Goal: Information Seeking & Learning: Learn about a topic

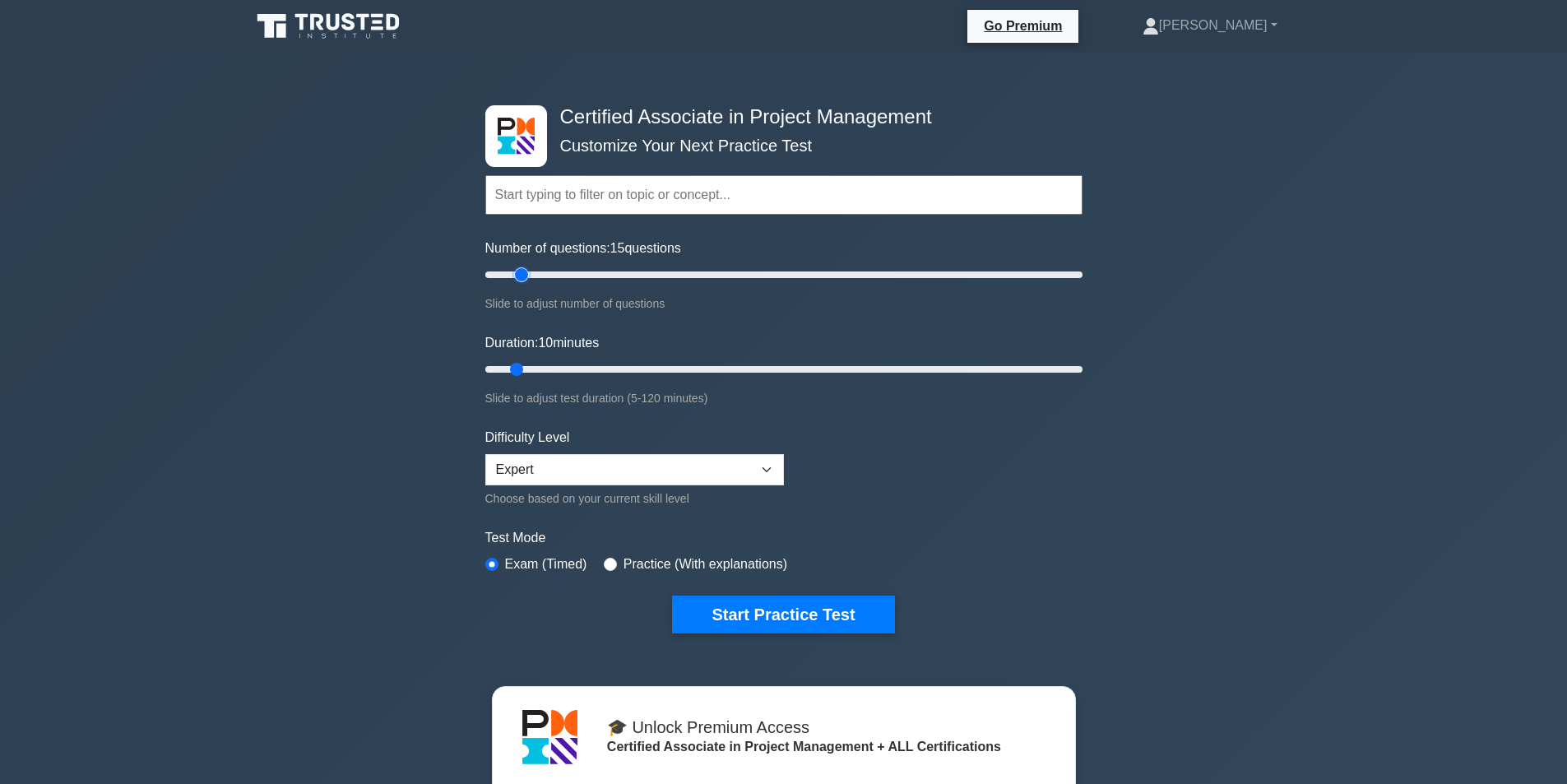
drag, startPoint x: 510, startPoint y: 272, endPoint x: 528, endPoint y: 271, distance: 18.0
type input "15"
click at [528, 271] on input "Number of questions: 15 questions" at bounding box center [784, 275] width 597 height 20
drag, startPoint x: 520, startPoint y: 367, endPoint x: 741, endPoint y: 378, distance: 221.3
type input "55"
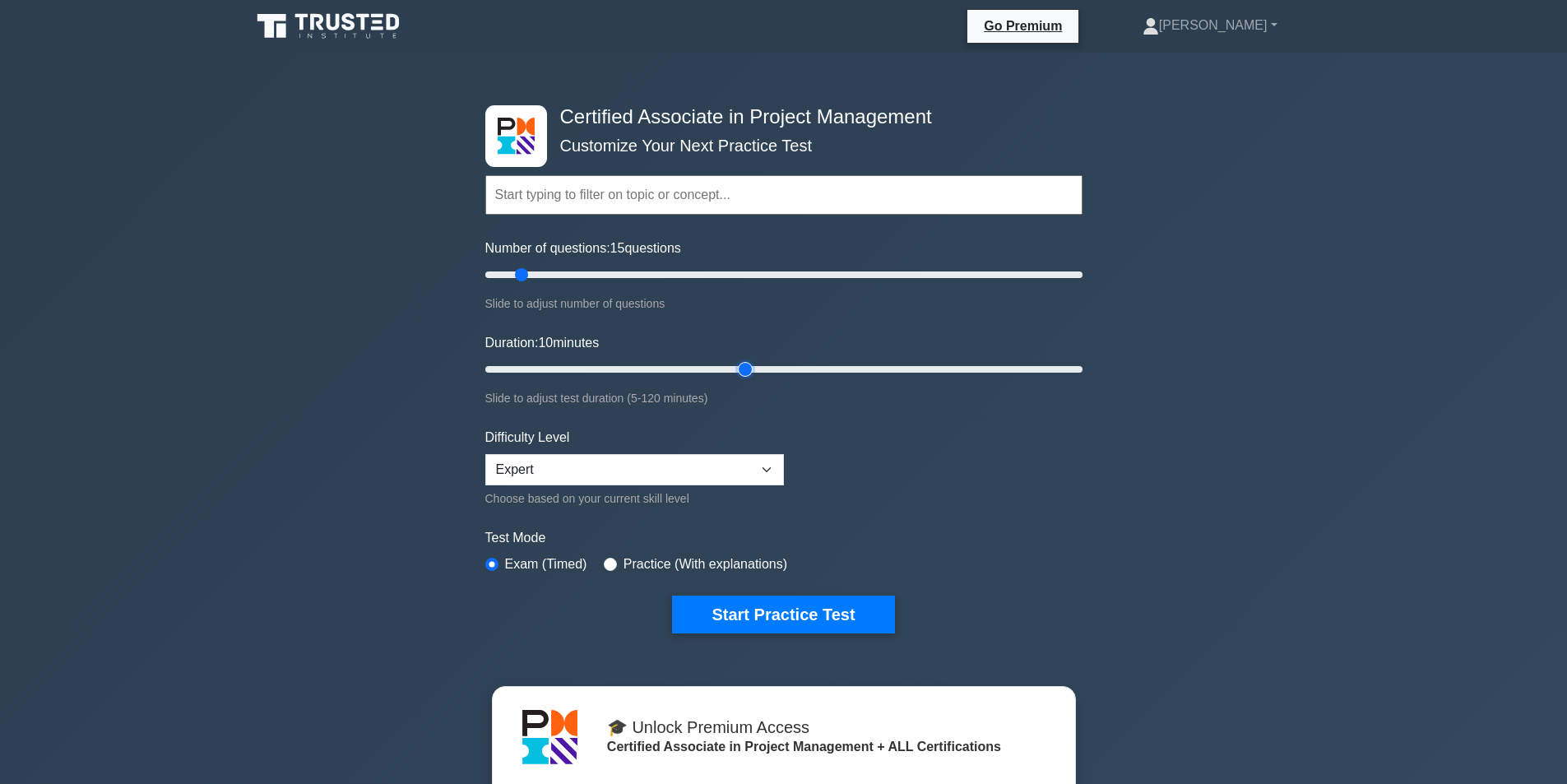
click at [741, 378] on input "Duration: 10 minutes" at bounding box center [784, 369] width 597 height 20
click at [717, 617] on button "Start Practice Test" at bounding box center [784, 614] width 223 height 38
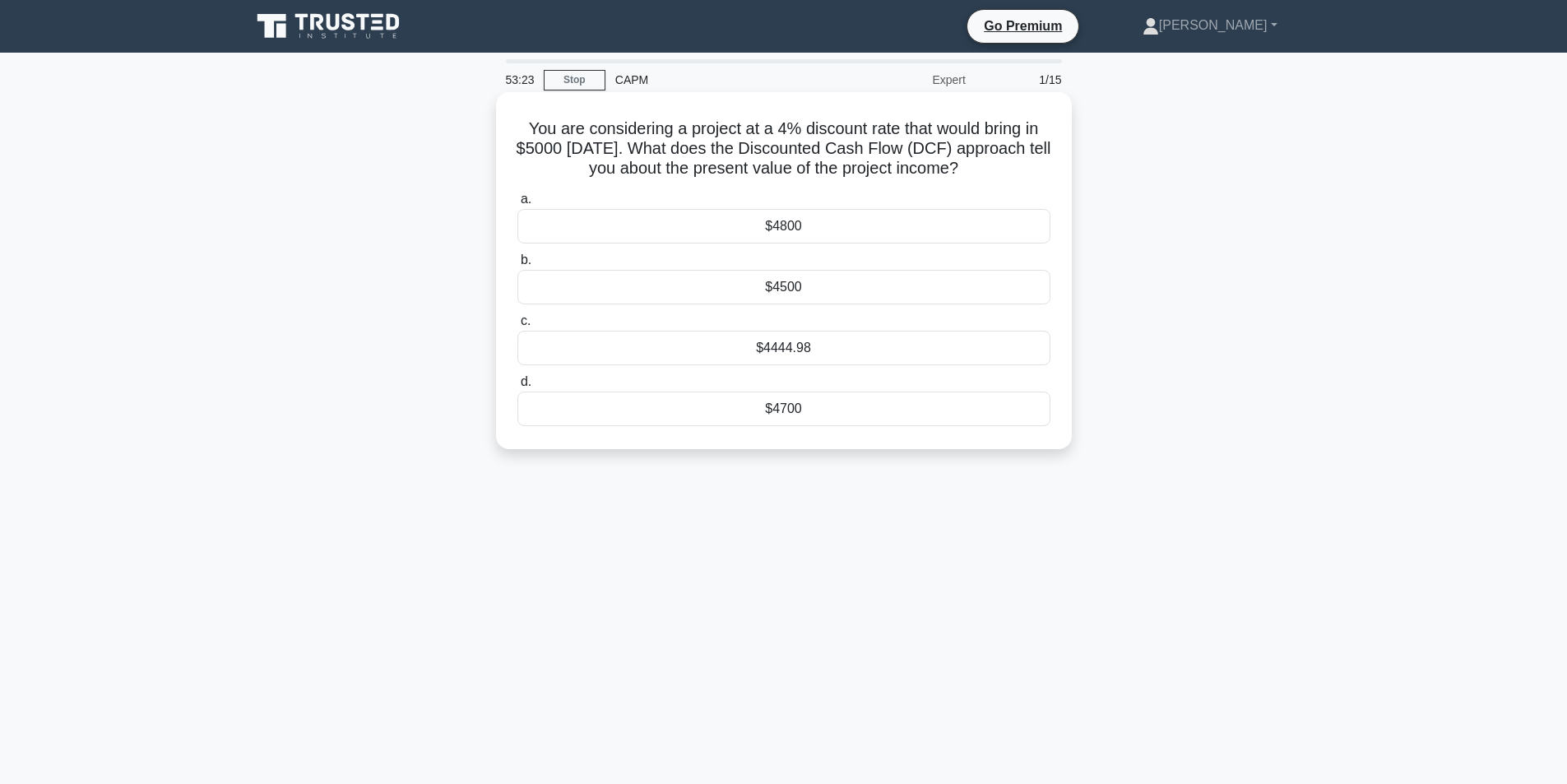
click at [793, 228] on div "$4800" at bounding box center [784, 226] width 533 height 34
click at [518, 204] on input "a. $4800" at bounding box center [518, 200] width 0 height 11
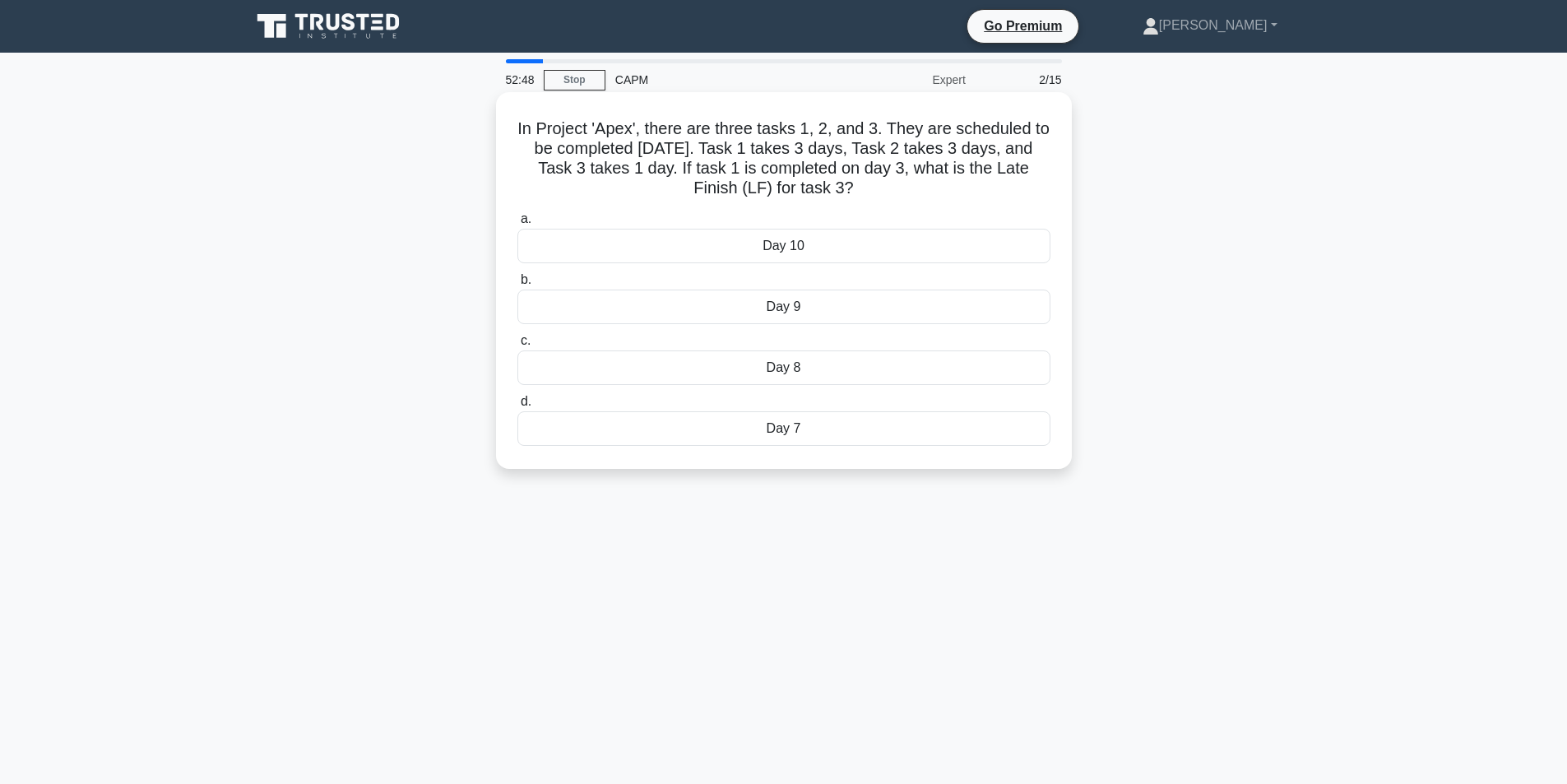
click at [812, 431] on div "Day 7" at bounding box center [784, 429] width 533 height 34
click at [518, 407] on input "d. Day 7" at bounding box center [518, 401] width 0 height 11
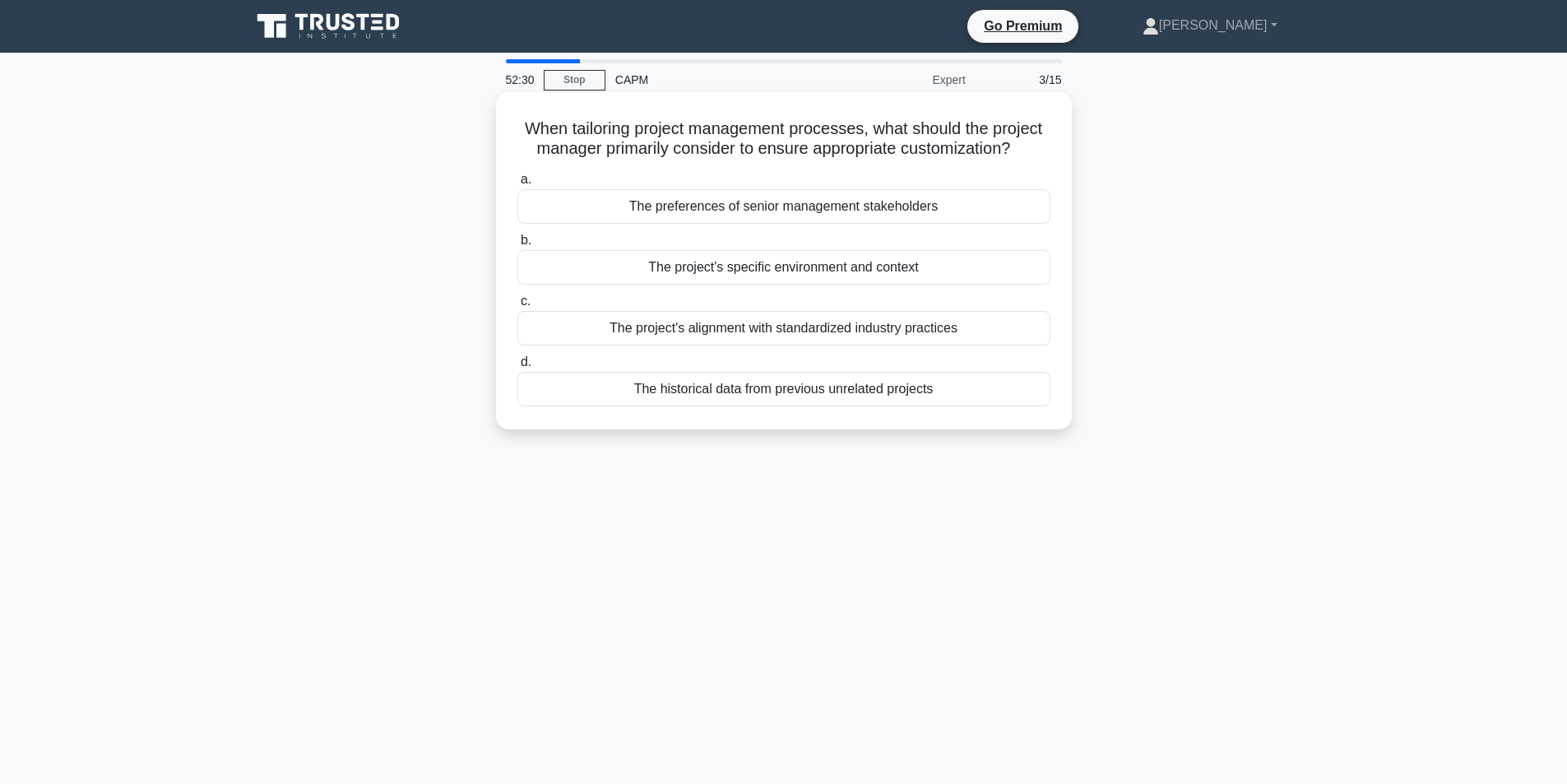
click at [774, 272] on div "The project's specific environment and context" at bounding box center [784, 267] width 533 height 34
click at [518, 246] on input "b. The project's specific environment and context" at bounding box center [518, 241] width 0 height 11
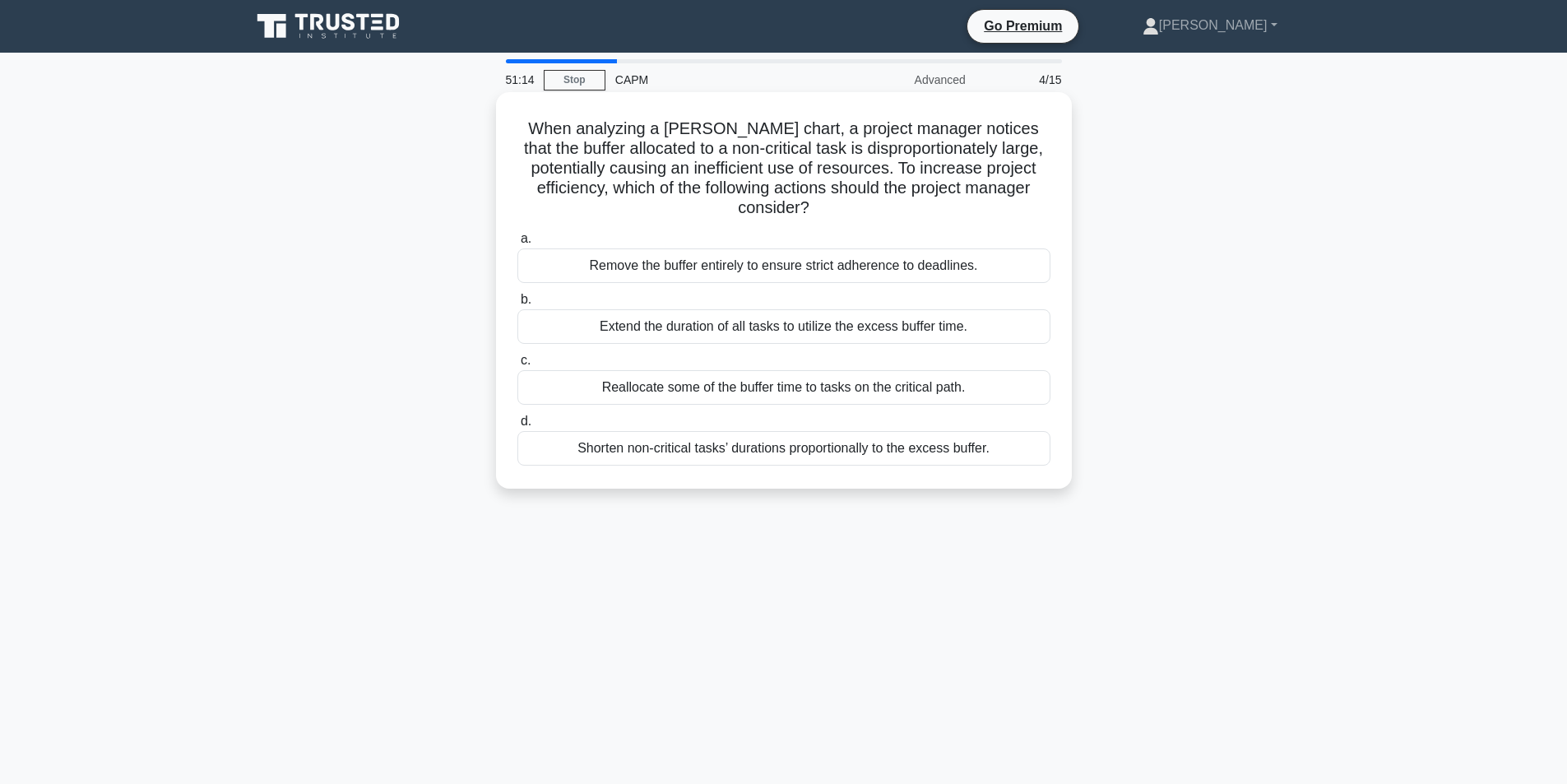
click at [775, 449] on div "Shorten non-critical tasks’ durations proportionally to the excess buffer." at bounding box center [784, 448] width 533 height 34
click at [518, 427] on input "d. Shorten non-critical tasks’ durations proportionally to the excess buffer." at bounding box center [518, 421] width 0 height 11
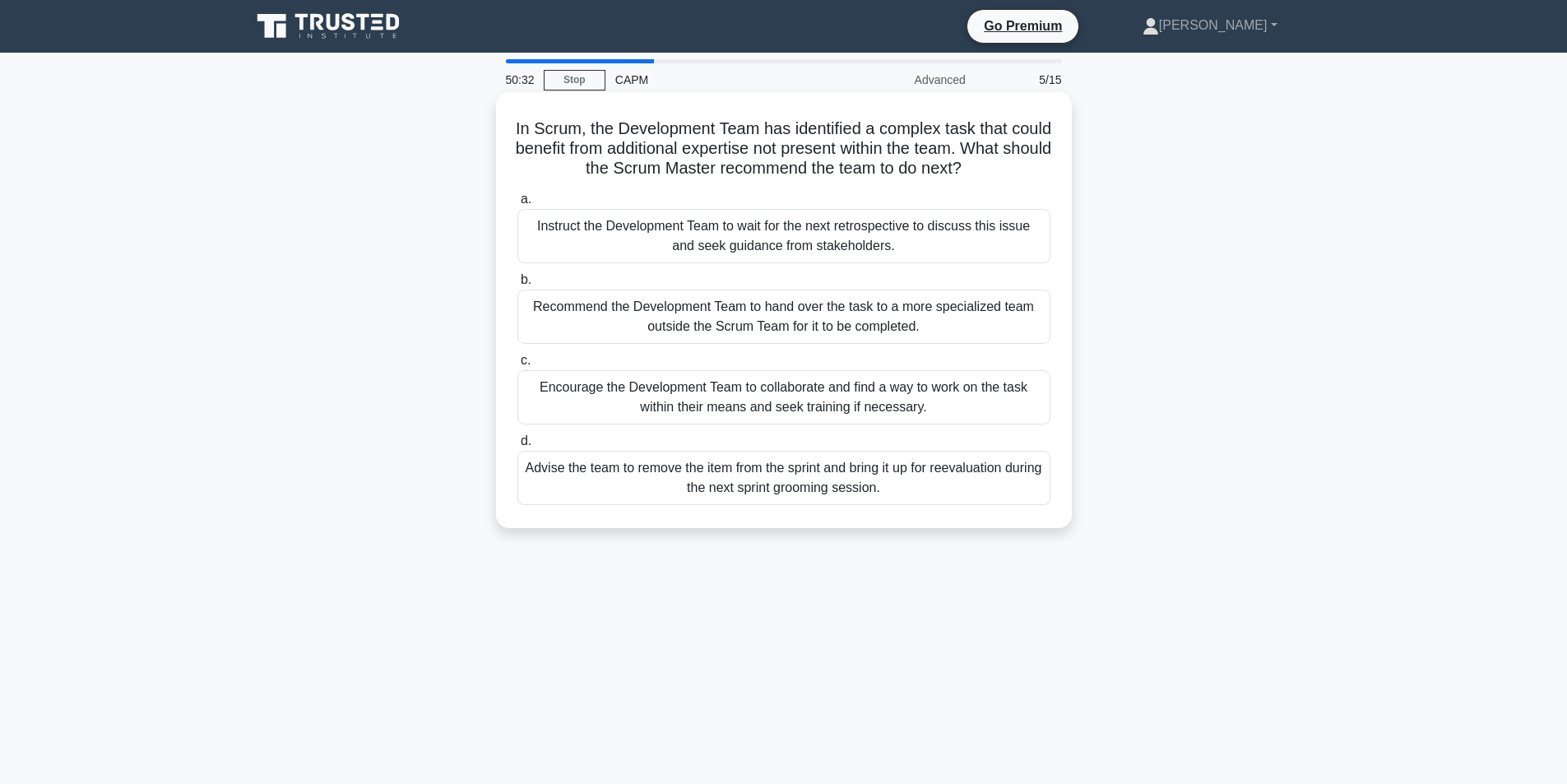
click at [769, 317] on div "Recommend the Development Team to hand over the task to a more specialized team…" at bounding box center [784, 316] width 533 height 54
click at [518, 286] on input "b. Recommend the Development Team to hand over the task to a more specialized t…" at bounding box center [518, 280] width 0 height 11
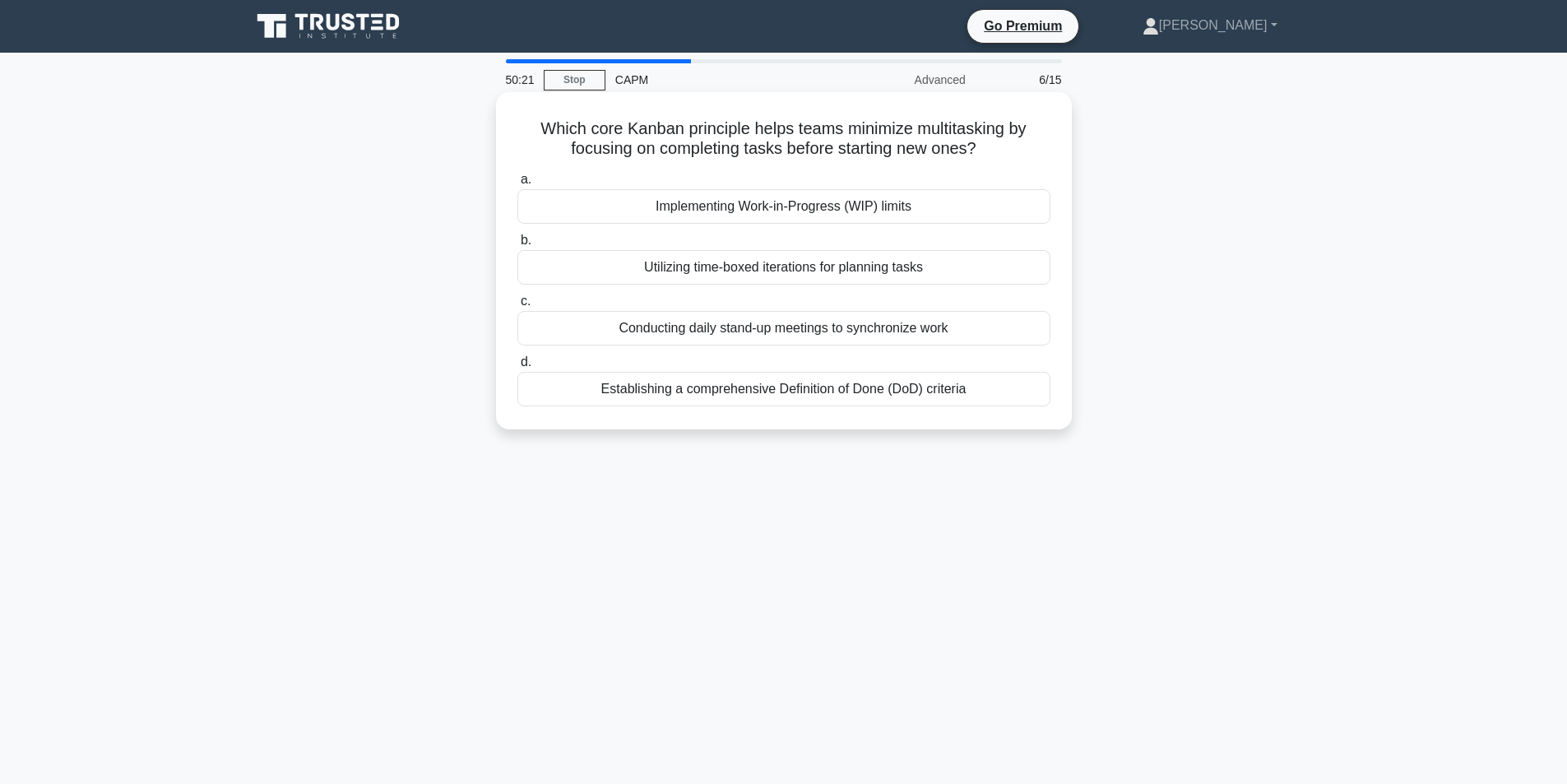
click at [812, 208] on div "Implementing Work-in-Progress (WIP) limits" at bounding box center [784, 206] width 533 height 34
click at [518, 185] on input "a. Implementing Work-in-Progress (WIP) limits" at bounding box center [518, 180] width 0 height 11
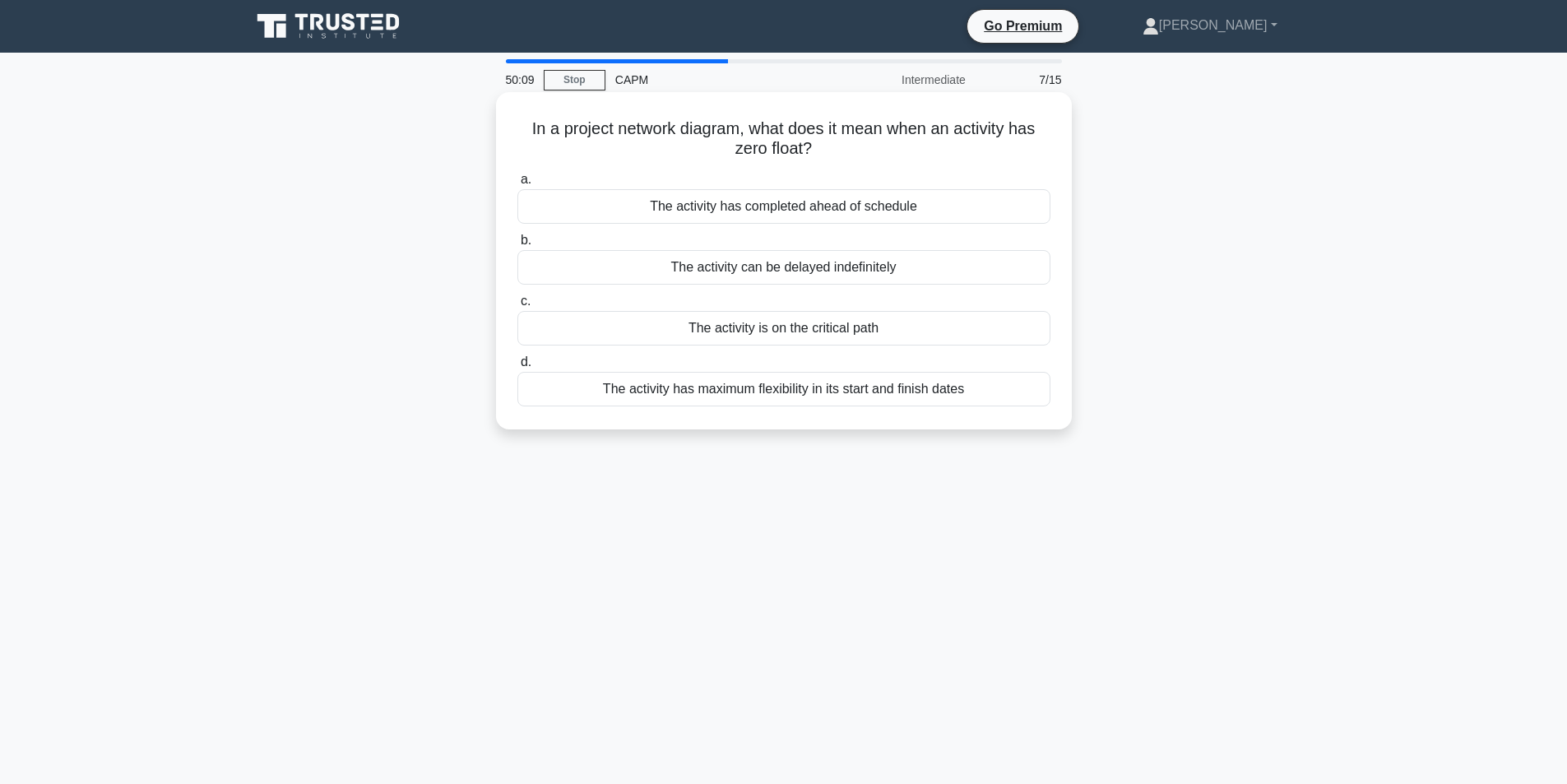
click at [757, 338] on div "The activity is on the critical path" at bounding box center [784, 328] width 533 height 34
click at [518, 307] on input "c. The activity is on the critical path" at bounding box center [518, 301] width 0 height 11
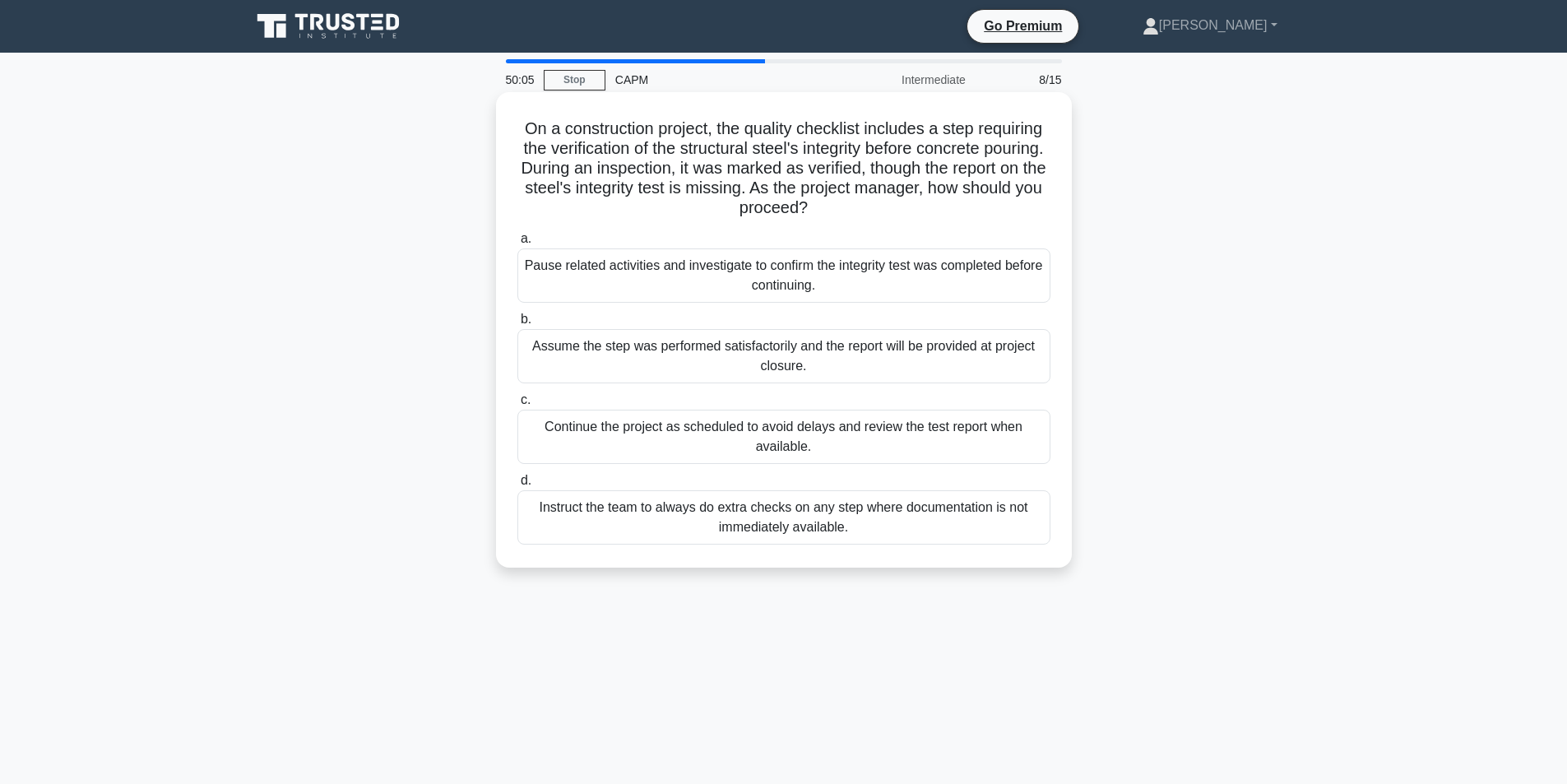
drag, startPoint x: 870, startPoint y: 209, endPoint x: 924, endPoint y: 209, distance: 54.0
click at [924, 209] on h5 "On a construction project, the quality checklist includes a step requiring the …" at bounding box center [784, 168] width 537 height 100
click at [797, 269] on div "Pause related activities and investigate to confirm the integrity test was comp…" at bounding box center [784, 276] width 533 height 54
click at [518, 244] on input "a. Pause related activities and investigate to confirm the integrity test was c…" at bounding box center [518, 239] width 0 height 11
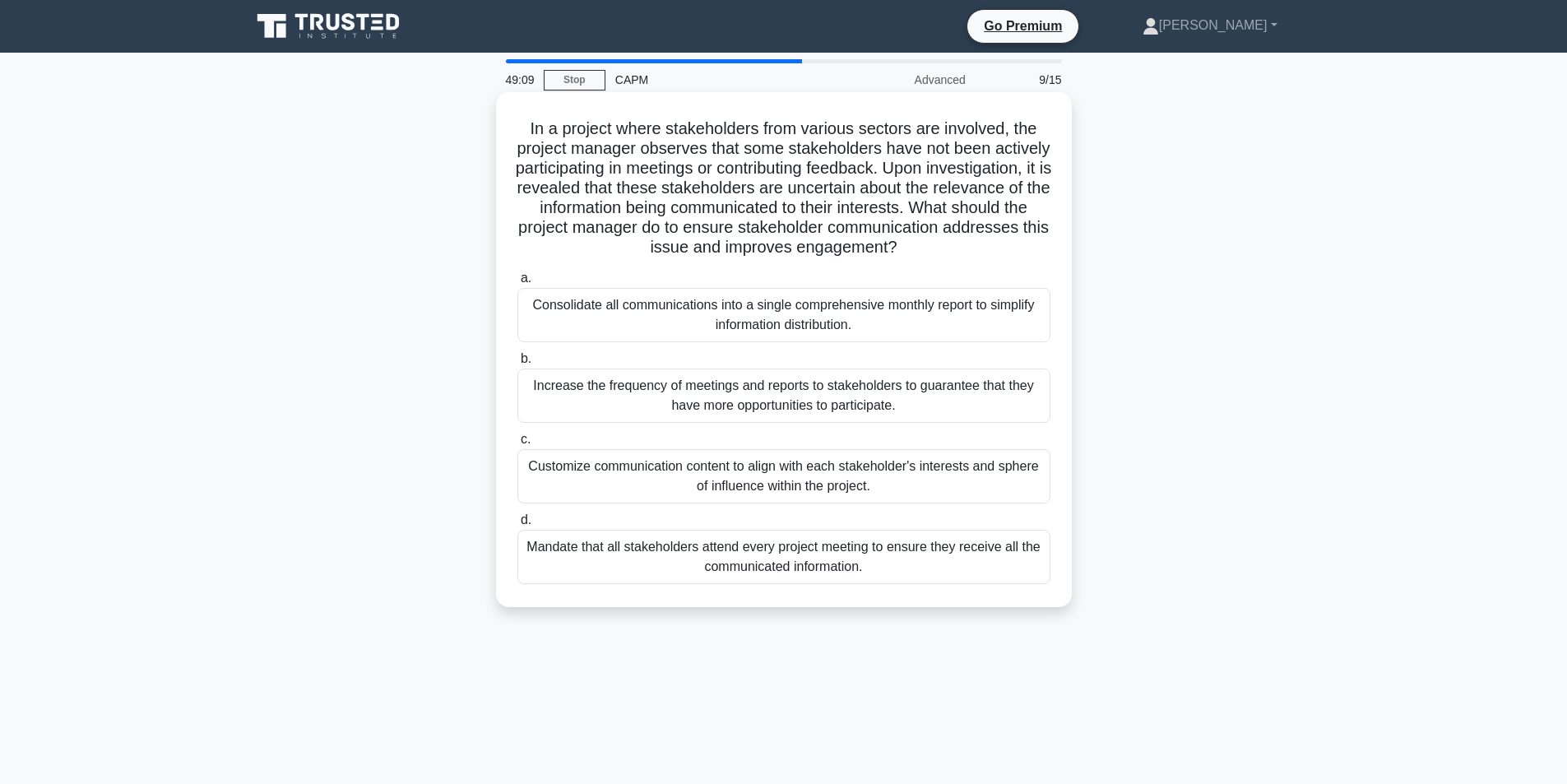
click at [804, 468] on div "Customize communication content to align with each stakeholder's interests and …" at bounding box center [784, 476] width 533 height 54
click at [518, 445] on input "c. Customize communication content to align with each stakeholder's interests a…" at bounding box center [518, 439] width 0 height 11
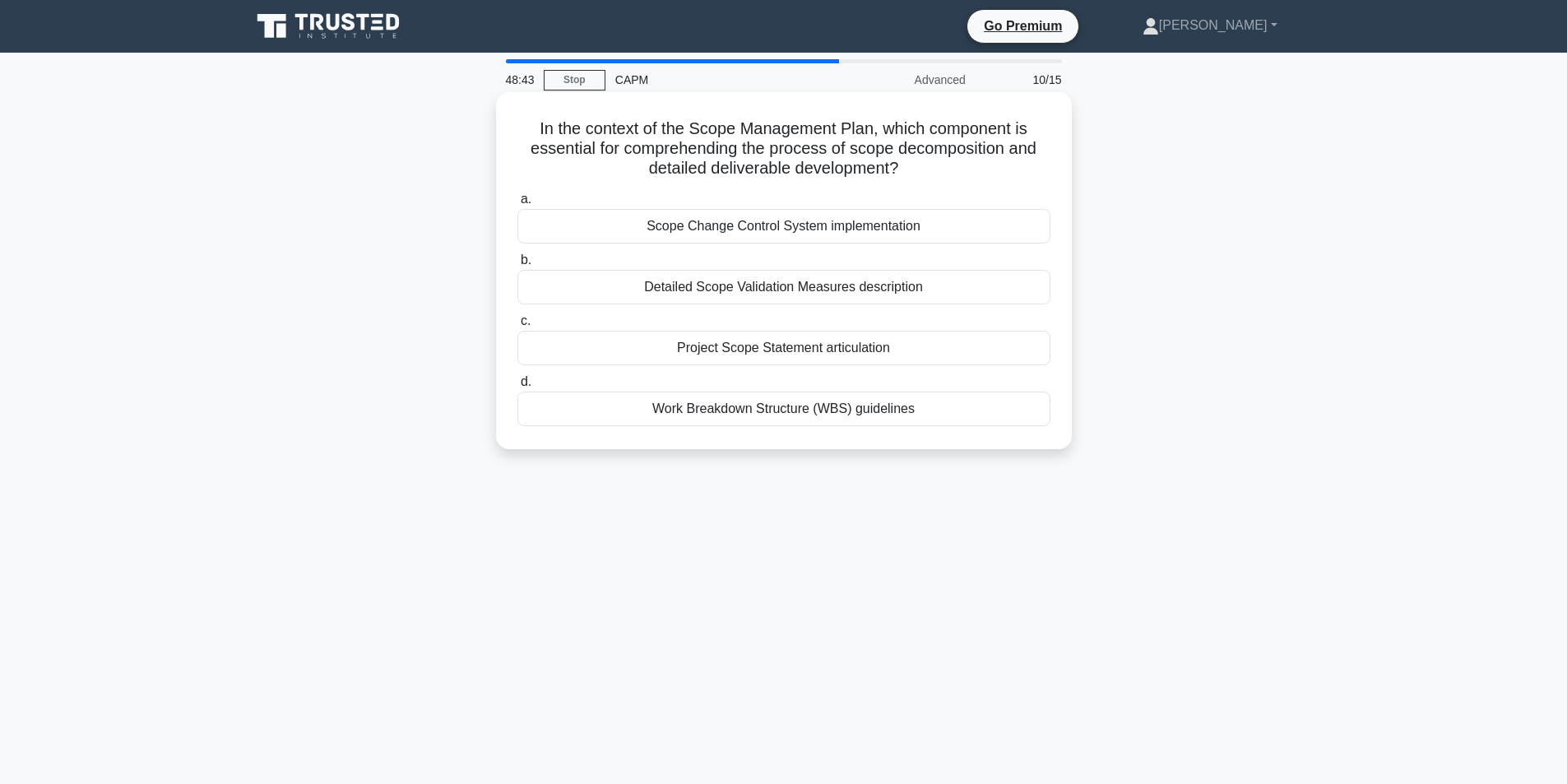
click at [791, 409] on div "Work Breakdown Structure (WBS) guidelines" at bounding box center [784, 409] width 533 height 34
click at [518, 387] on input "d. Work Breakdown Structure (WBS) guidelines" at bounding box center [518, 382] width 0 height 11
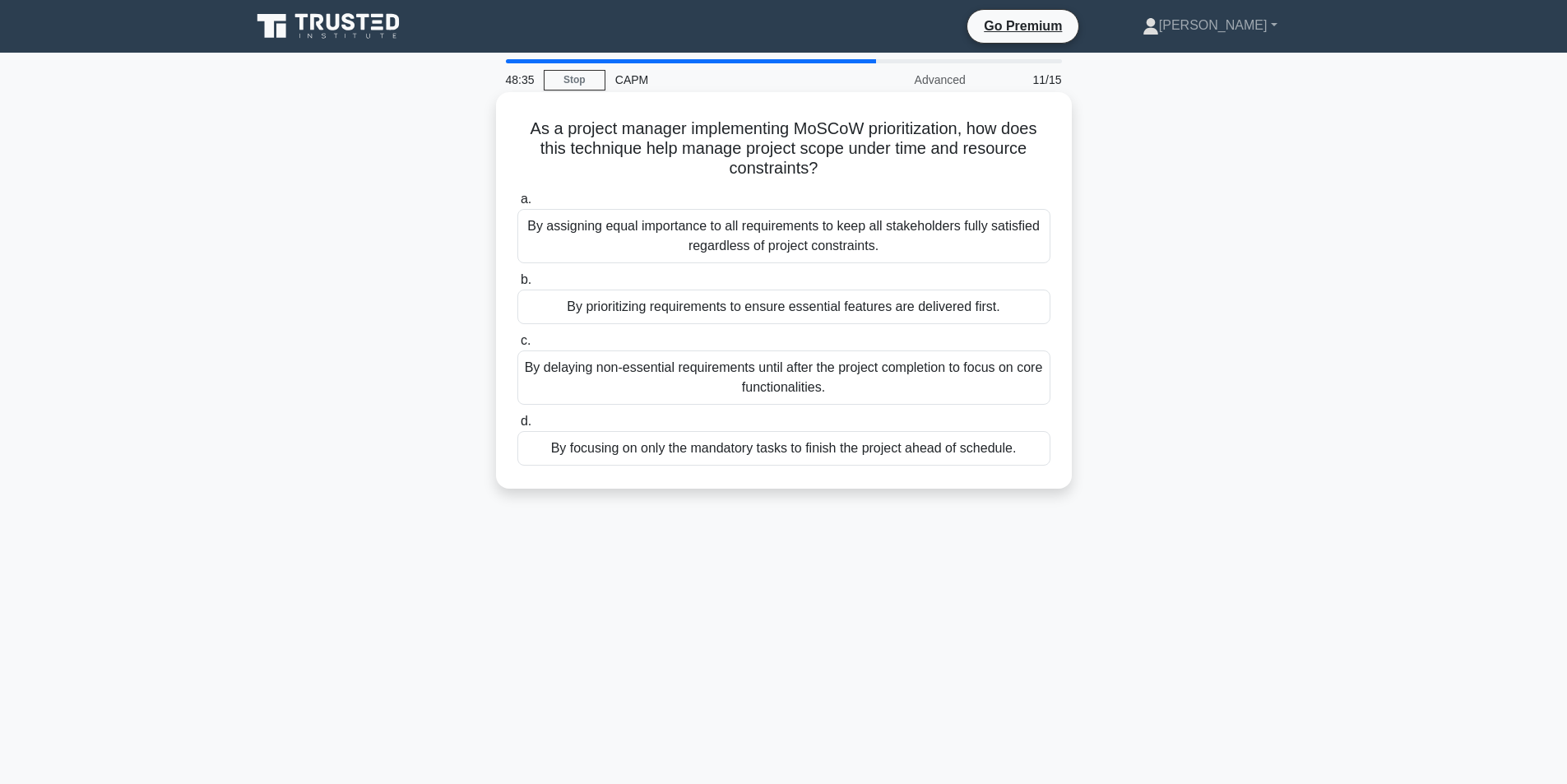
click at [773, 307] on div "By prioritizing requirements to ensure essential features are delivered first." at bounding box center [784, 307] width 533 height 34
click at [518, 286] on input "b. By prioritizing requirements to ensure essential features are delivered firs…" at bounding box center [518, 280] width 0 height 11
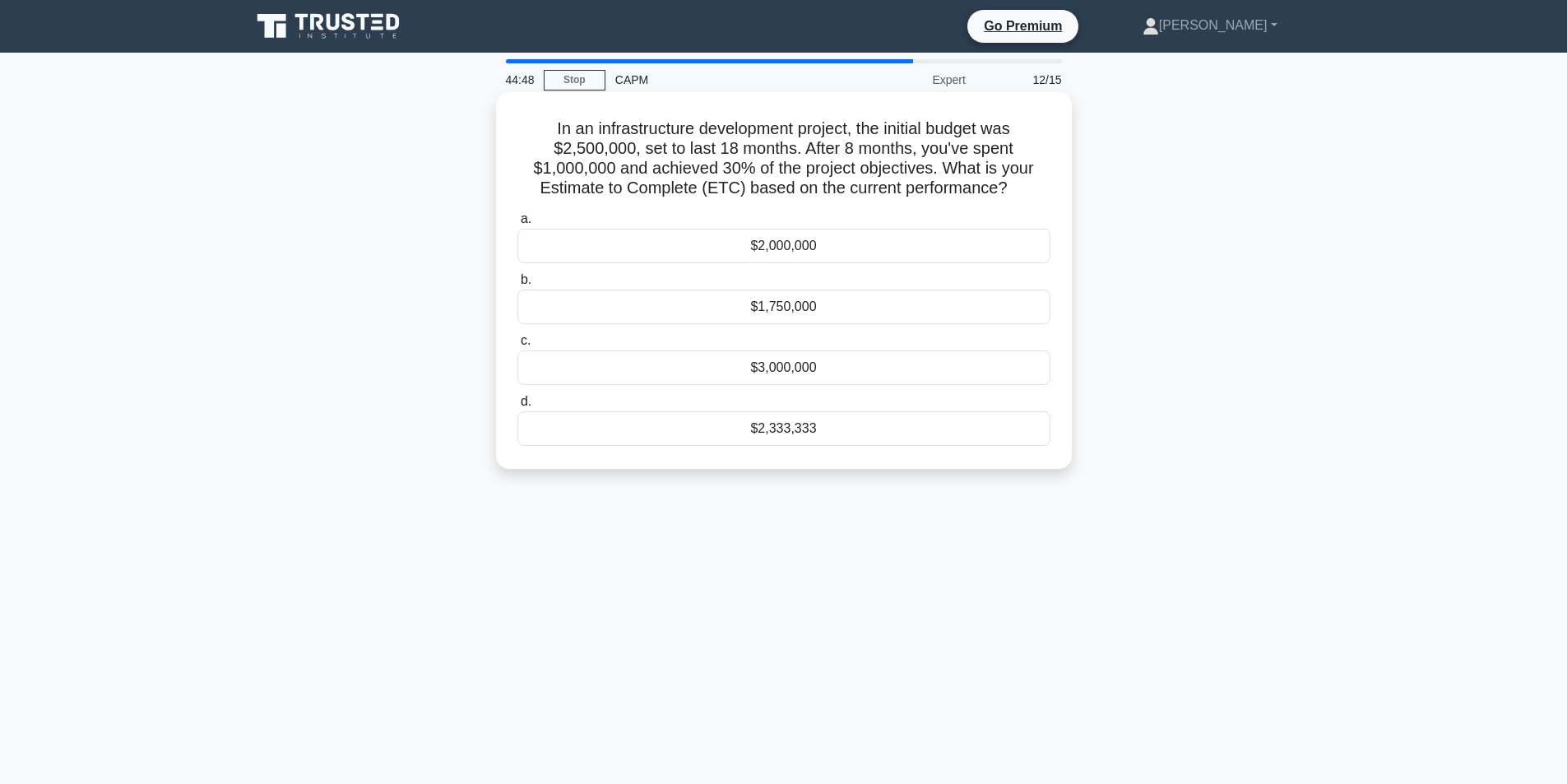
click at [556, 194] on h5 "In an infrastructure development project, the initial budget was $2,500,000, se…" at bounding box center [784, 158] width 537 height 80
drag, startPoint x: 556, startPoint y: 194, endPoint x: 732, endPoint y: 187, distance: 176.1
click at [732, 187] on h5 "In an infrastructure development project, the initial budget was $2,500,000, se…" at bounding box center [784, 158] width 537 height 80
click at [660, 186] on h5 "In an infrastructure development project, the initial budget was $2,500,000, se…" at bounding box center [784, 158] width 537 height 80
click at [662, 168] on h5 "In an infrastructure development project, the initial budget was $2,500,000, se…" at bounding box center [784, 158] width 537 height 80
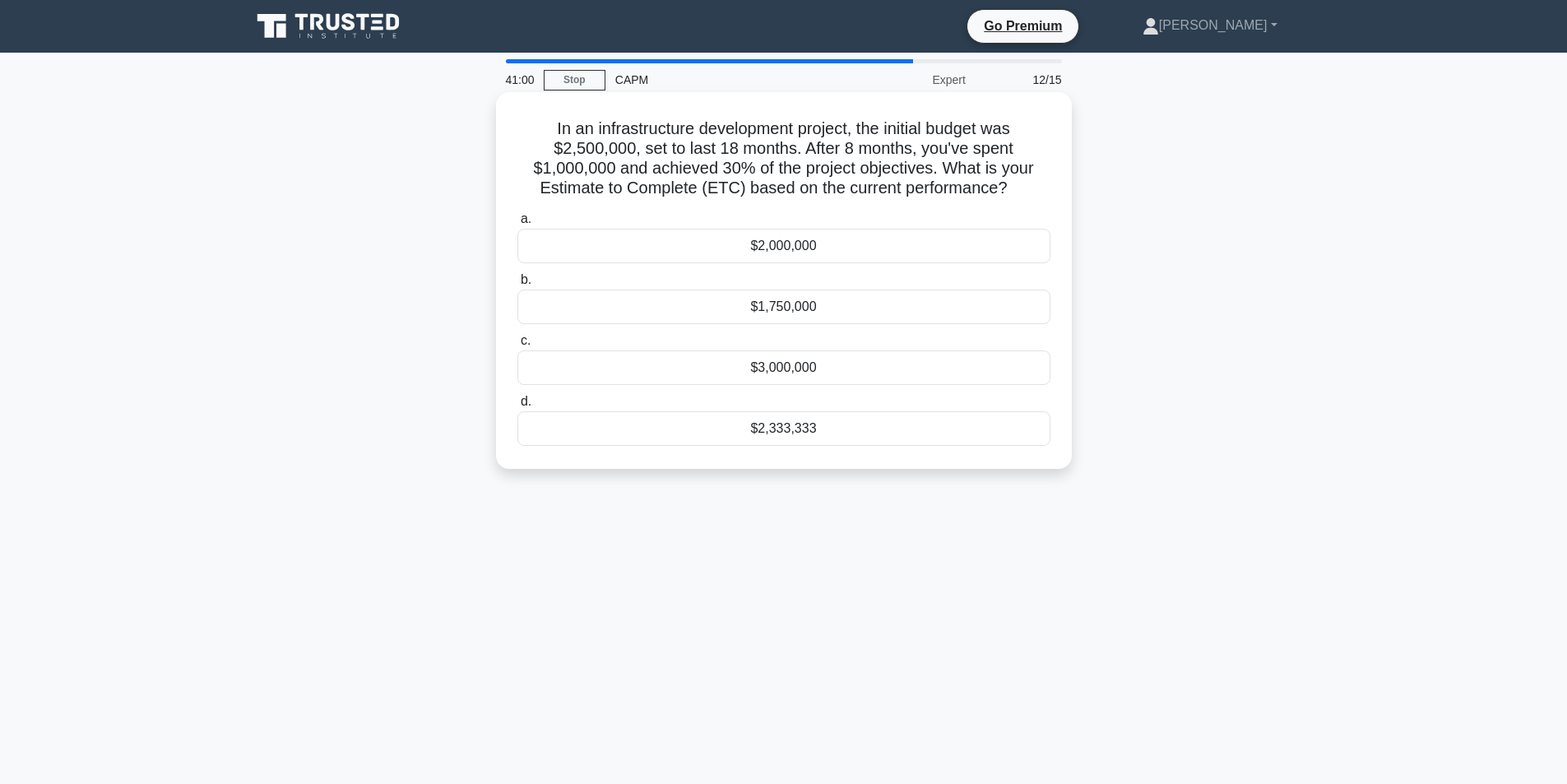
click at [822, 310] on div "$1,750,000" at bounding box center [784, 307] width 533 height 34
click at [518, 286] on input "b. $1,750,000" at bounding box center [518, 280] width 0 height 11
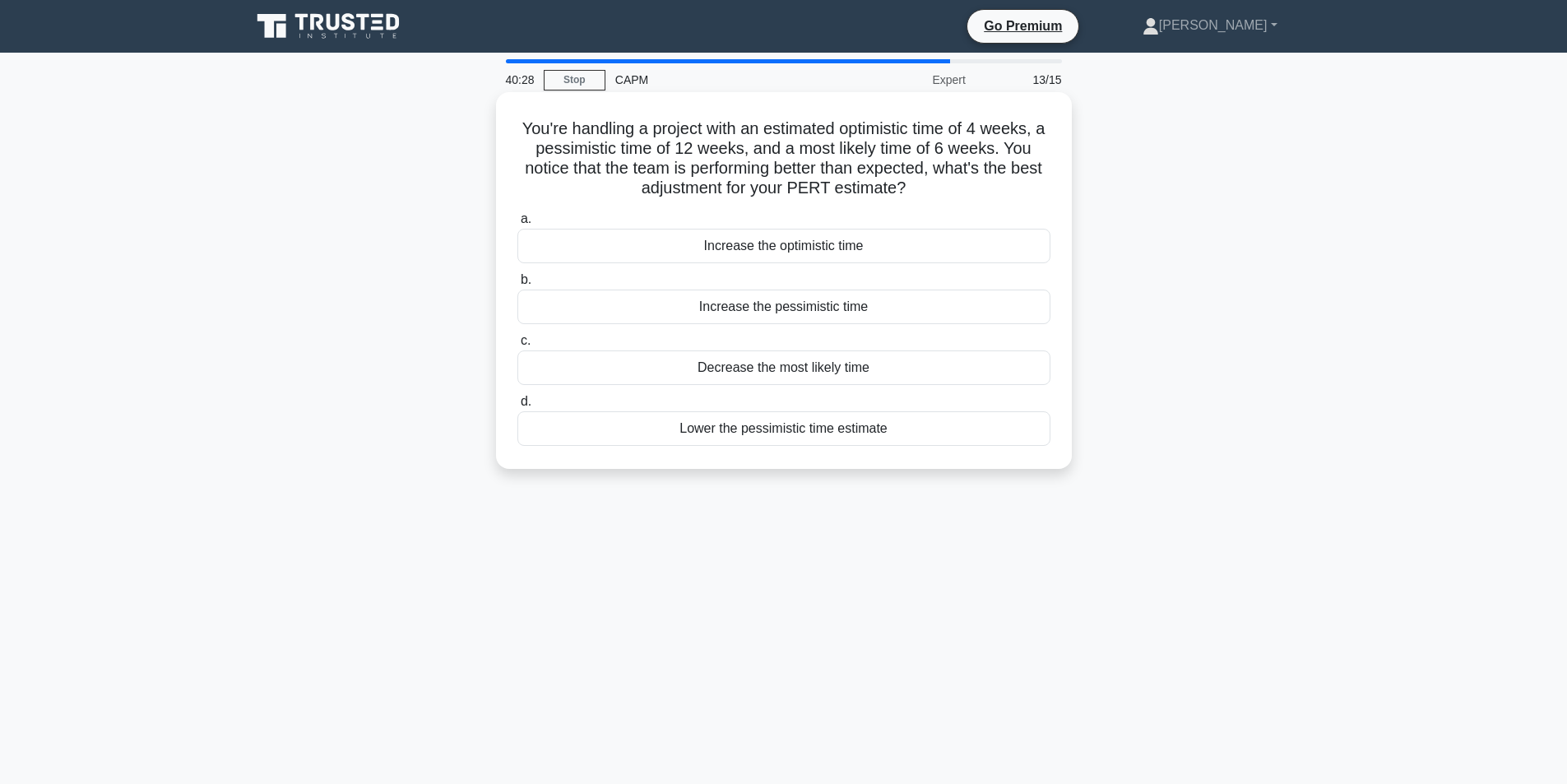
click at [791, 432] on div "Lower the pessimistic time estimate" at bounding box center [784, 429] width 533 height 34
click at [518, 407] on input "d. Lower the pessimistic time estimate" at bounding box center [518, 401] width 0 height 11
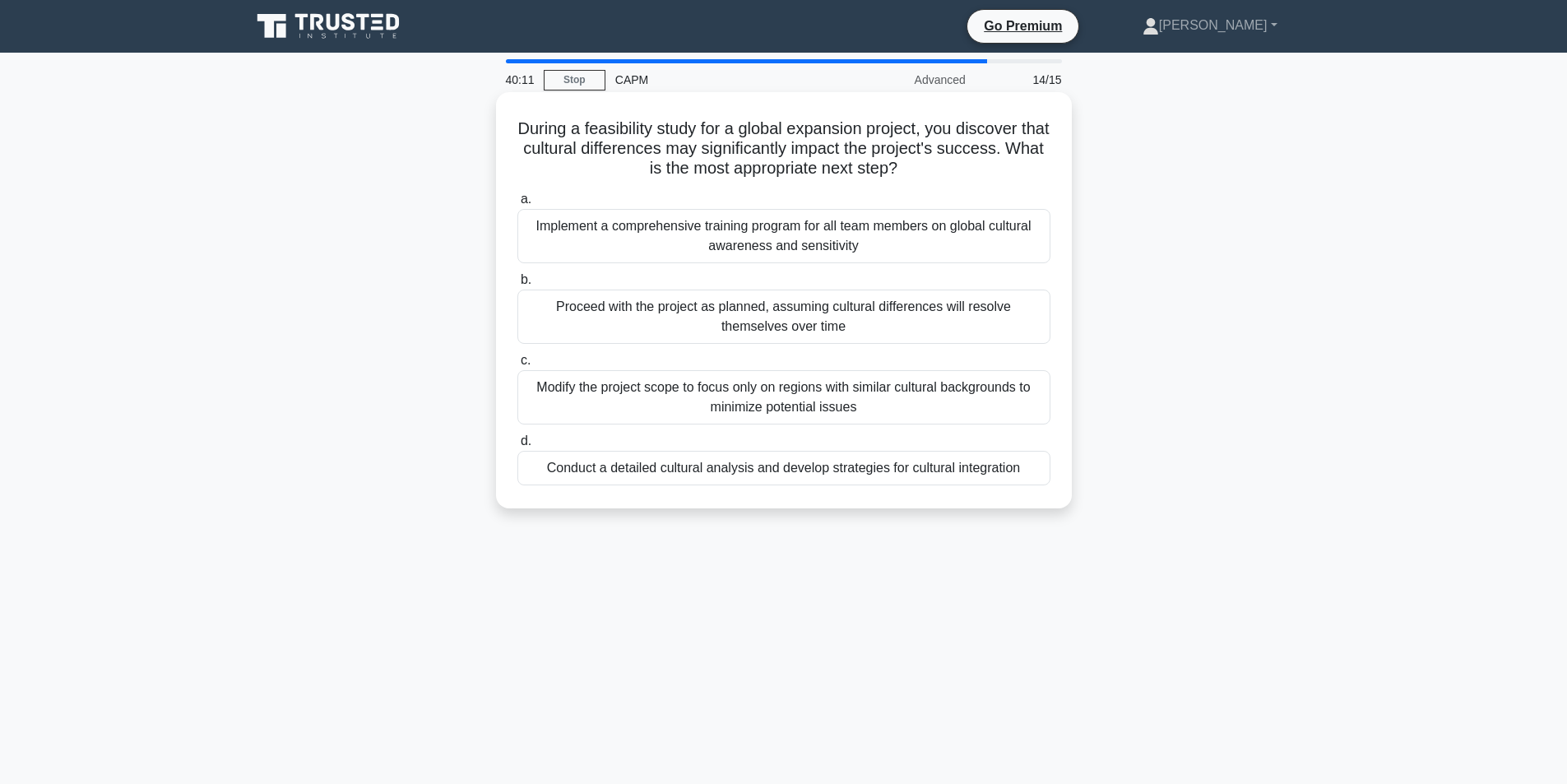
click at [796, 239] on div "Implement a comprehensive training program for all team members on global cultu…" at bounding box center [784, 236] width 533 height 54
click at [518, 204] on input "a. Implement a comprehensive training program for all team members on global cu…" at bounding box center [518, 200] width 0 height 11
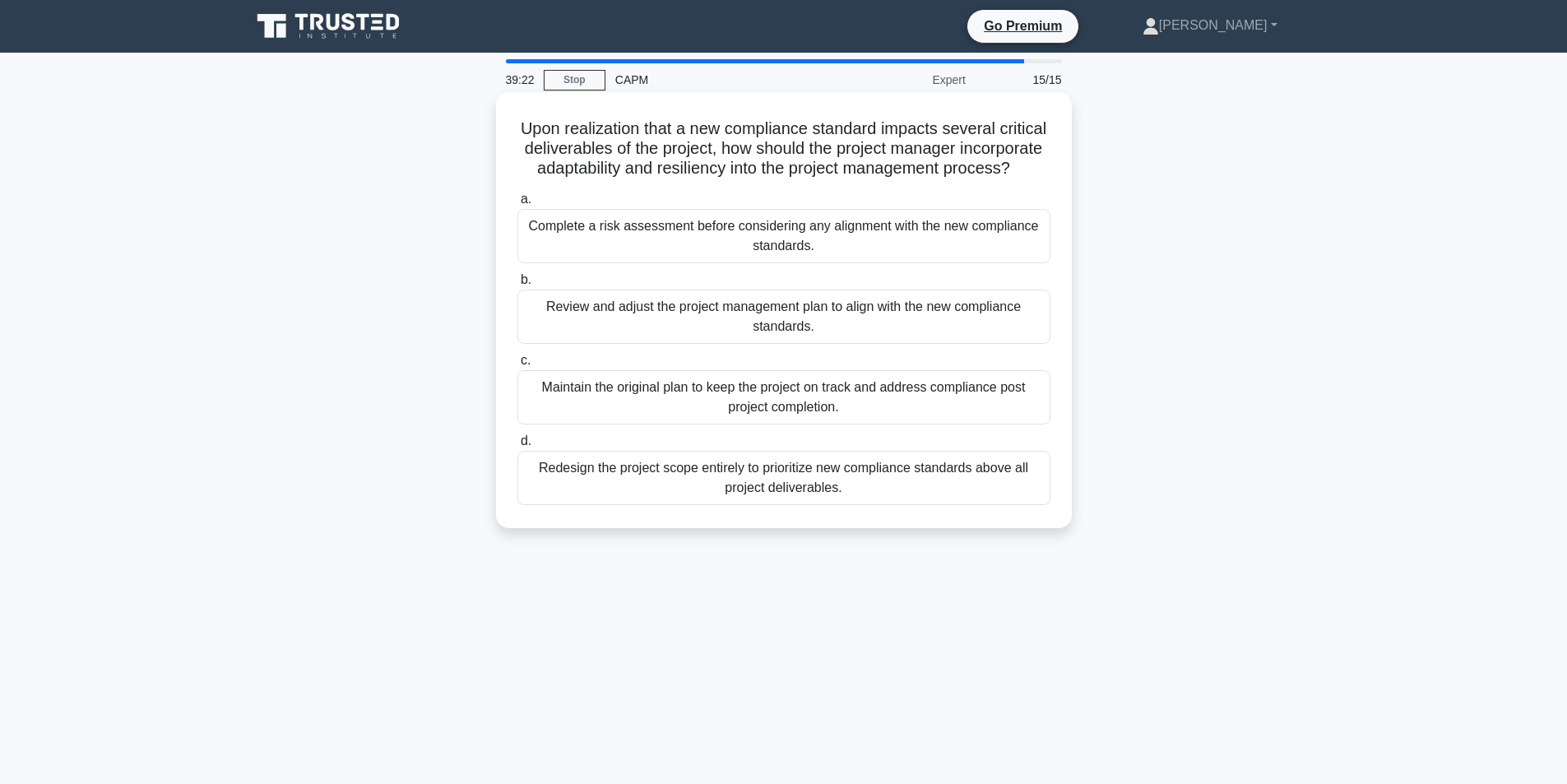
click at [782, 334] on div "Review and adjust the project management plan to align with the new compliance …" at bounding box center [784, 316] width 533 height 54
click at [518, 286] on input "b. Review and adjust the project management plan to align with the new complian…" at bounding box center [518, 280] width 0 height 11
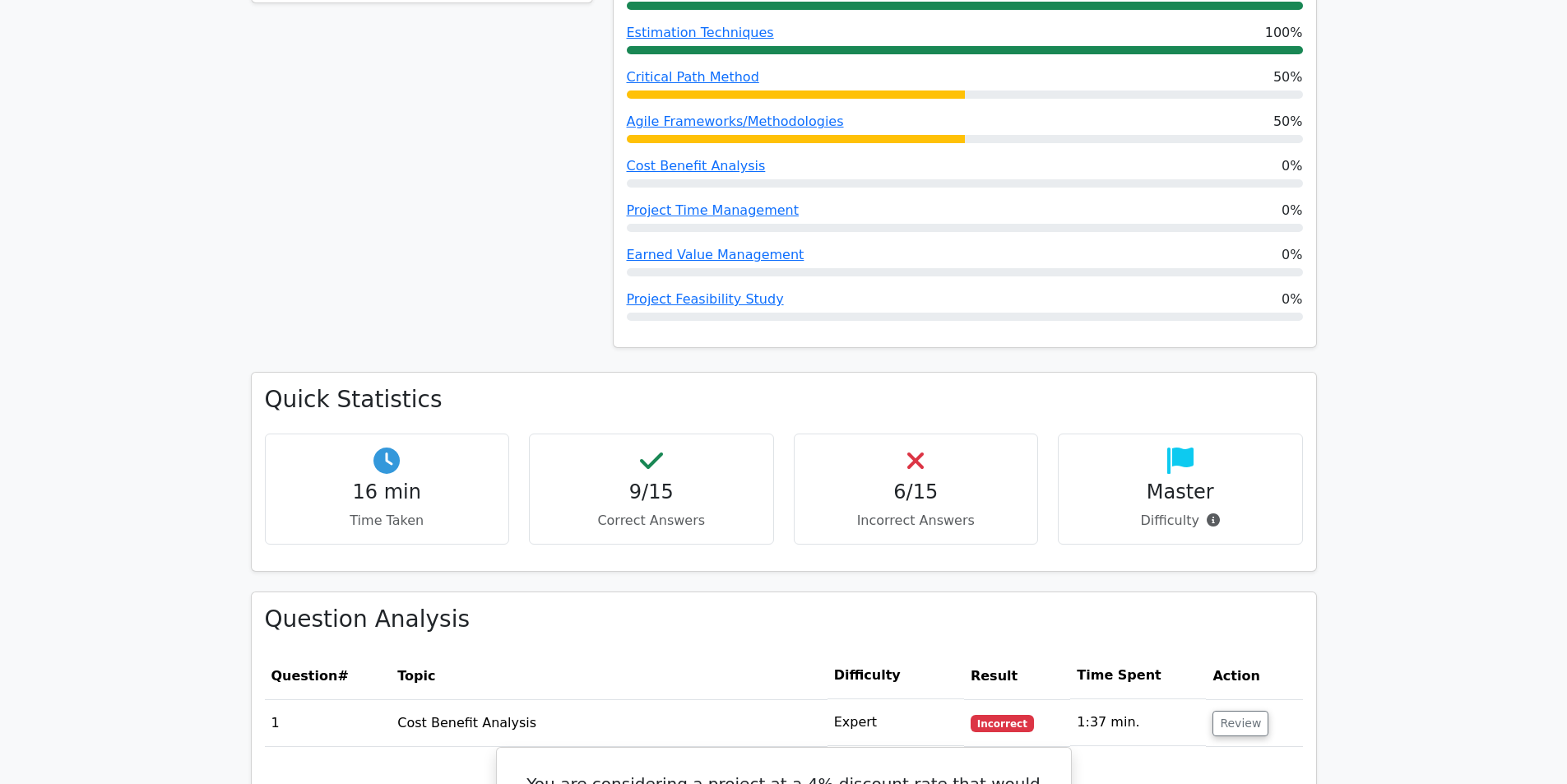
scroll to position [1069, 0]
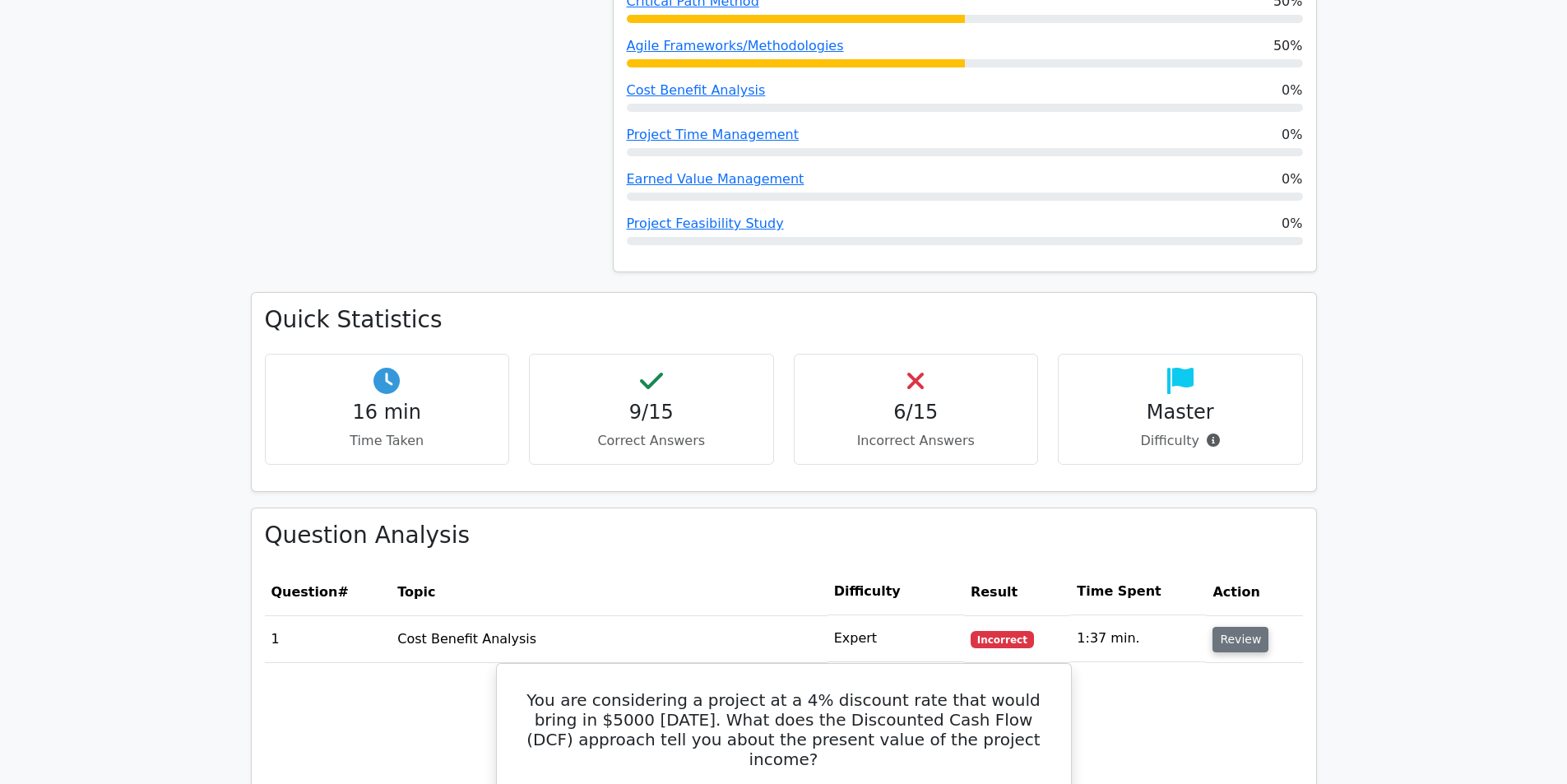
click at [1237, 627] on button "Review" at bounding box center [1240, 639] width 56 height 25
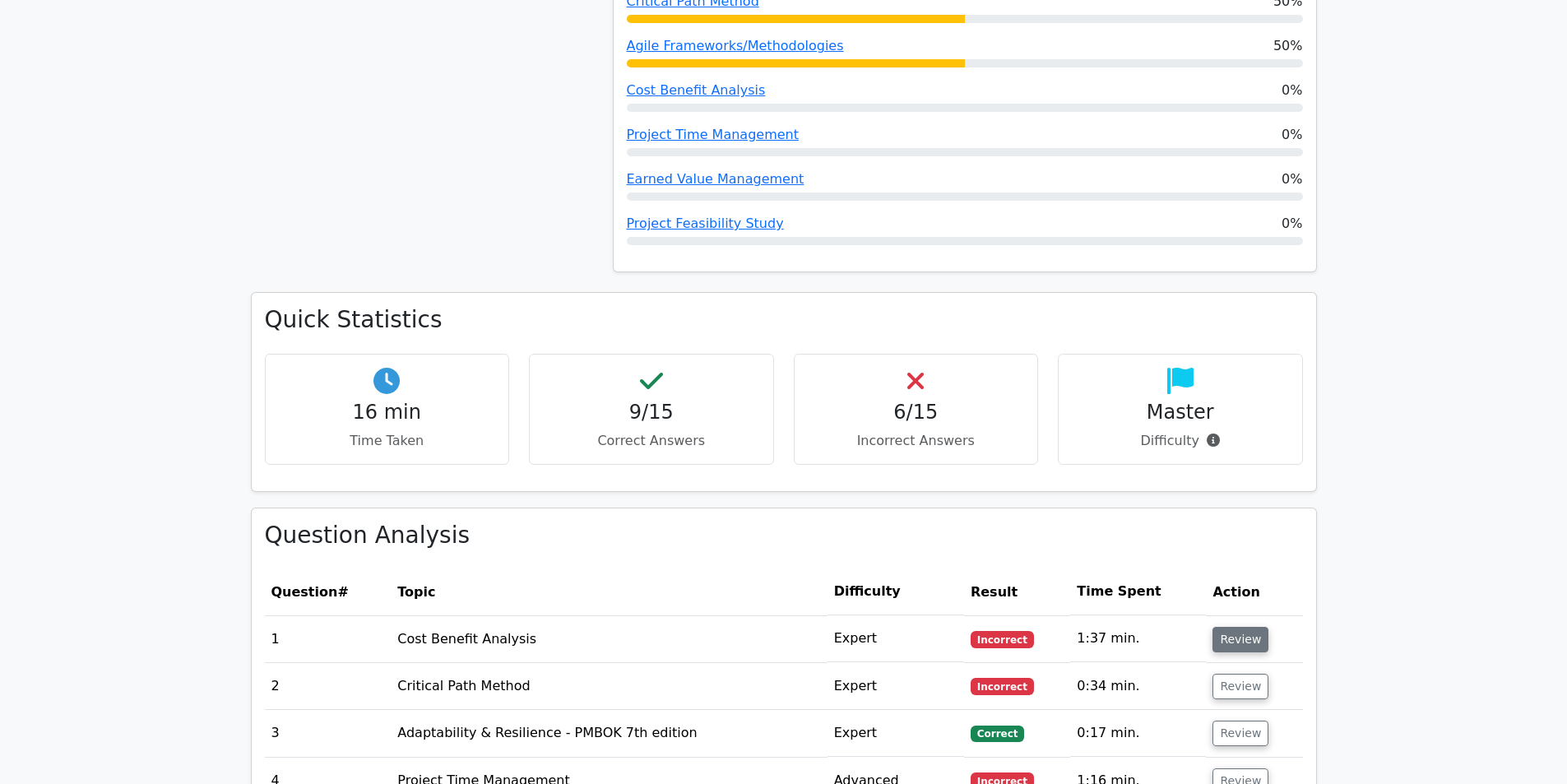
click at [1235, 627] on button "Review" at bounding box center [1240, 639] width 56 height 25
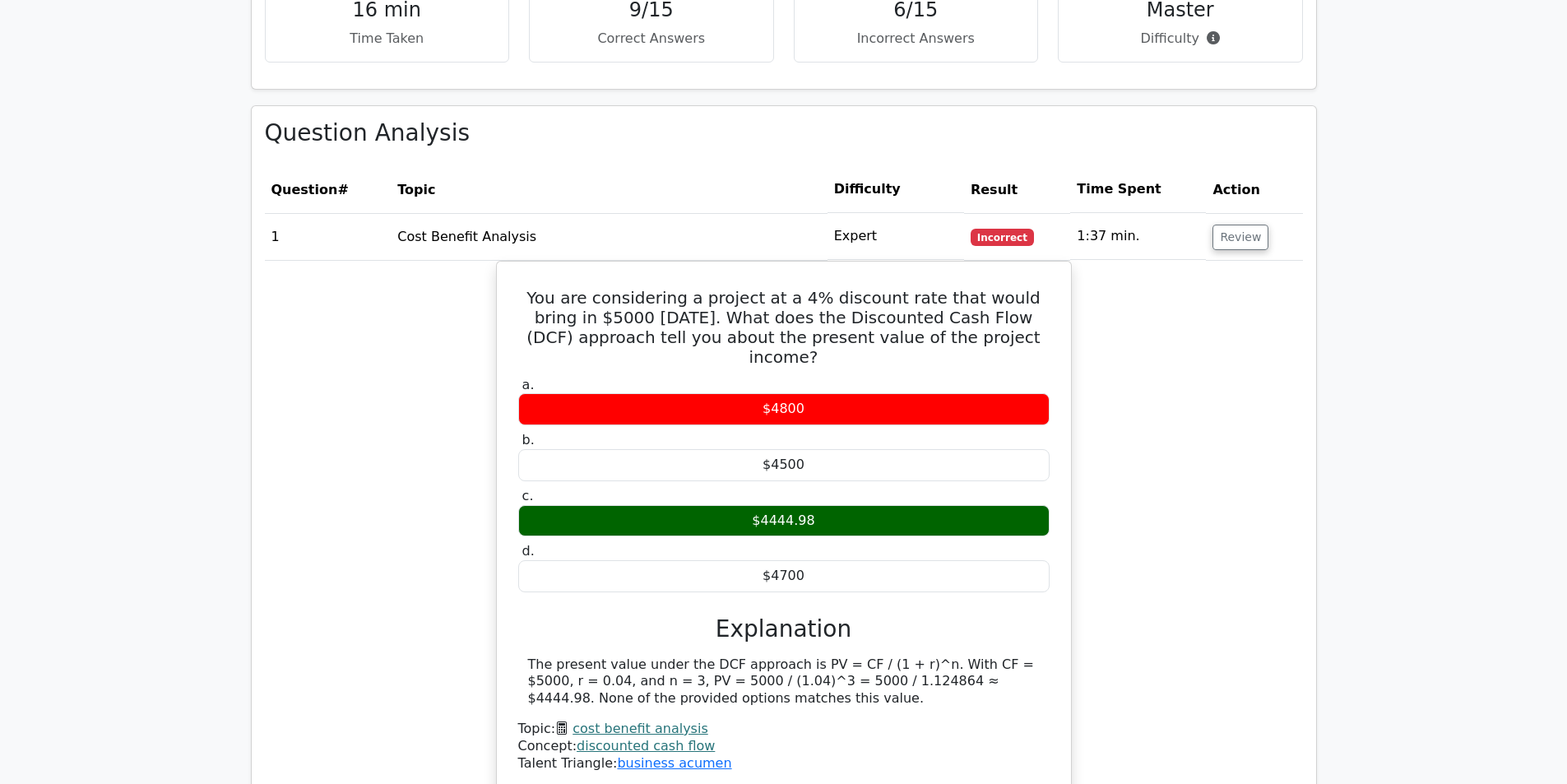
scroll to position [1563, 0]
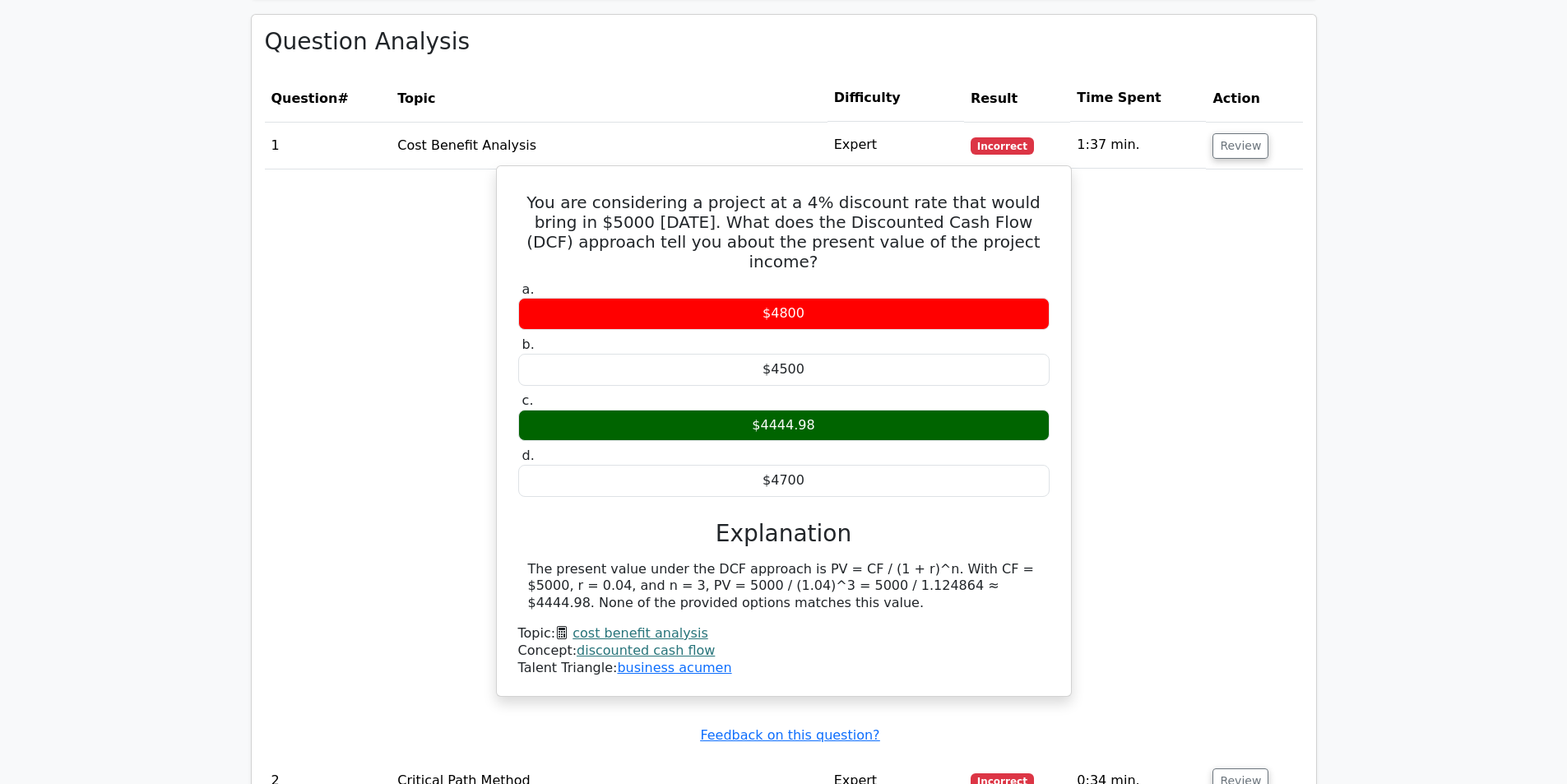
drag, startPoint x: 738, startPoint y: 568, endPoint x: 515, endPoint y: 530, distance: 226.2
click at [515, 530] on div "You are considering a project at a 4% discount rate that would bring in $5000 […" at bounding box center [784, 431] width 561 height 517
copy div "The present value under the DCF approach is PV = CF / (1 + r)^n. With CF = $500…"
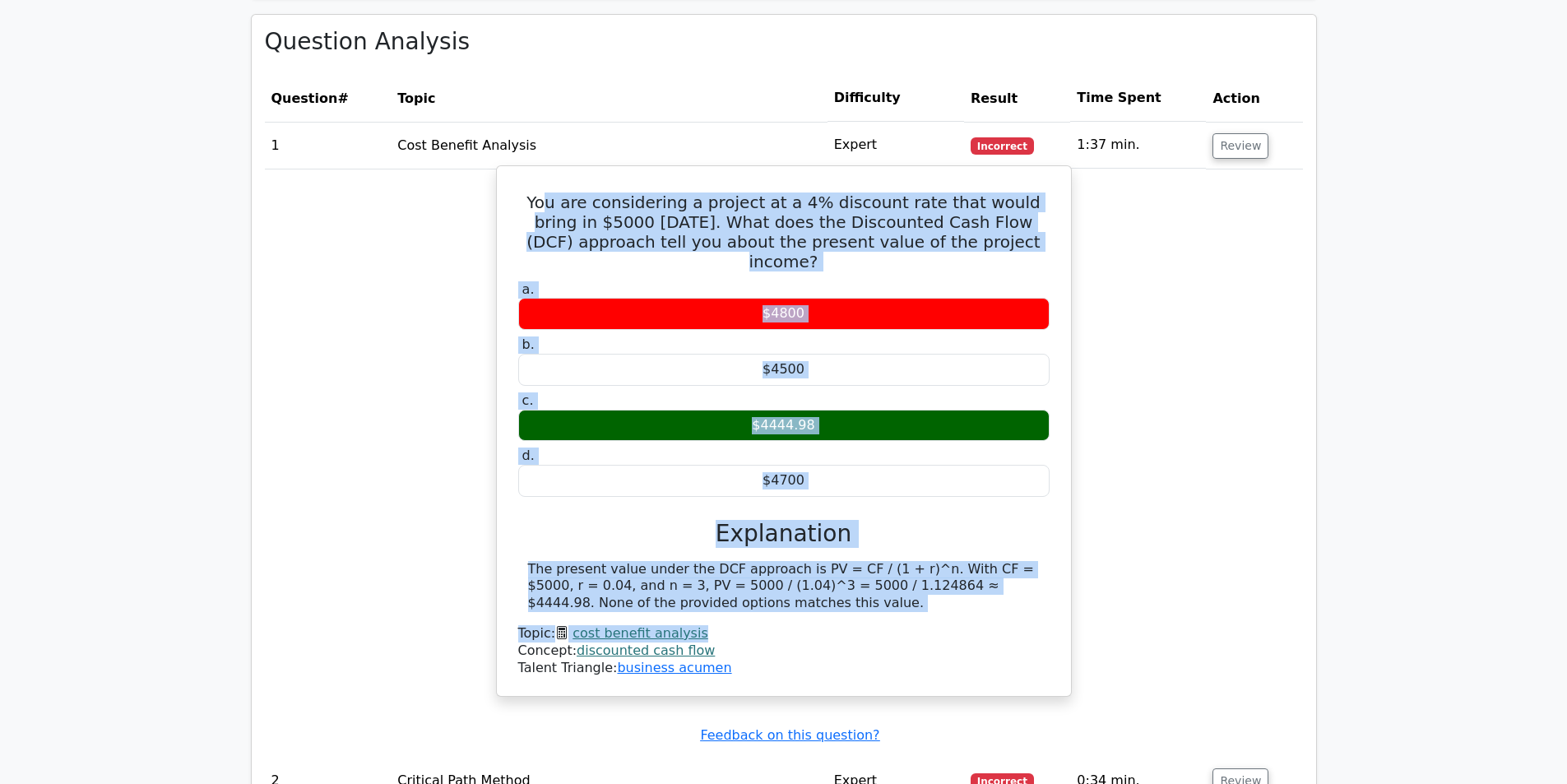
drag, startPoint x: 768, startPoint y: 573, endPoint x: 533, endPoint y: 176, distance: 461.3
click at [533, 176] on div "You are considering a project at a 4% discount rate that would bring in $5000 […" at bounding box center [784, 431] width 561 height 517
drag, startPoint x: 523, startPoint y: 177, endPoint x: 821, endPoint y: 639, distance: 549.8
click at [821, 639] on div "You are considering a project at a 4% discount rate that would bring in $5000 […" at bounding box center [784, 431] width 561 height 517
copy div "You are considering a project at a 4% discount rate that would bring in $5000 […"
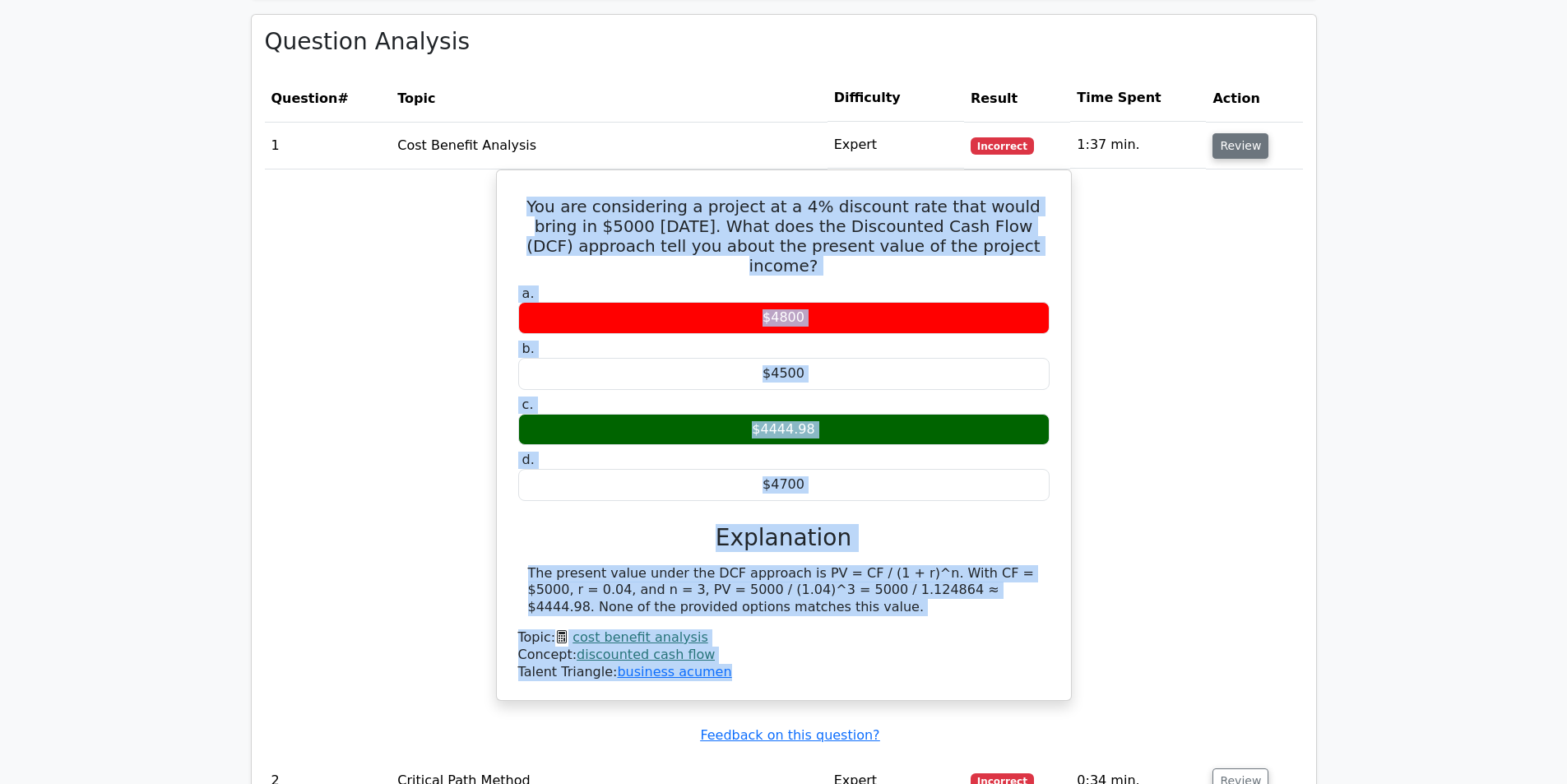
click at [1227, 133] on button "Review" at bounding box center [1240, 146] width 56 height 25
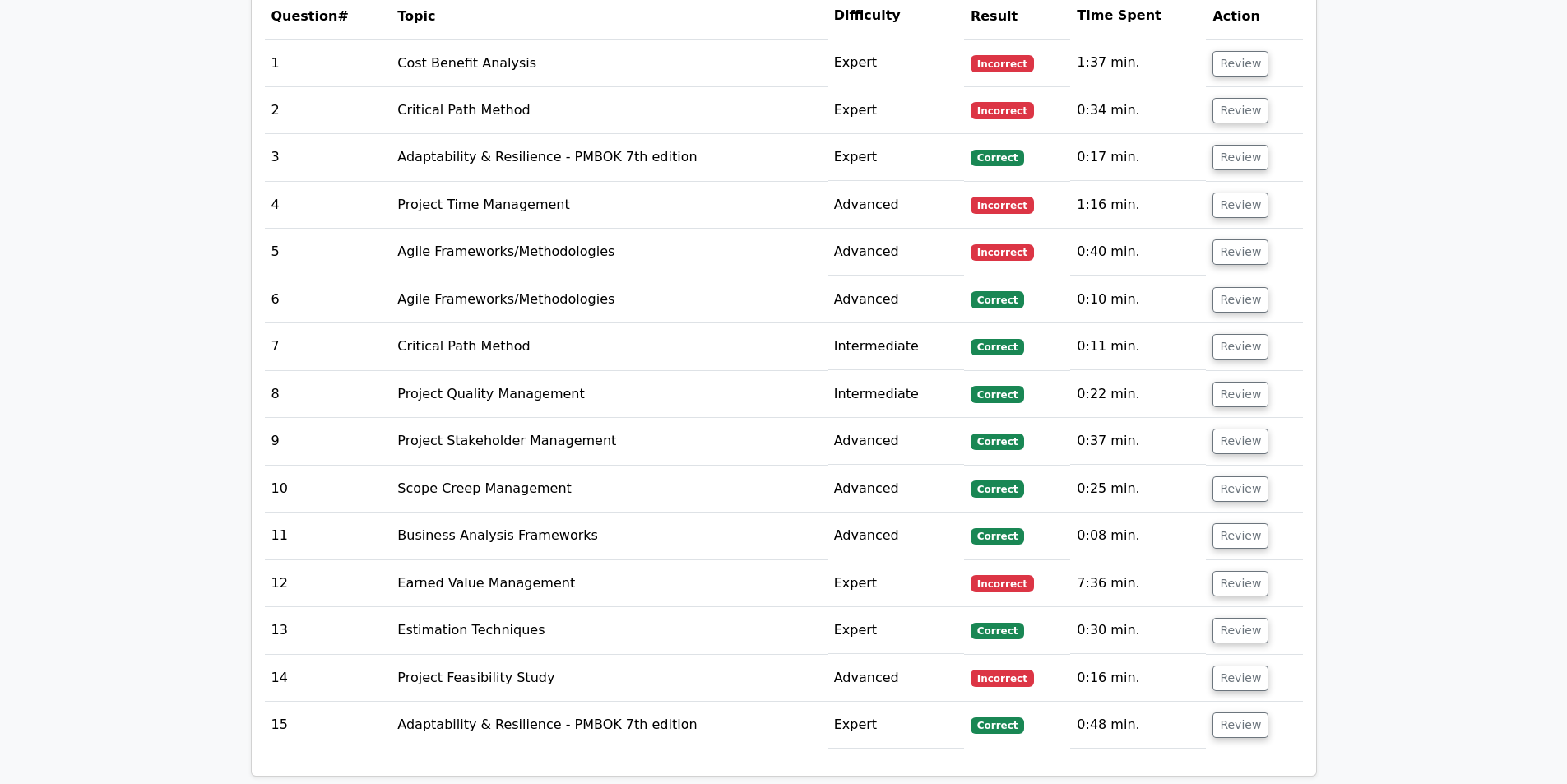
scroll to position [1726, 0]
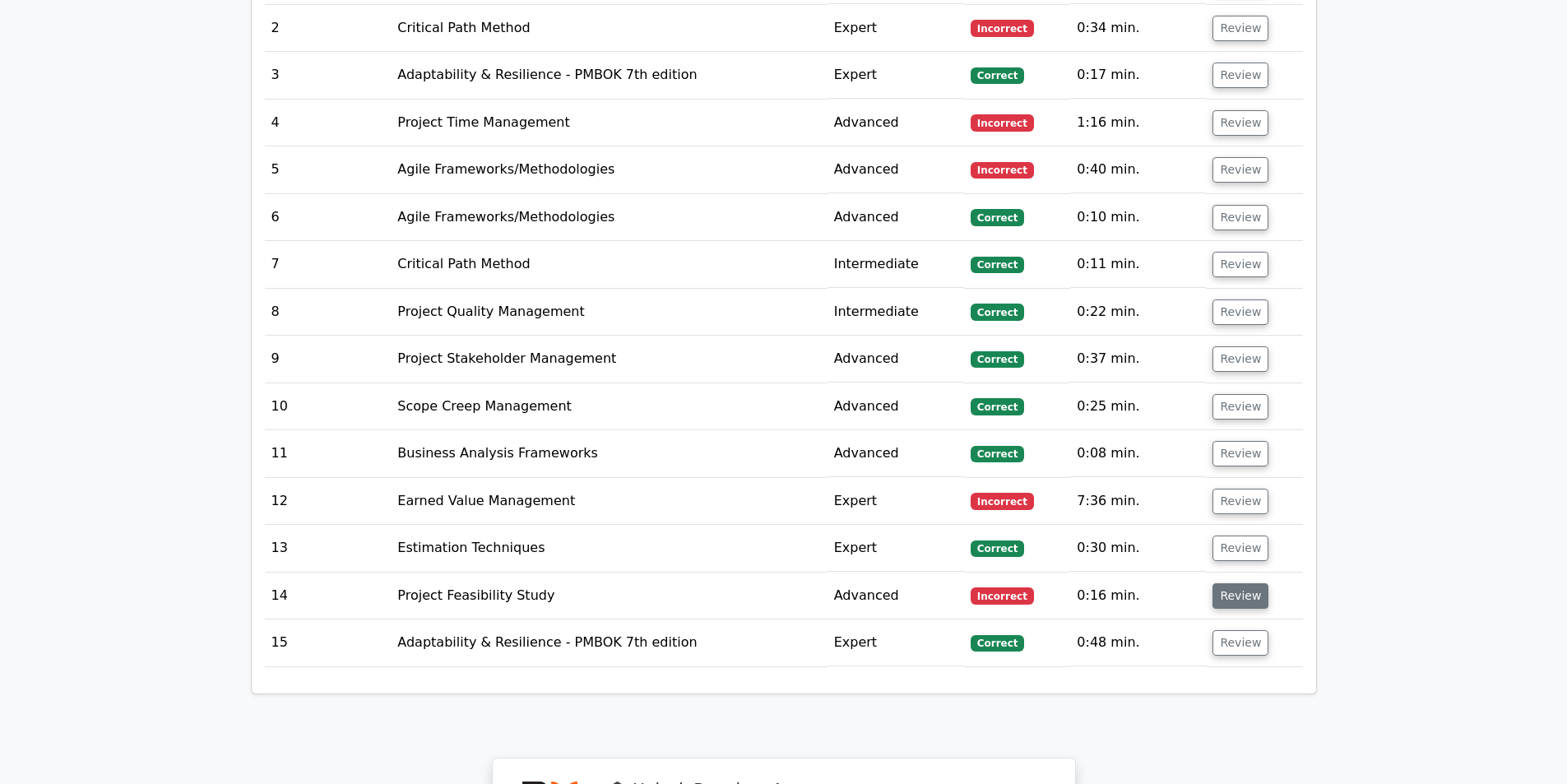
click at [1227, 583] on button "Review" at bounding box center [1240, 596] width 56 height 25
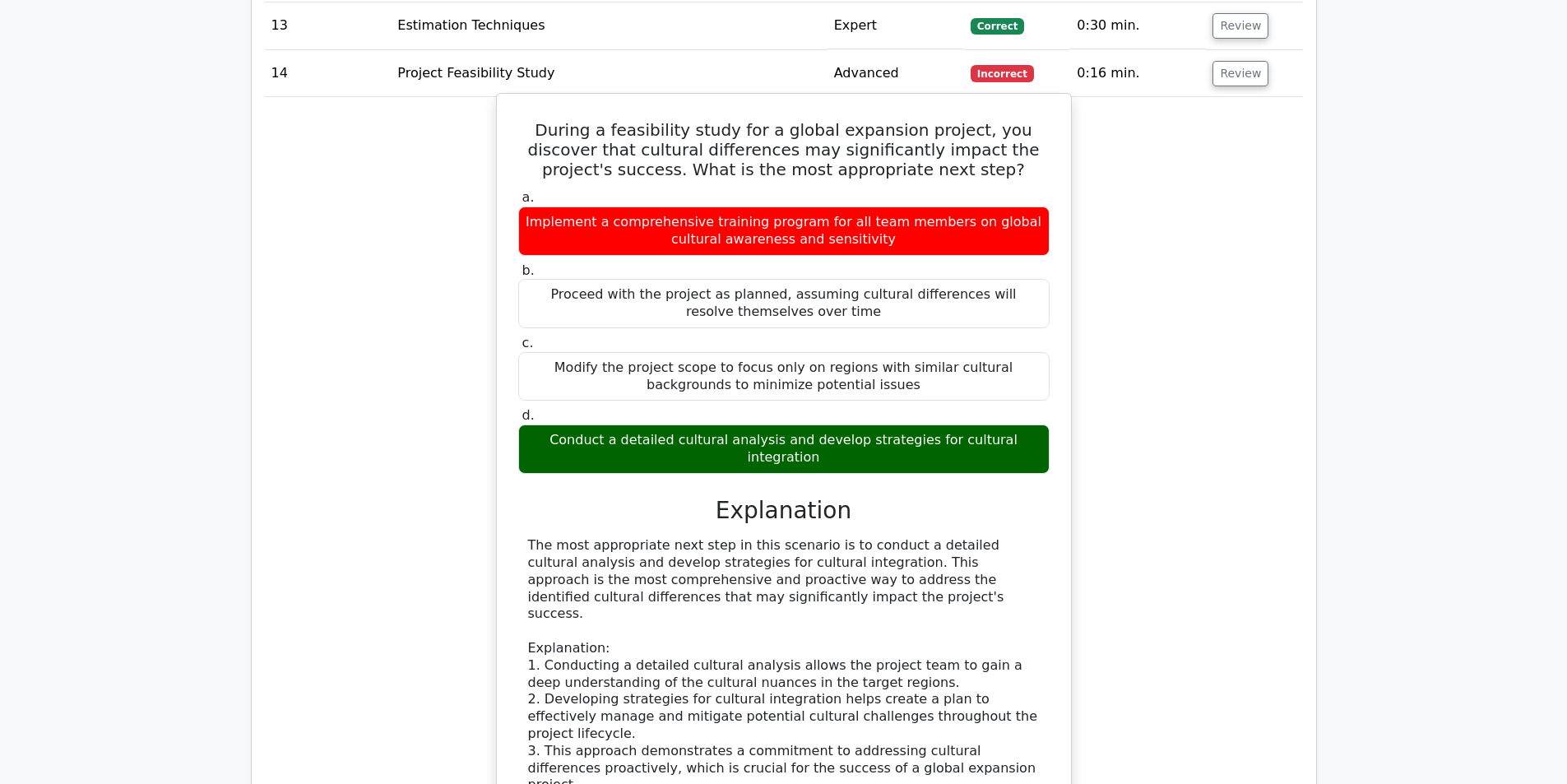
scroll to position [2220, 0]
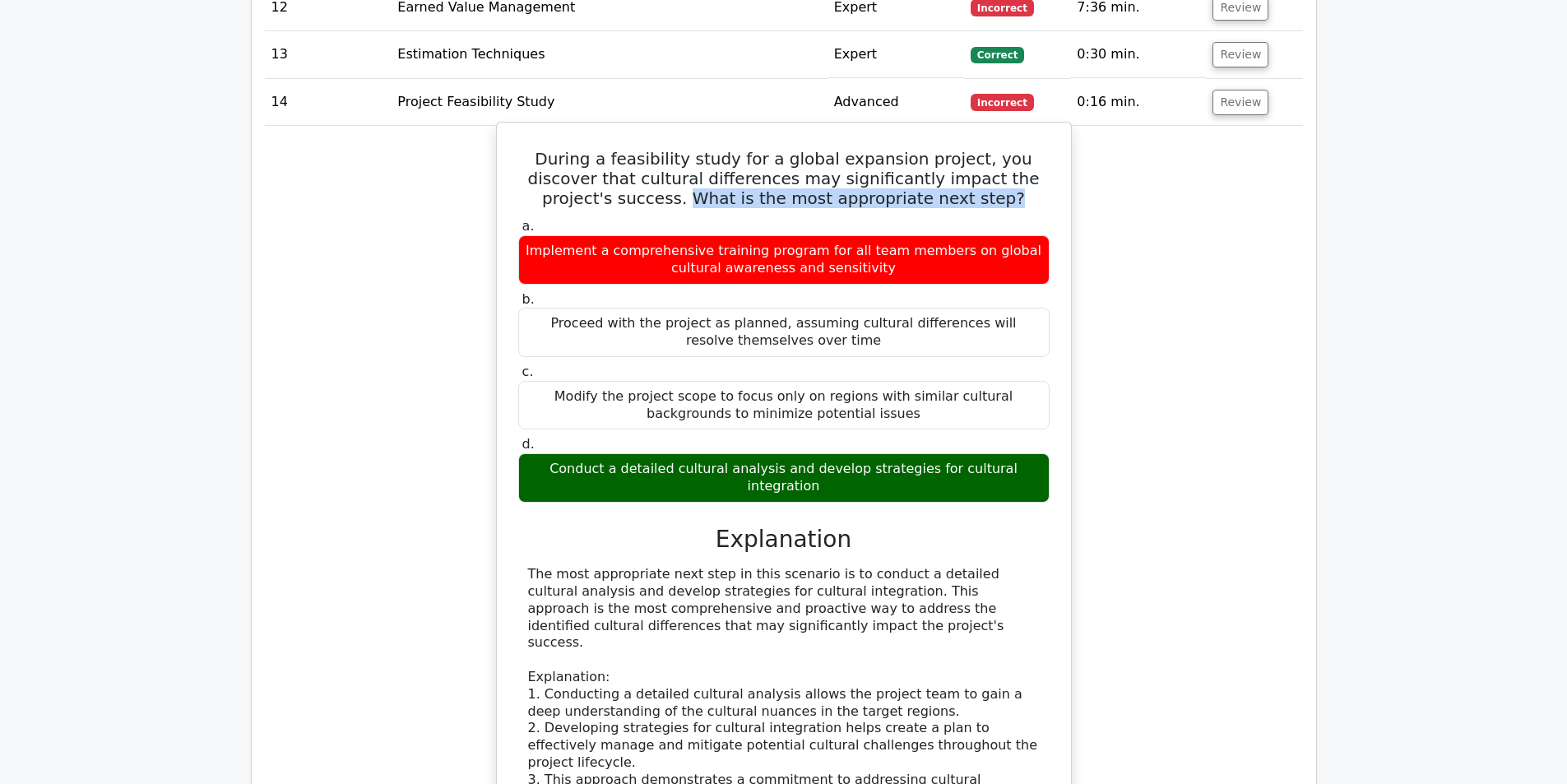
drag, startPoint x: 949, startPoint y: 177, endPoint x: 564, endPoint y: 176, distance: 385.0
click at [564, 176] on h5 "During a feasibility study for a global expansion project, you discover that cu…" at bounding box center [784, 178] width 535 height 59
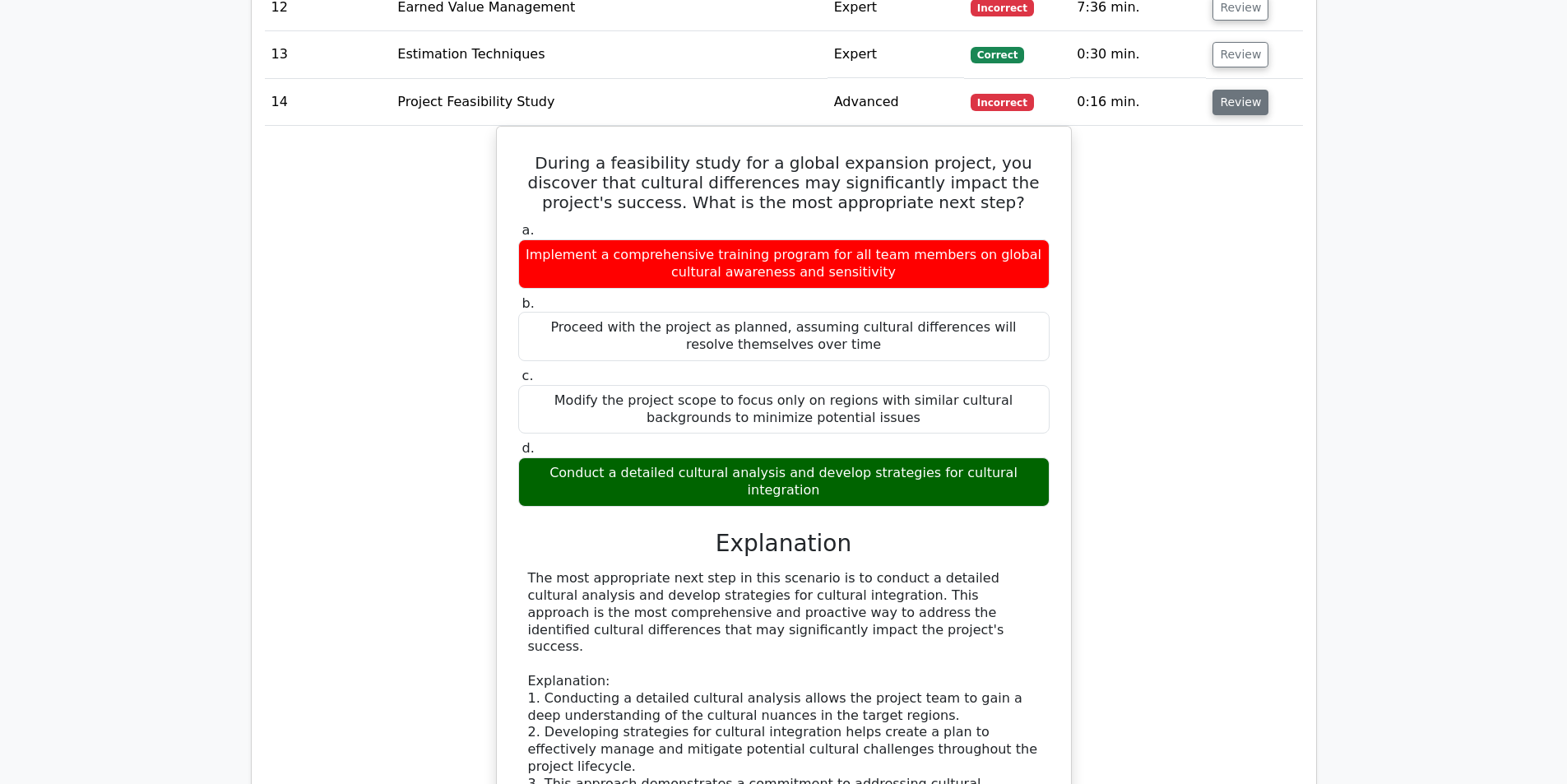
click at [1228, 90] on button "Review" at bounding box center [1240, 102] width 56 height 25
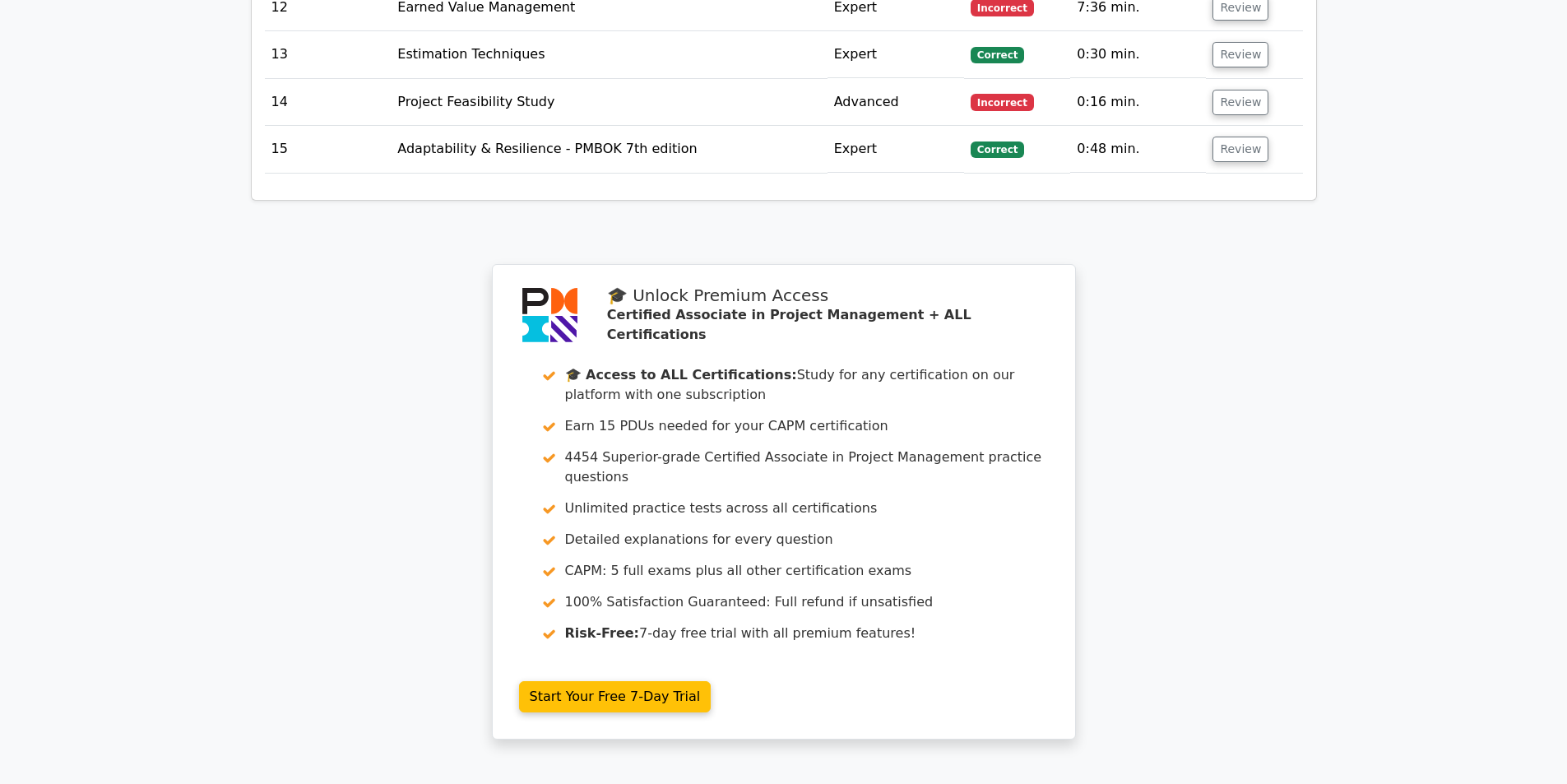
scroll to position [2138, 0]
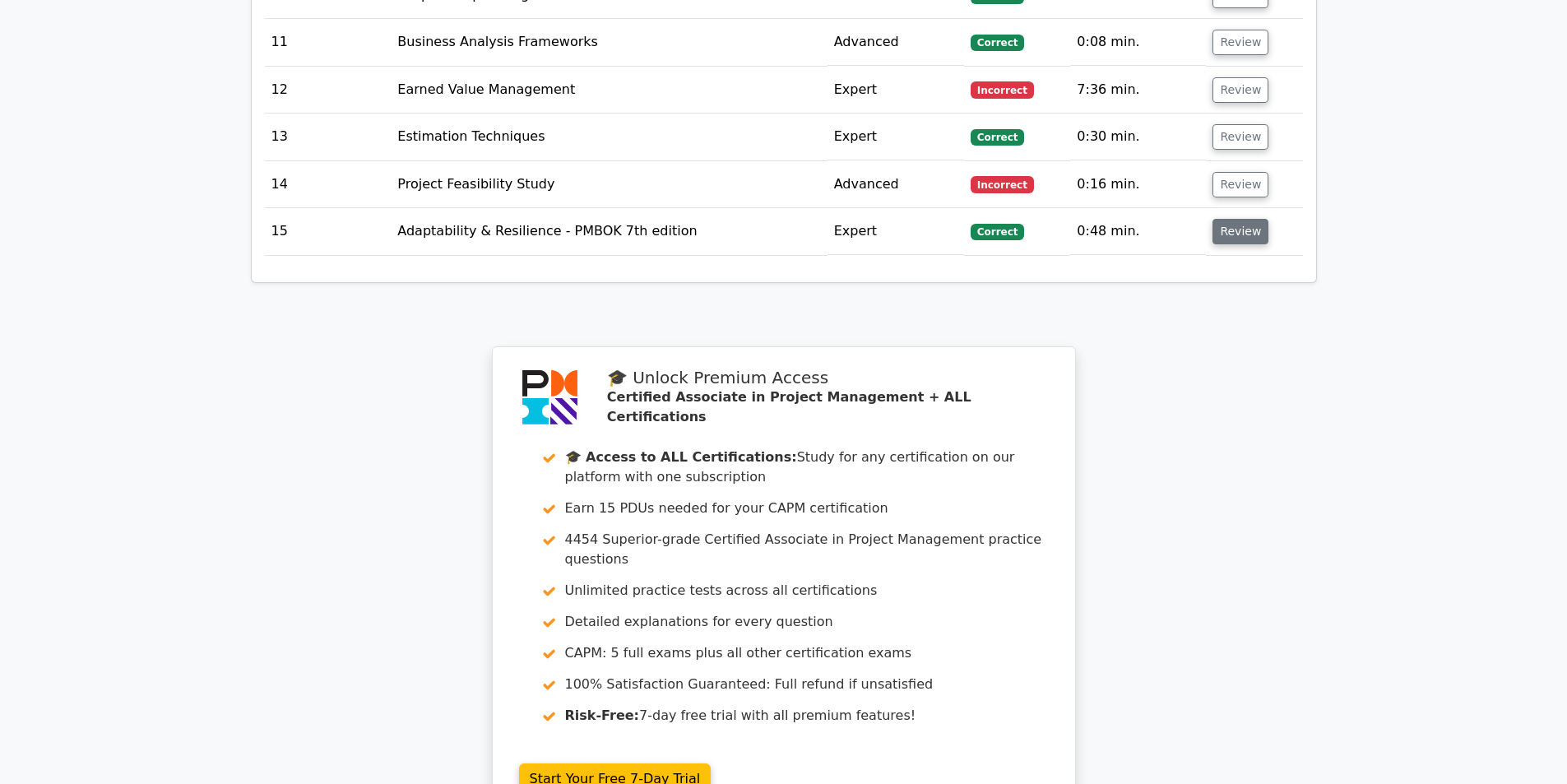
click at [1212, 225] on button "Review" at bounding box center [1240, 231] width 56 height 25
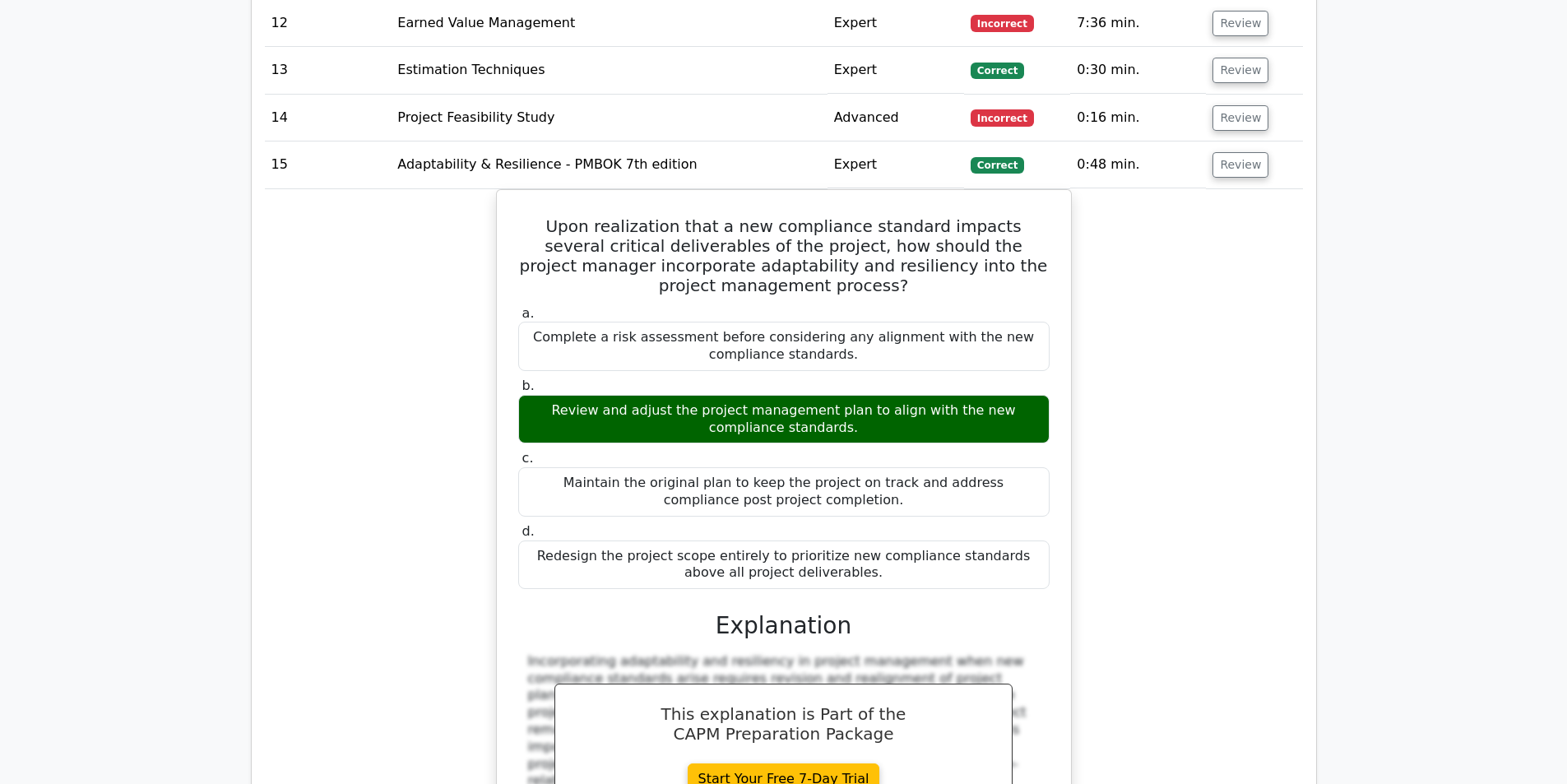
scroll to position [2055, 0]
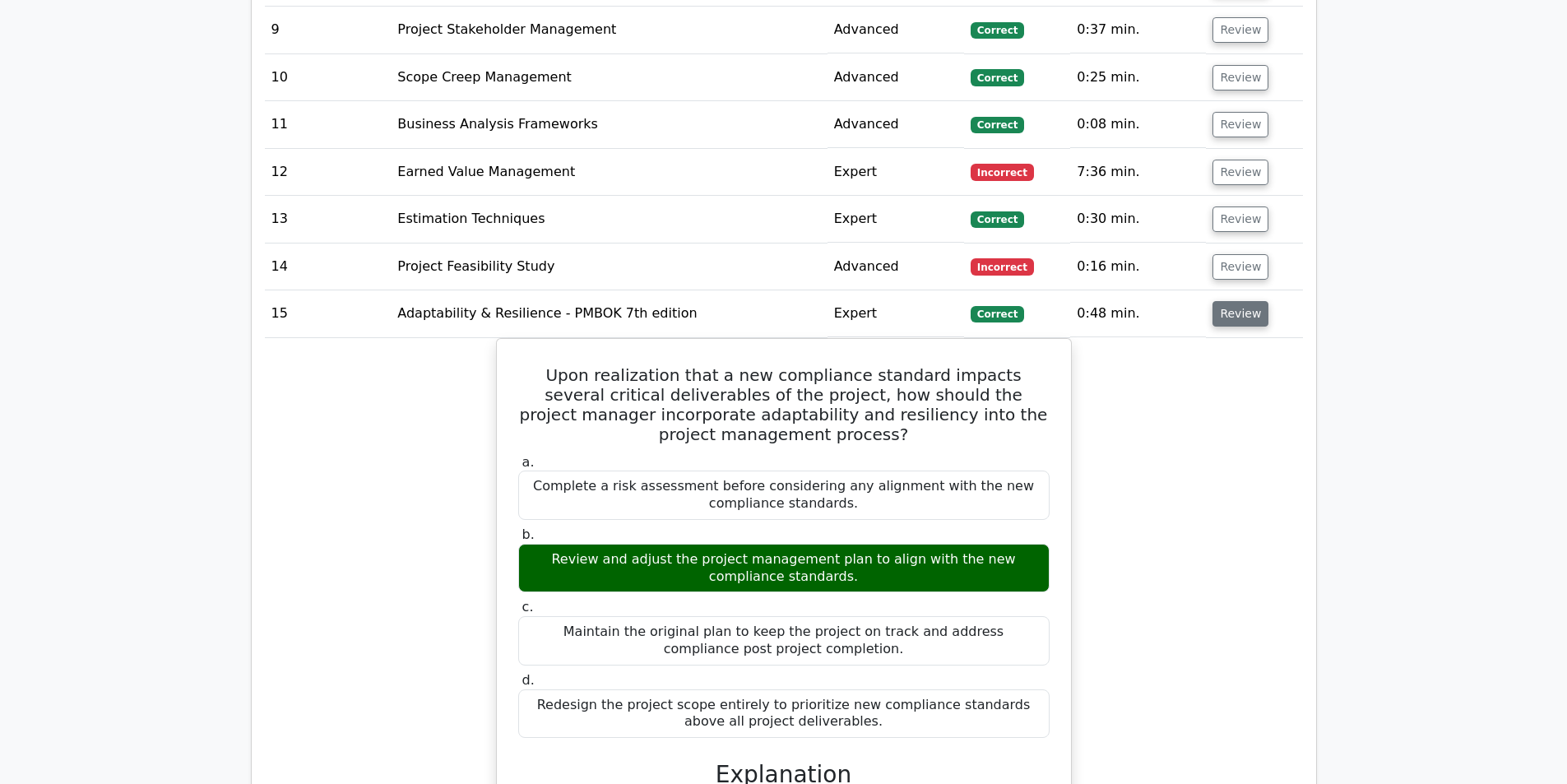
click at [1227, 305] on button "Review" at bounding box center [1240, 314] width 56 height 25
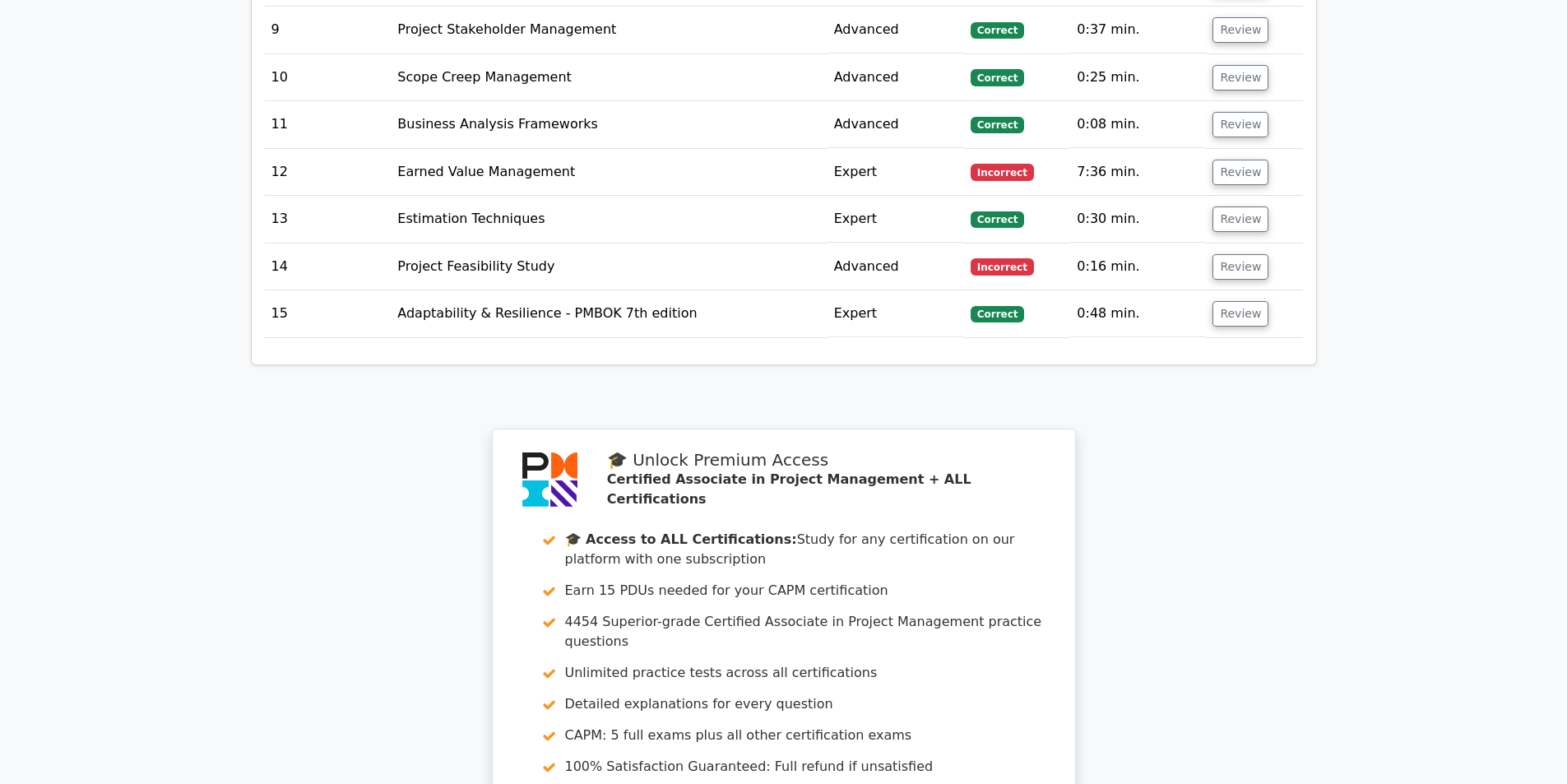
click at [1209, 203] on td "Review" at bounding box center [1254, 219] width 96 height 47
click at [1223, 206] on button "Review" at bounding box center [1240, 219] width 56 height 25
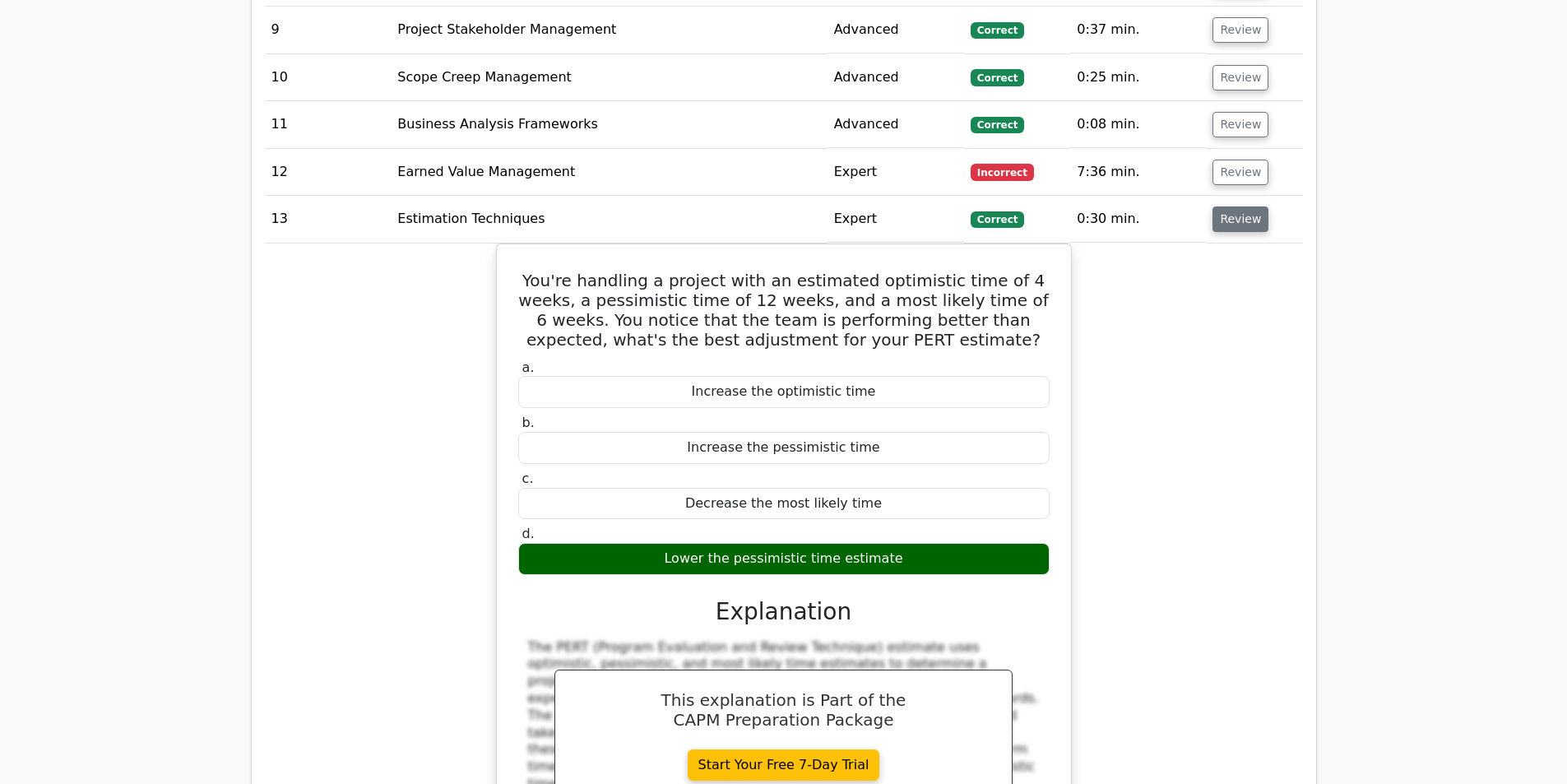
click at [1227, 206] on button "Review" at bounding box center [1240, 219] width 56 height 25
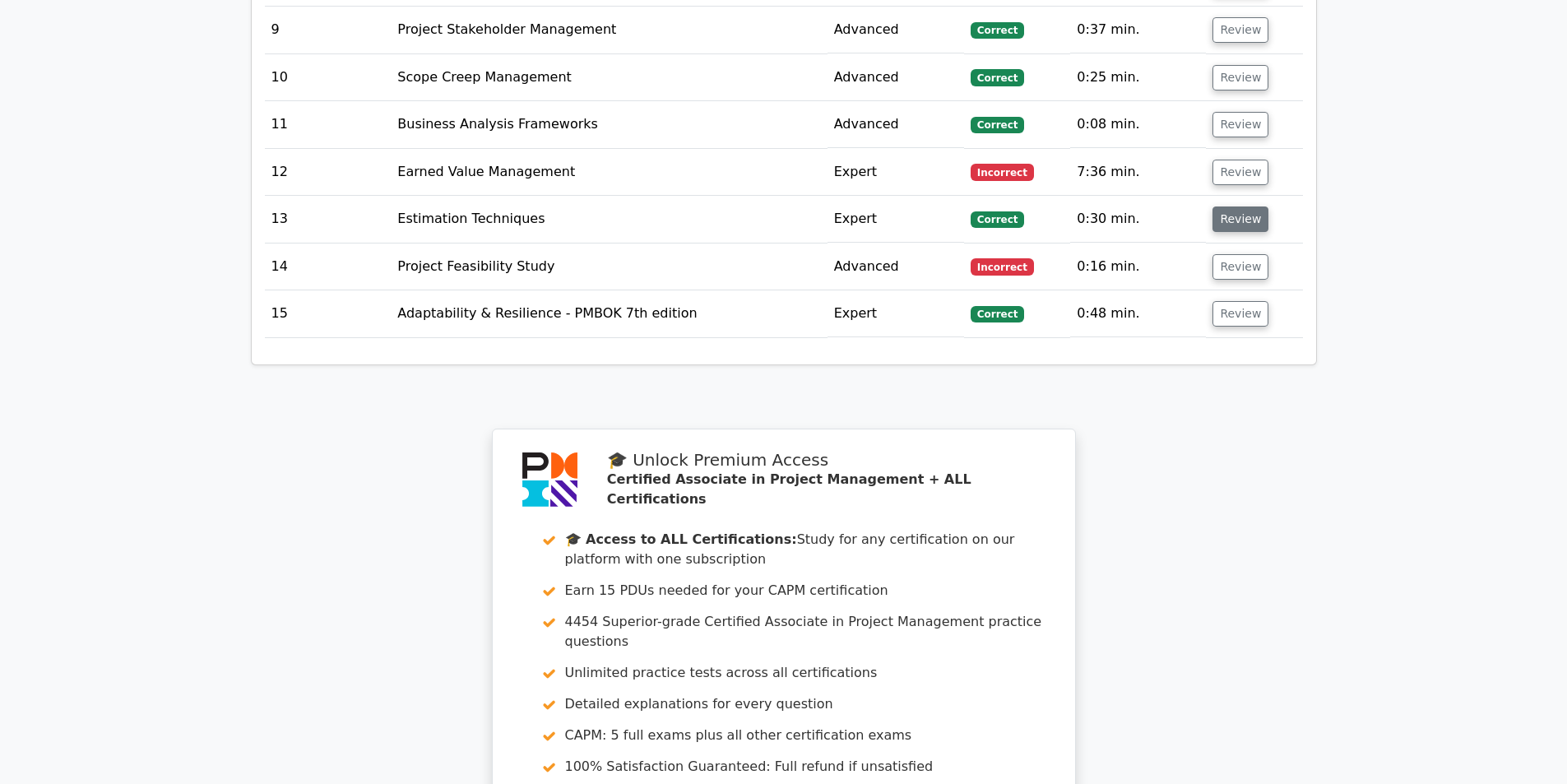
scroll to position [1973, 0]
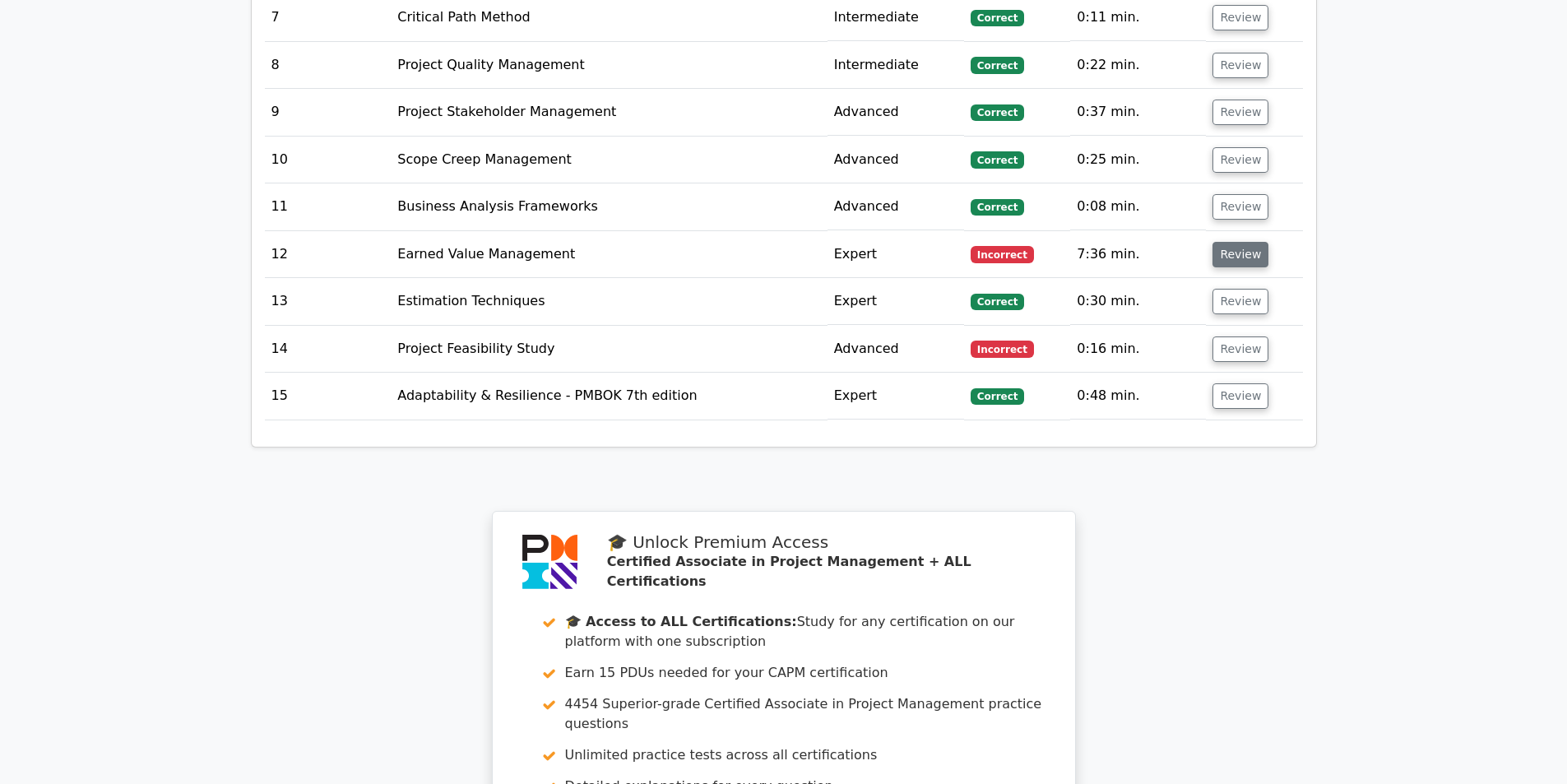
click at [1249, 241] on button "Review" at bounding box center [1240, 254] width 56 height 25
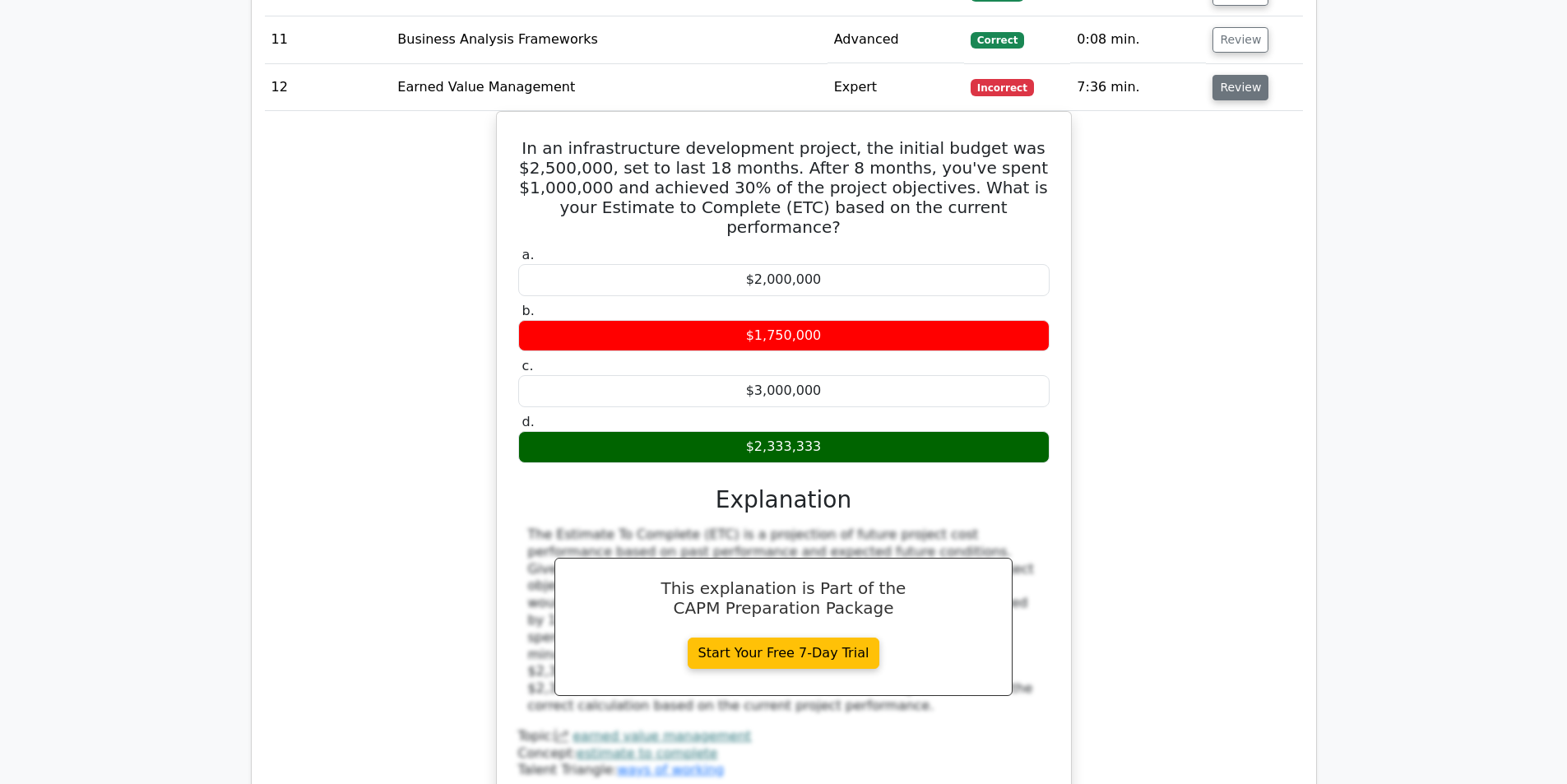
scroll to position [2220, 0]
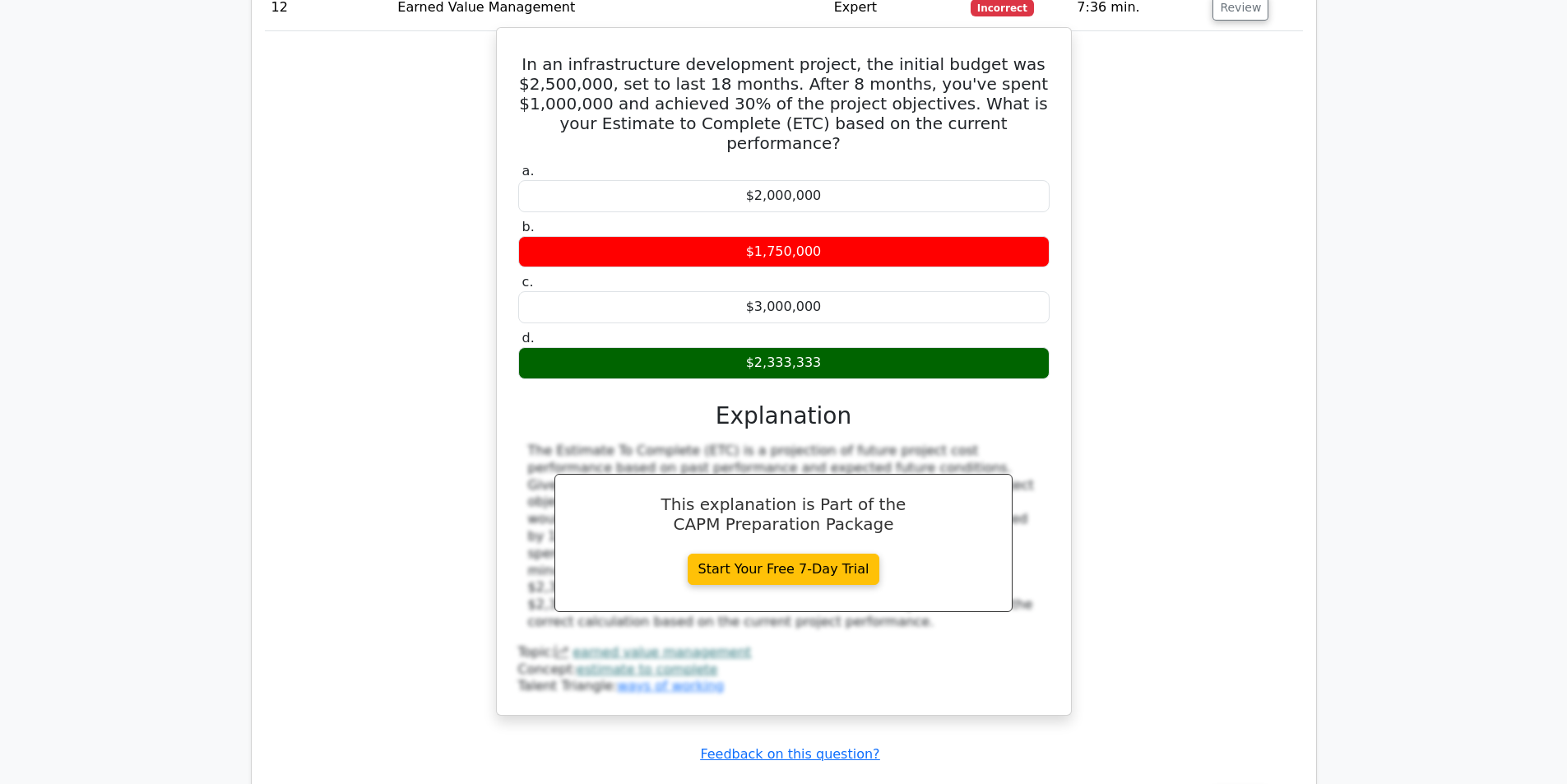
drag, startPoint x: 528, startPoint y: 413, endPoint x: 903, endPoint y: 573, distance: 407.7
click at [903, 573] on div "The Estimate To Complete (ETC) is a projection of future project cost performan…" at bounding box center [784, 536] width 512 height 188
copy div "The Estimate To Complete (ETC) is a projection of future project cost performan…"
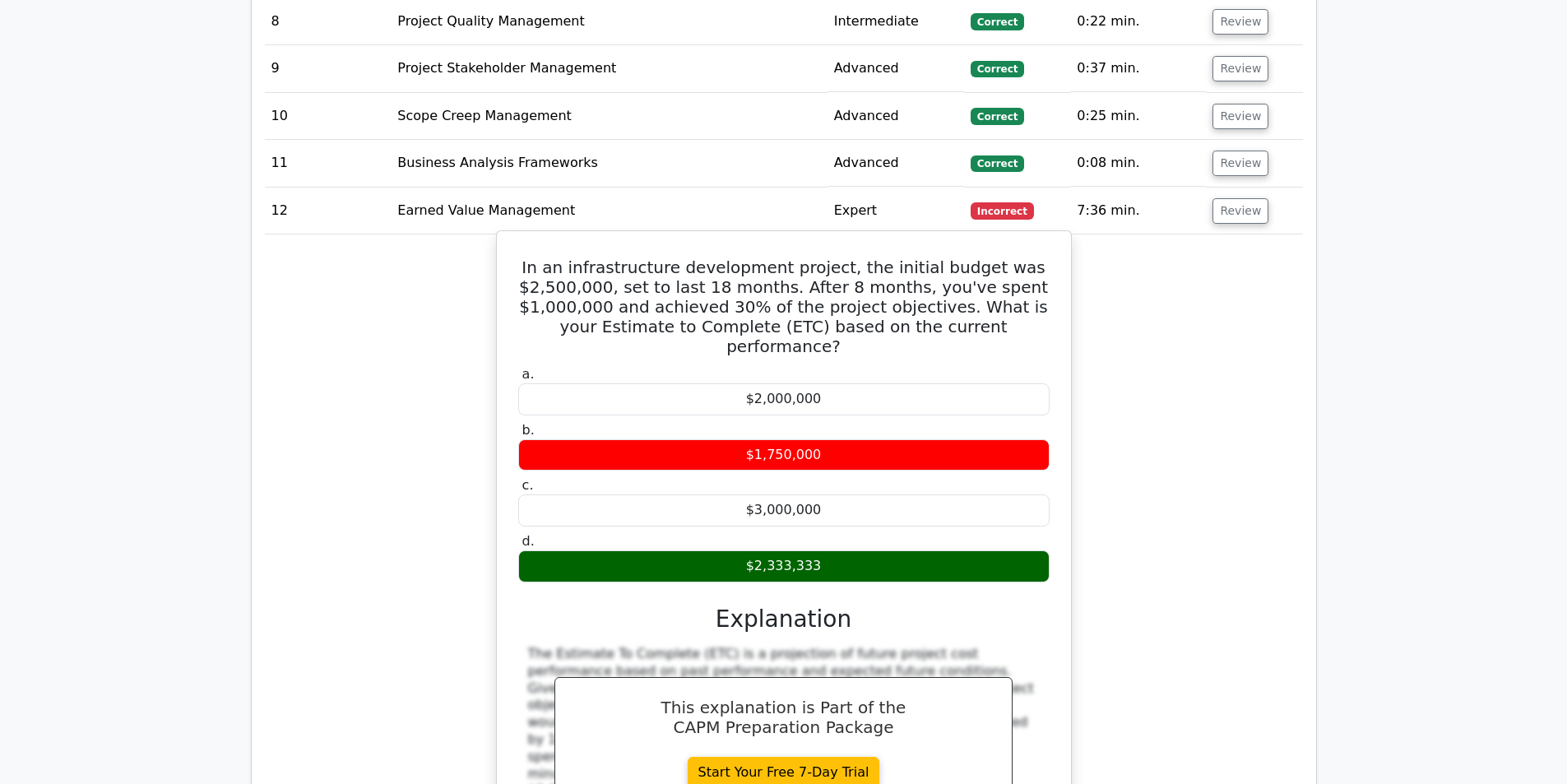
scroll to position [1891, 0]
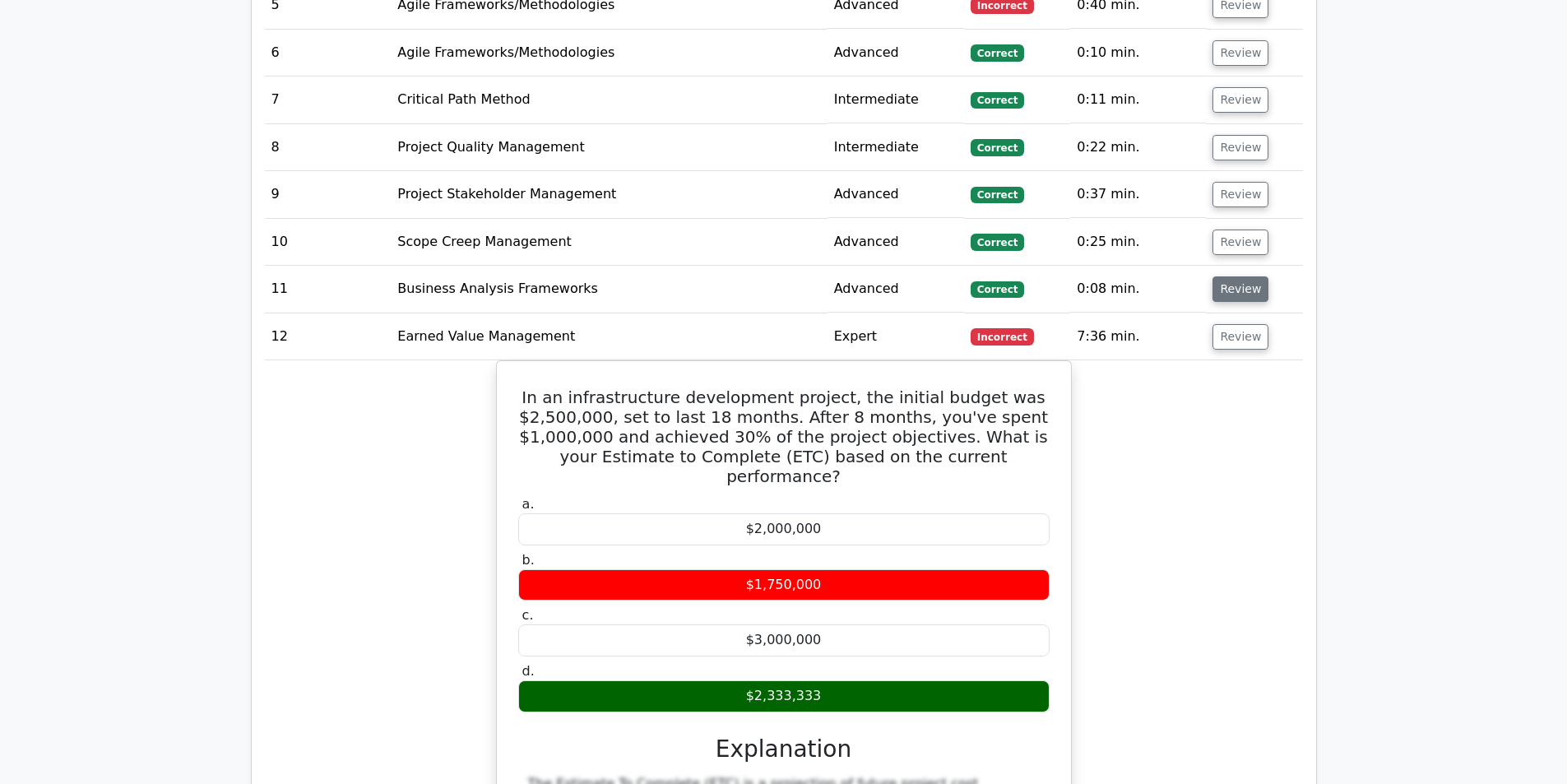
click at [1224, 277] on button "Review" at bounding box center [1240, 289] width 56 height 25
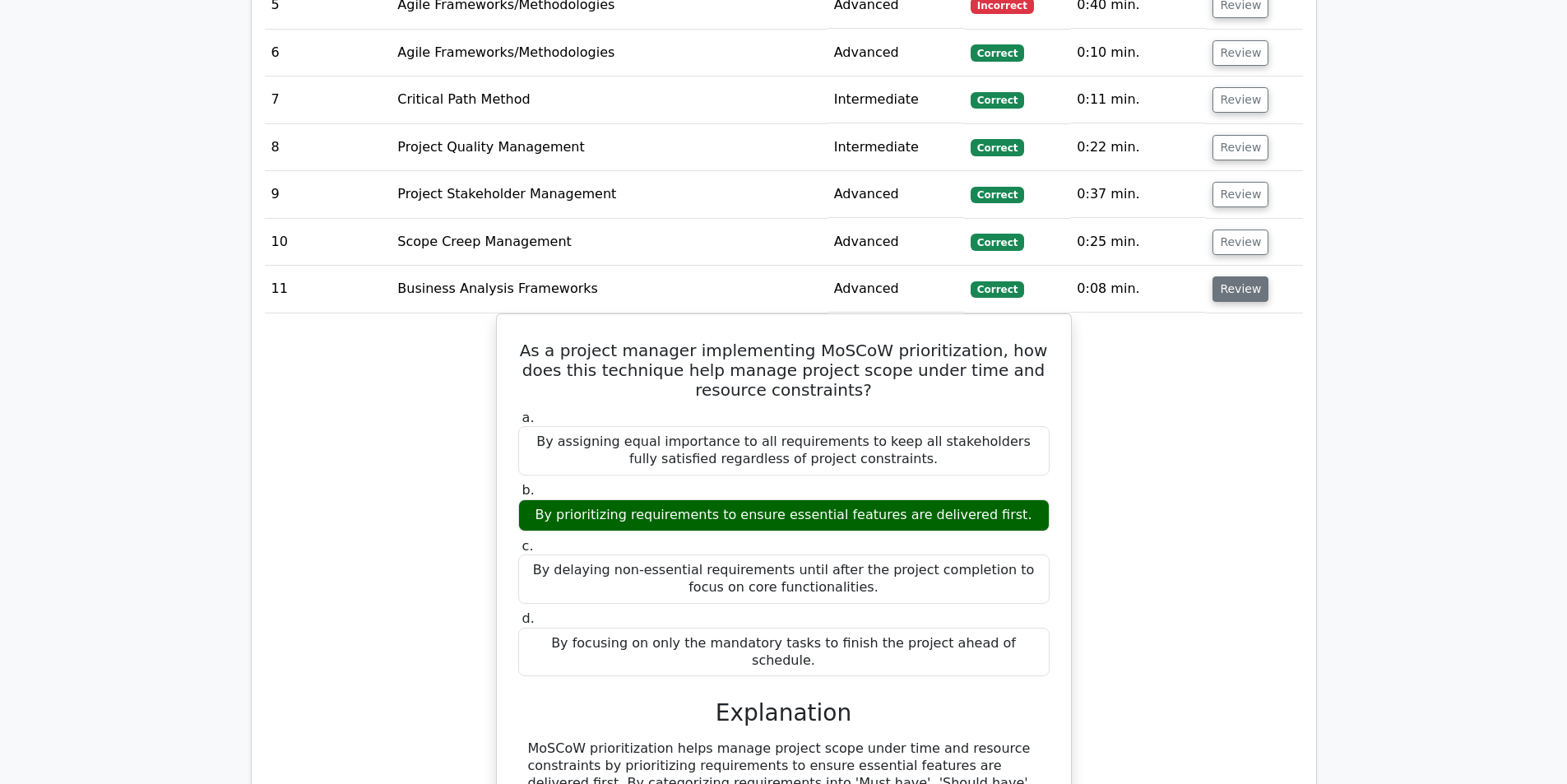
click at [1224, 277] on button "Review" at bounding box center [1240, 289] width 56 height 25
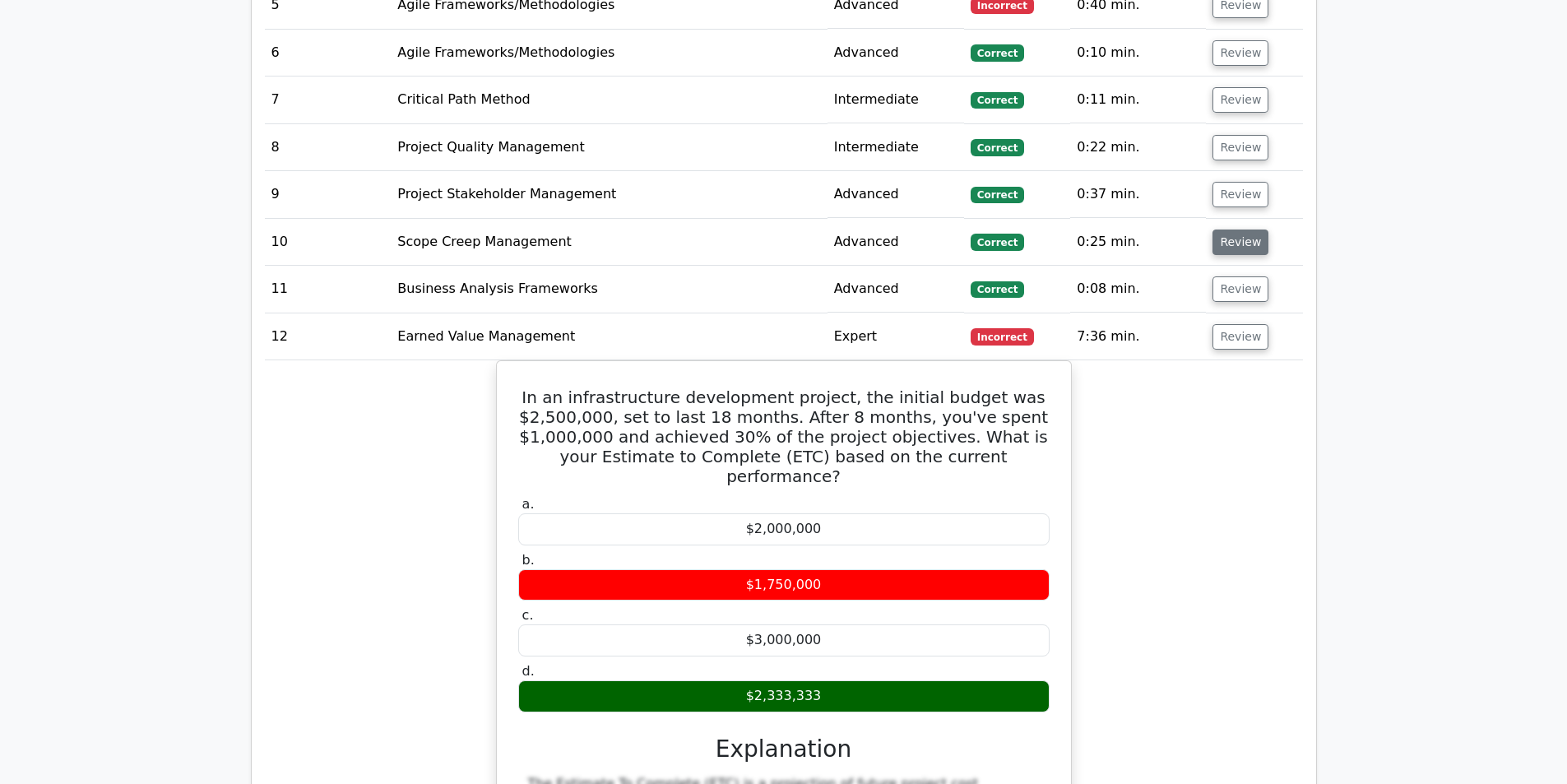
click at [1240, 230] on button "Review" at bounding box center [1240, 242] width 56 height 25
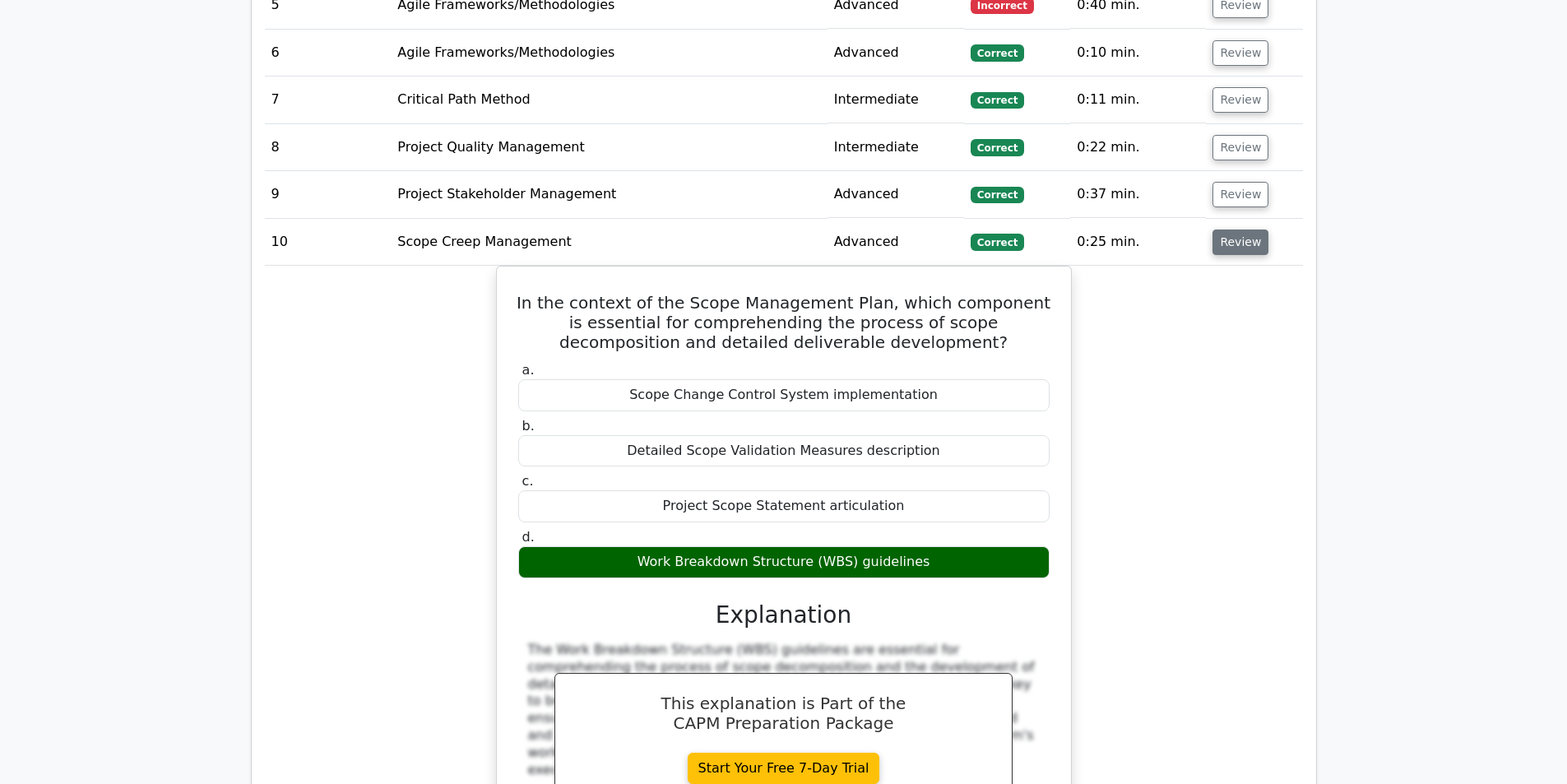
click at [1240, 230] on button "Review" at bounding box center [1240, 242] width 56 height 25
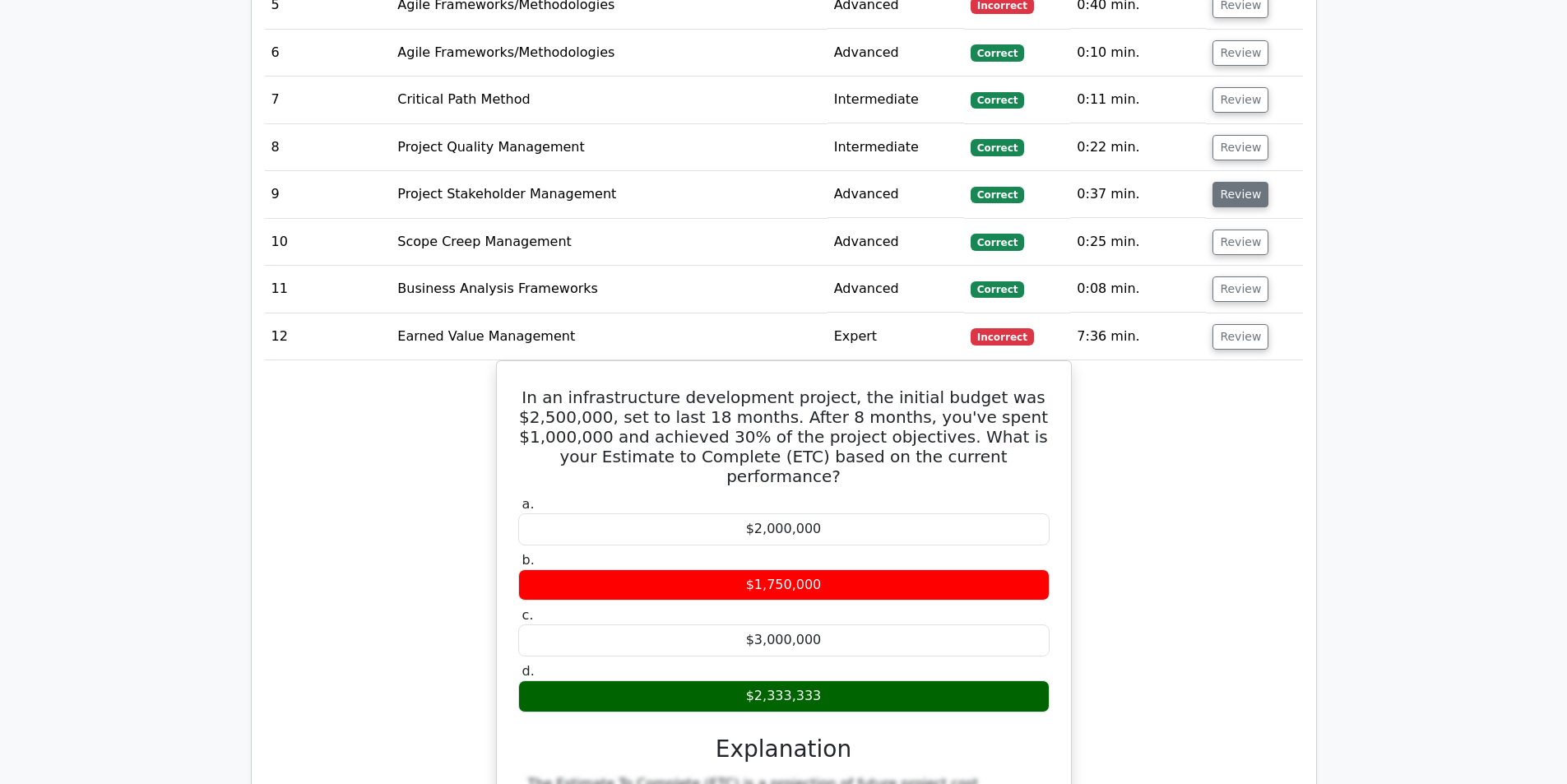
click at [1233, 182] on button "Review" at bounding box center [1240, 194] width 56 height 25
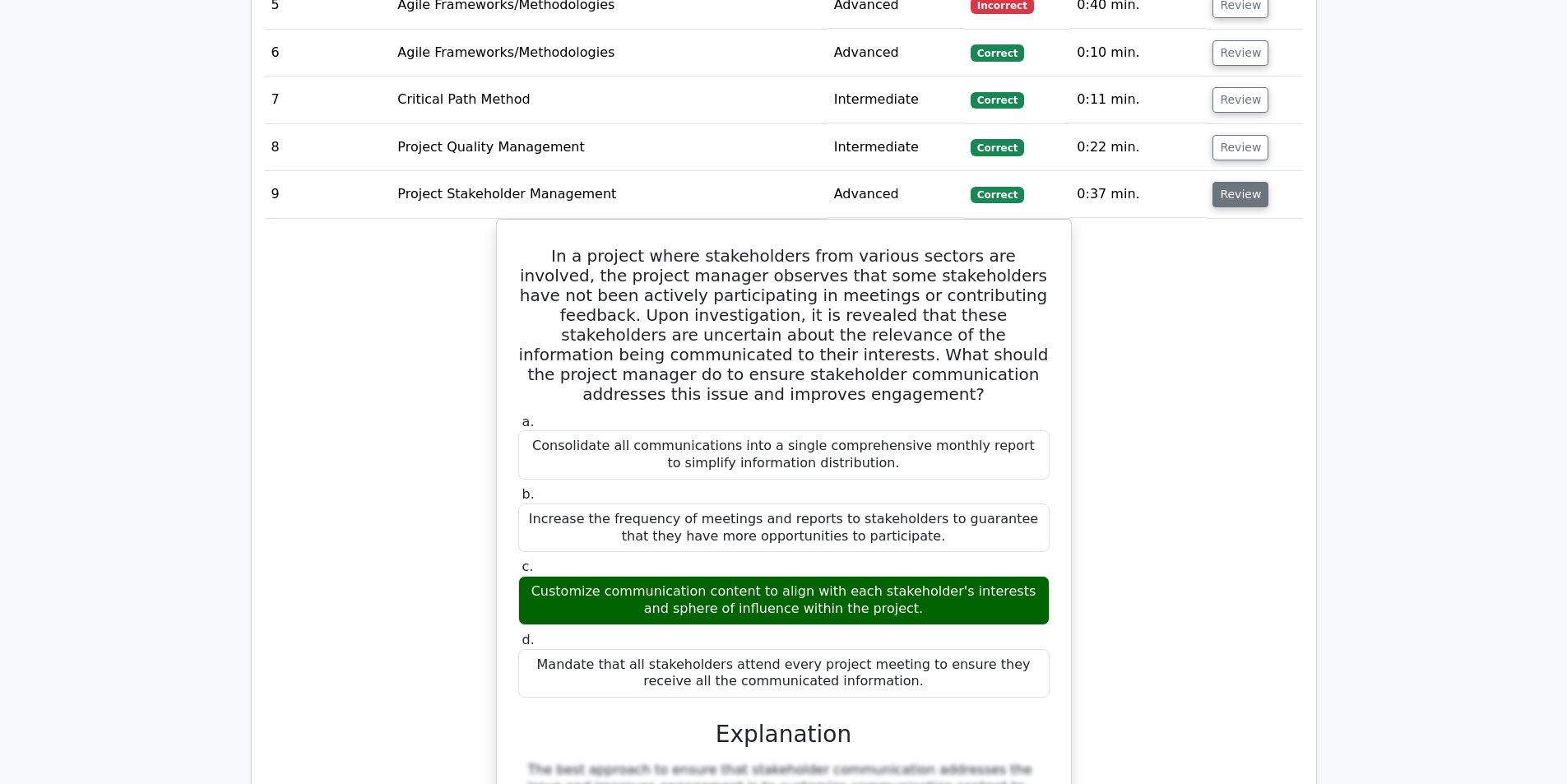
click at [1233, 182] on button "Review" at bounding box center [1240, 194] width 56 height 25
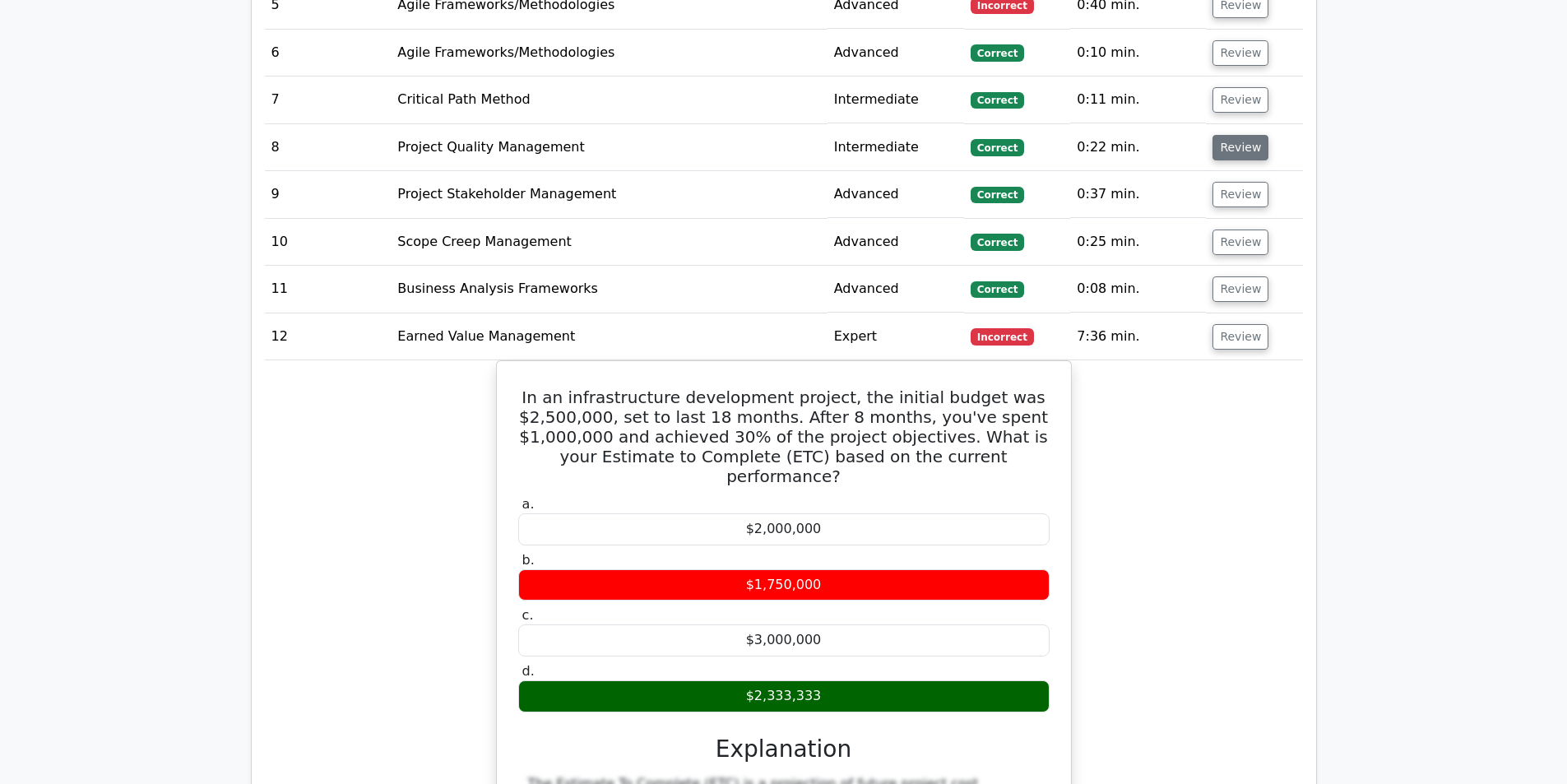
click at [1240, 135] on button "Review" at bounding box center [1240, 147] width 56 height 25
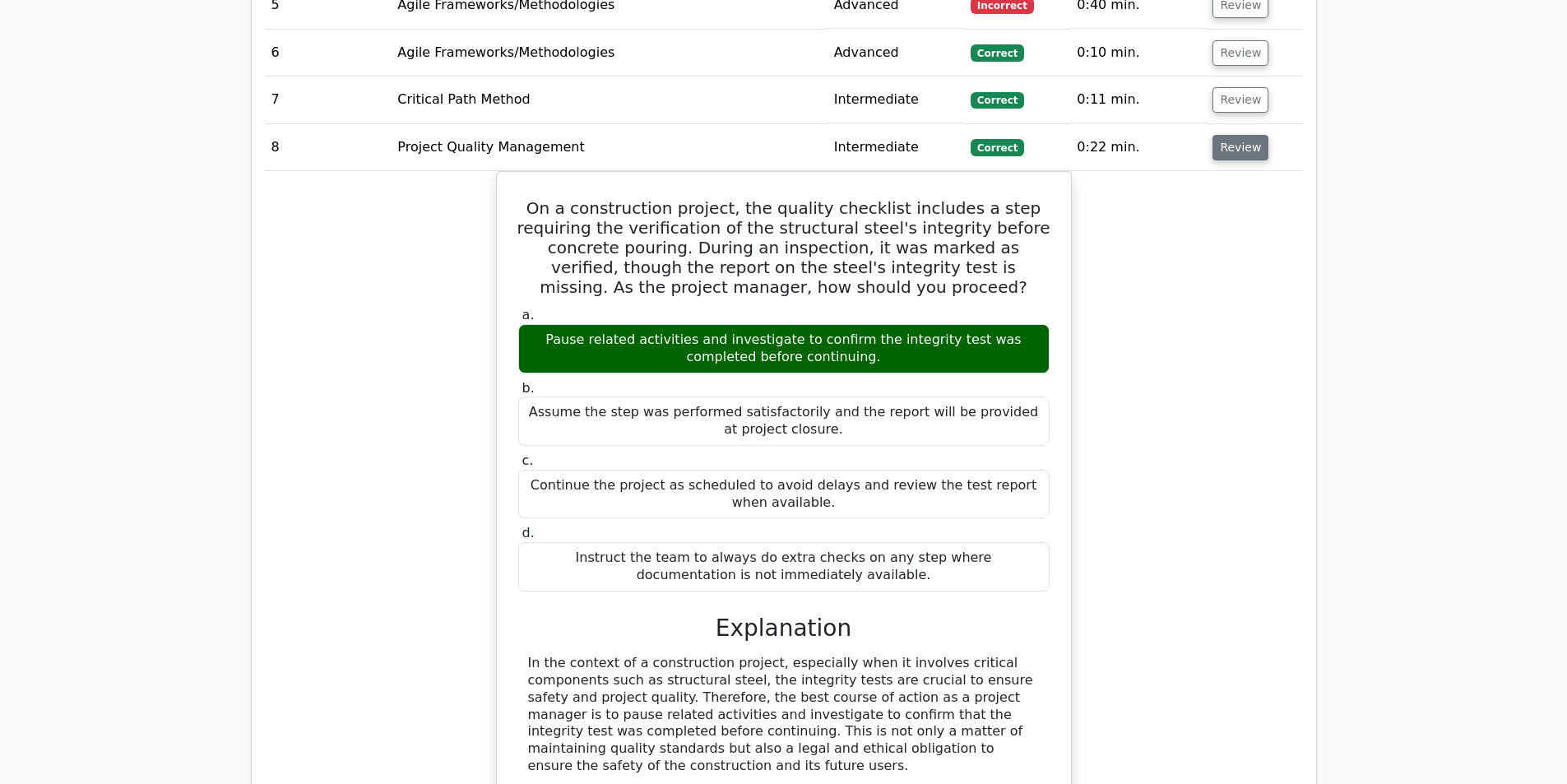
click at [1240, 135] on button "Review" at bounding box center [1240, 147] width 56 height 25
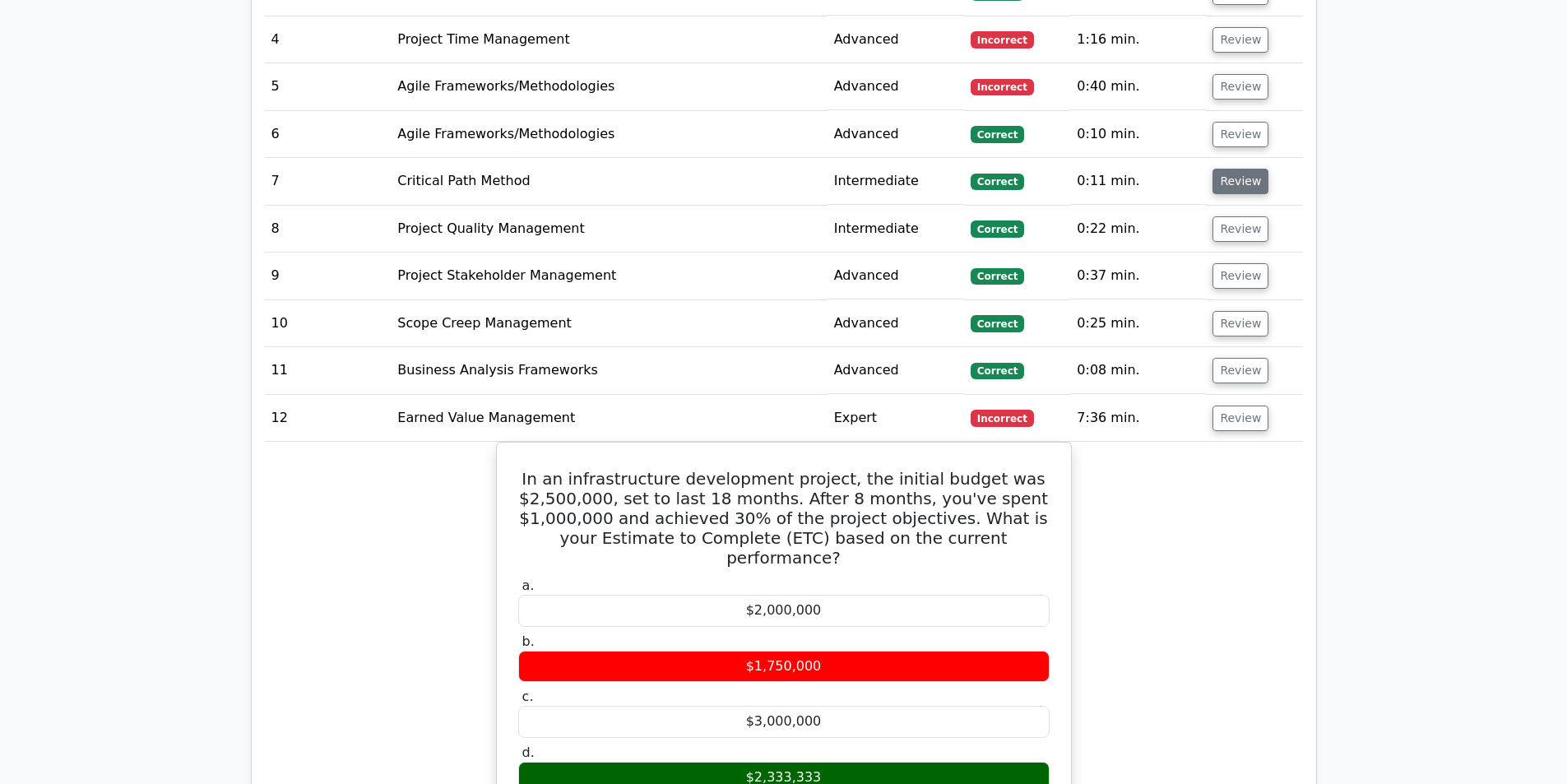
scroll to position [1809, 0]
click at [1235, 169] on button "Review" at bounding box center [1240, 182] width 56 height 25
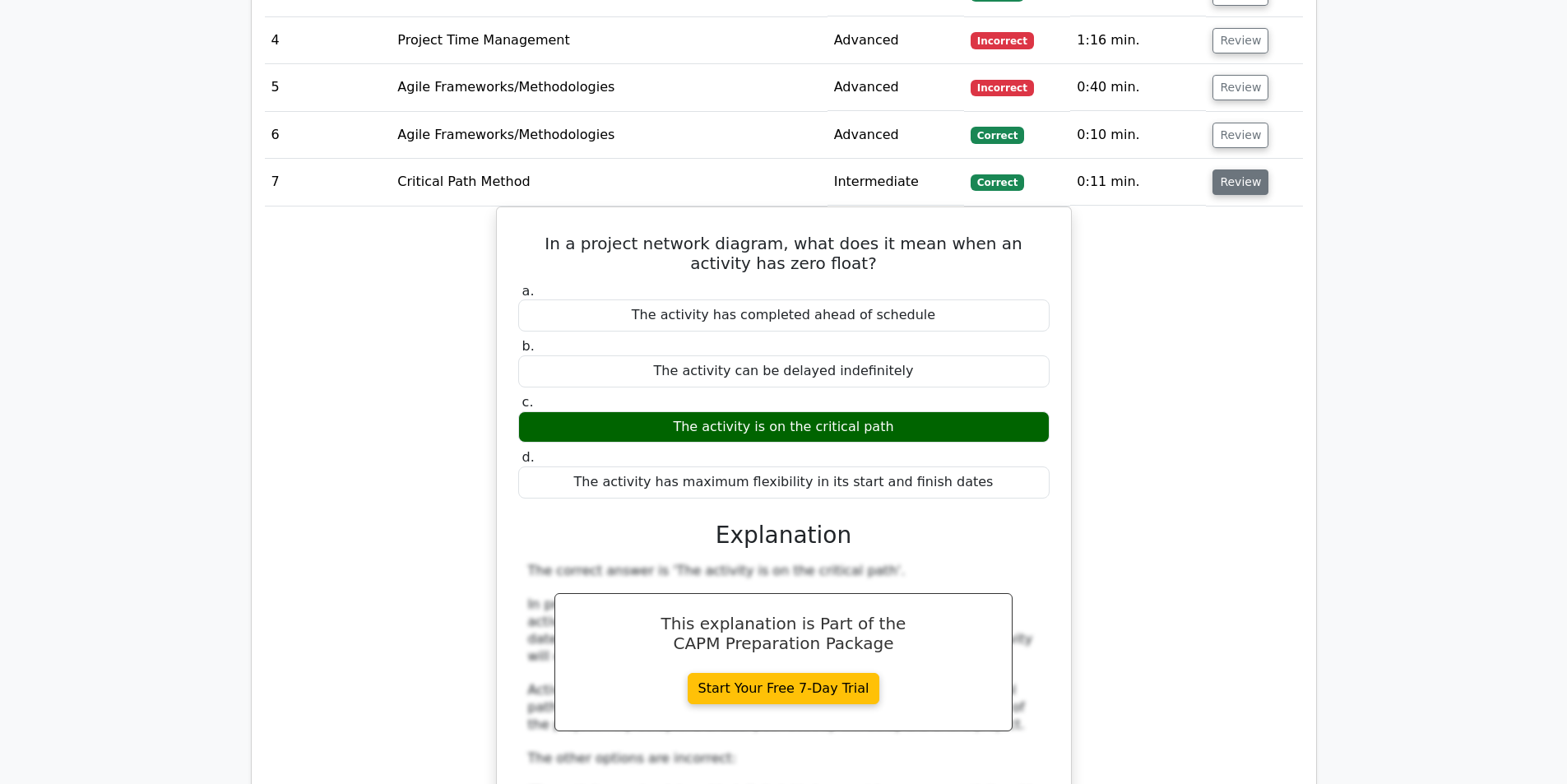
click at [1235, 169] on button "Review" at bounding box center [1240, 182] width 56 height 25
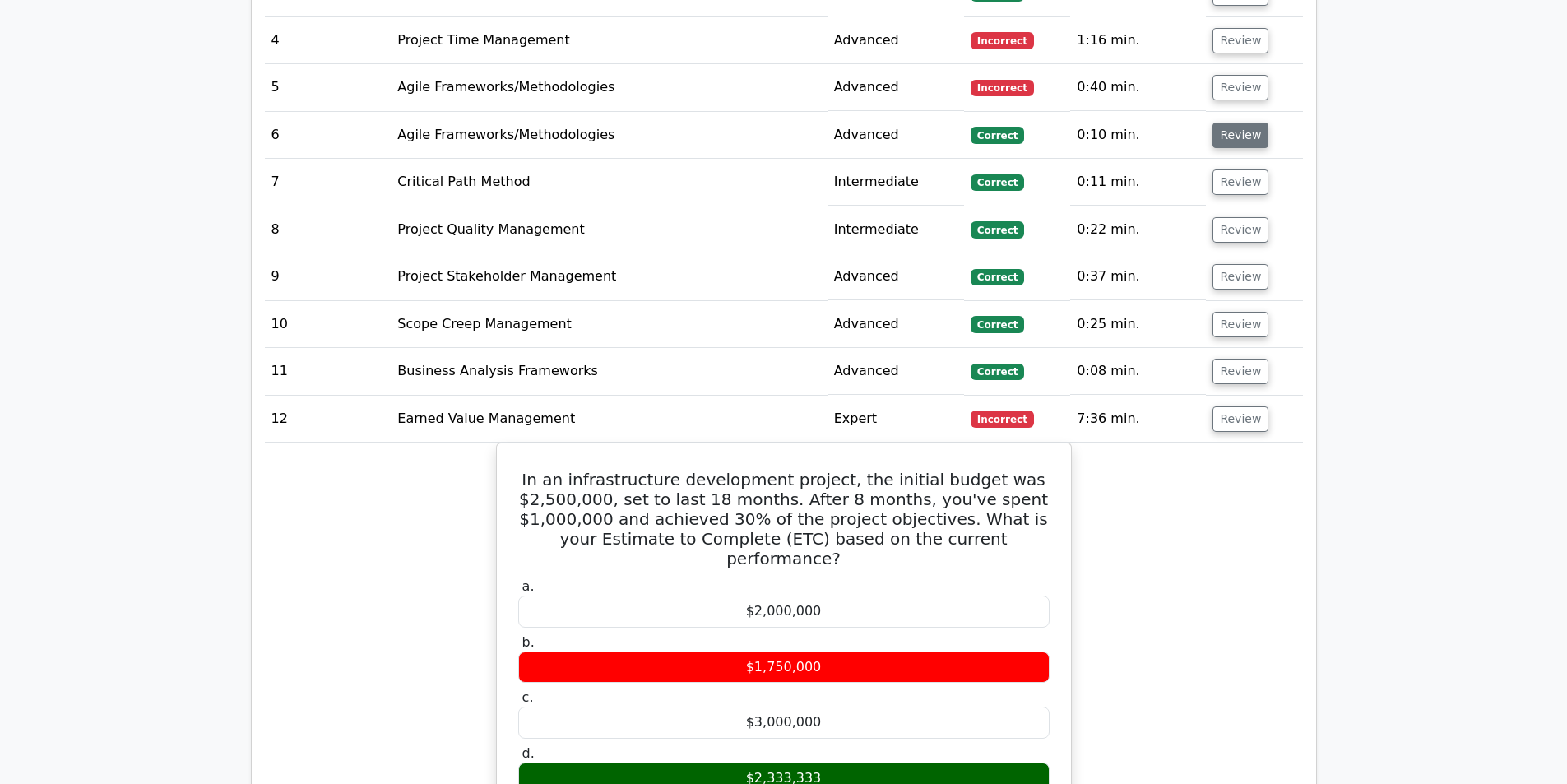
click at [1237, 128] on button "Review" at bounding box center [1240, 135] width 56 height 25
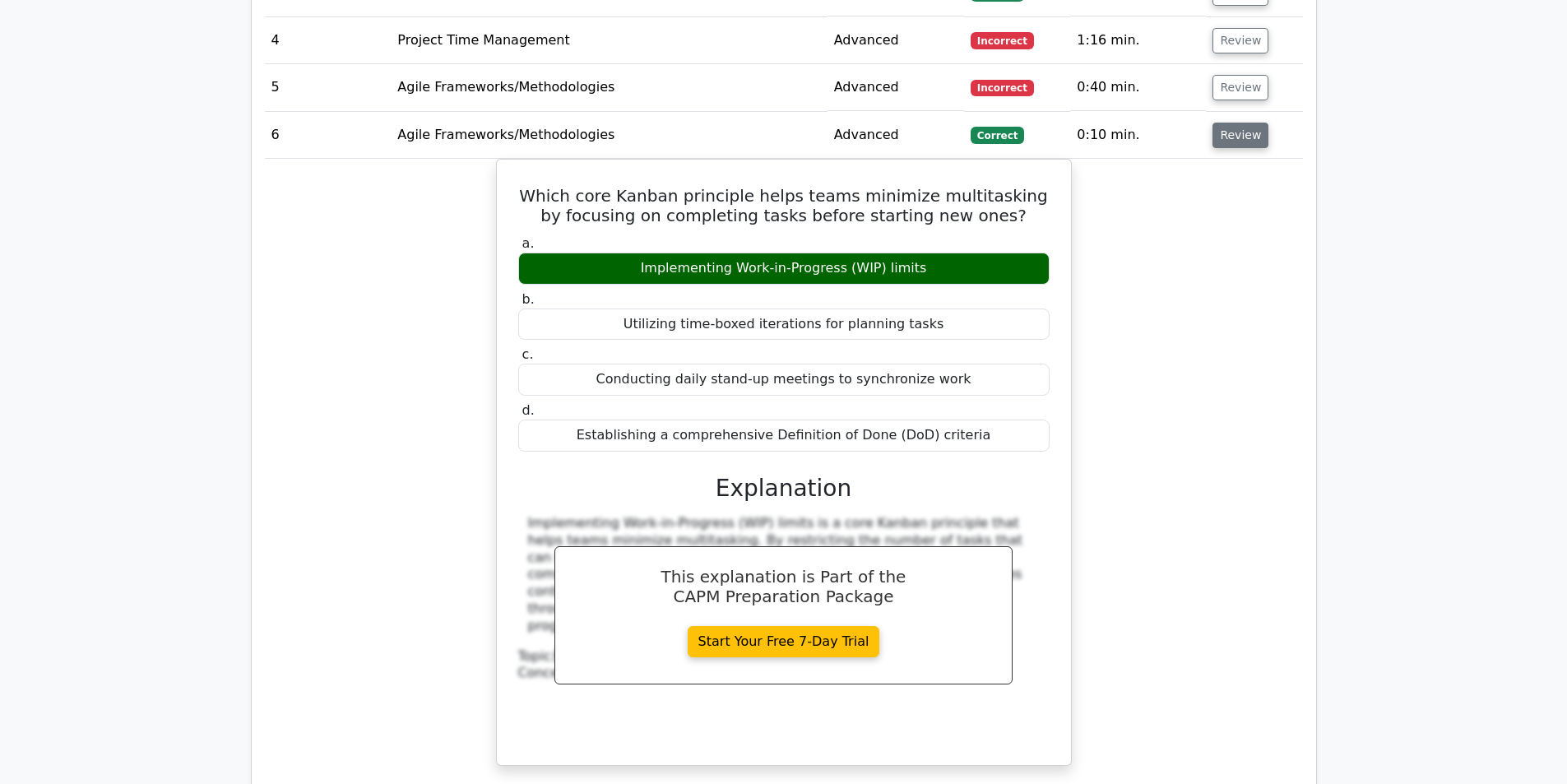
click at [1232, 122] on button "Review" at bounding box center [1240, 135] width 56 height 25
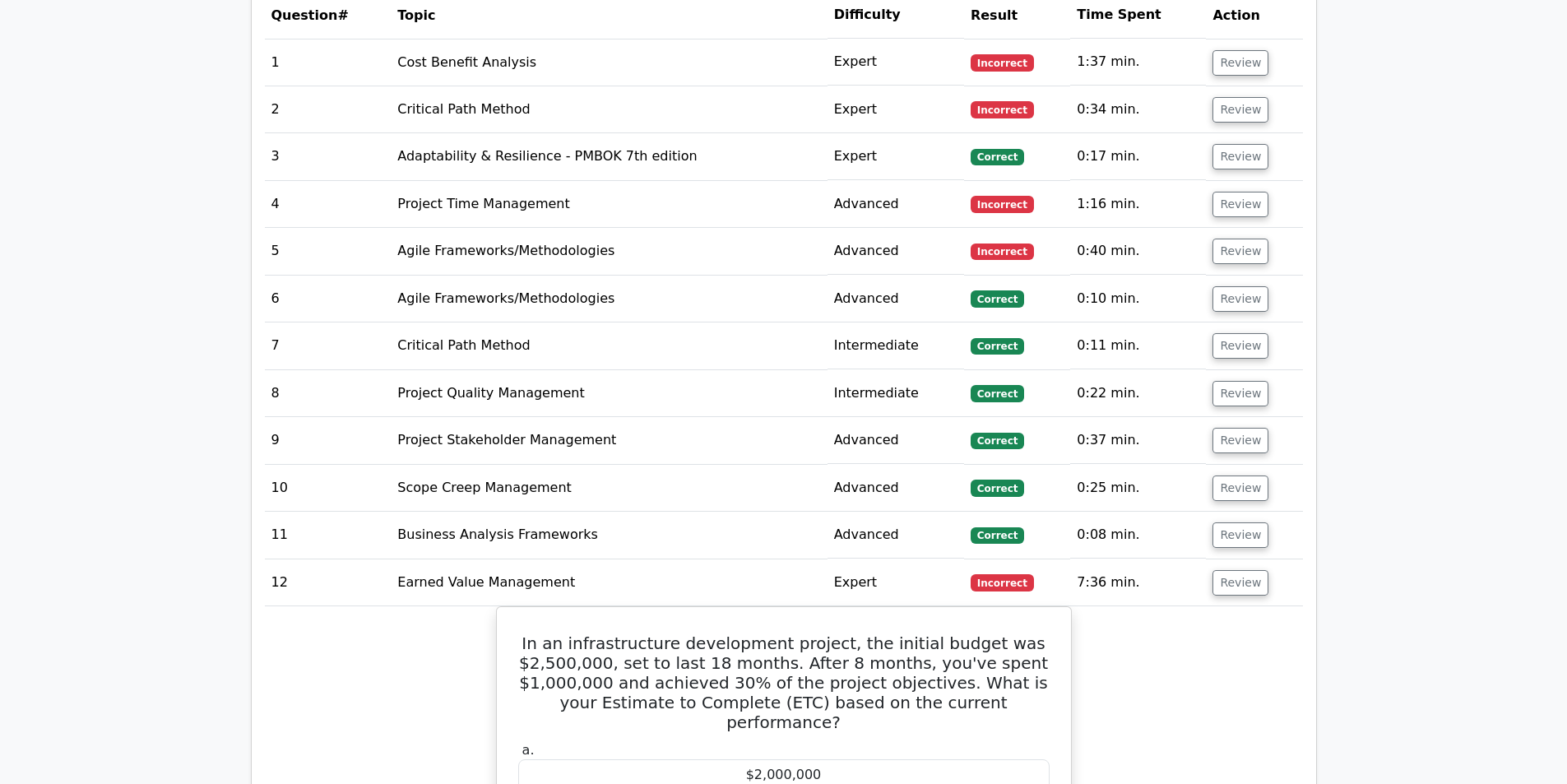
scroll to position [1645, 0]
click at [1239, 240] on button "Review" at bounding box center [1240, 252] width 56 height 25
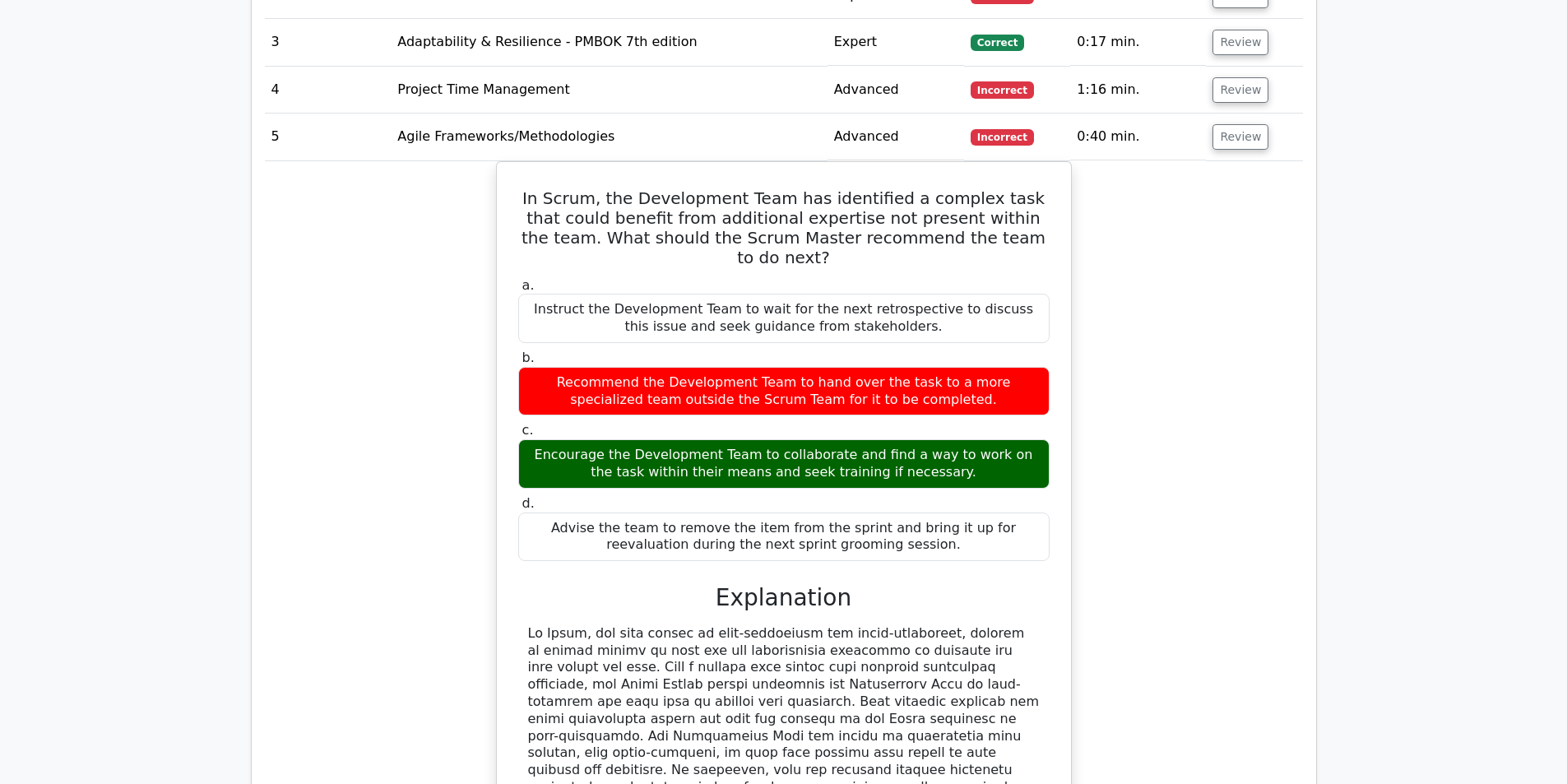
scroll to position [1891, 0]
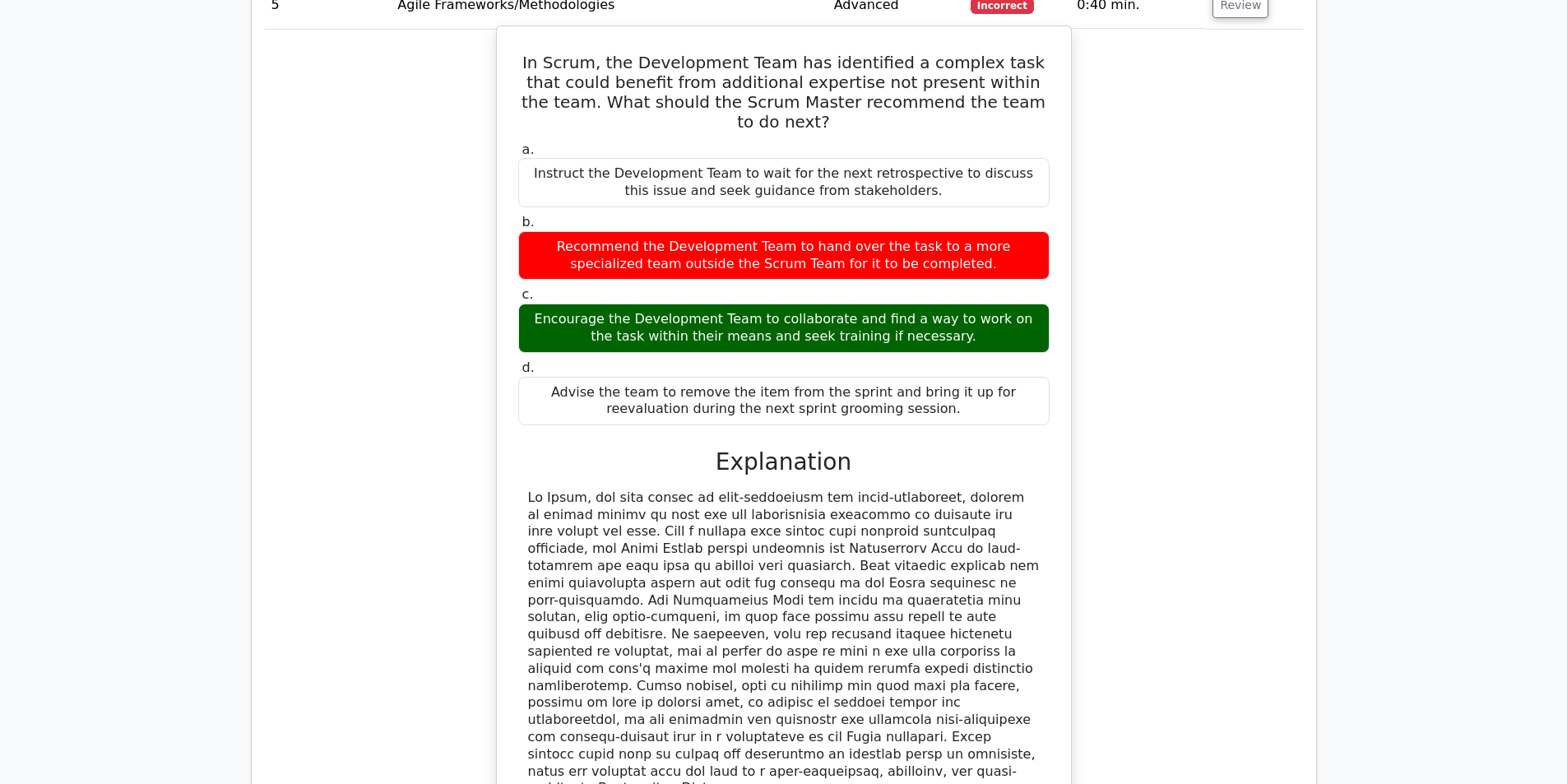
click at [920, 305] on div "Encourage the Development Team to collaborate and find a way to work on the tas…" at bounding box center [784, 328] width 531 height 50
click at [896, 525] on div at bounding box center [784, 643] width 512 height 307
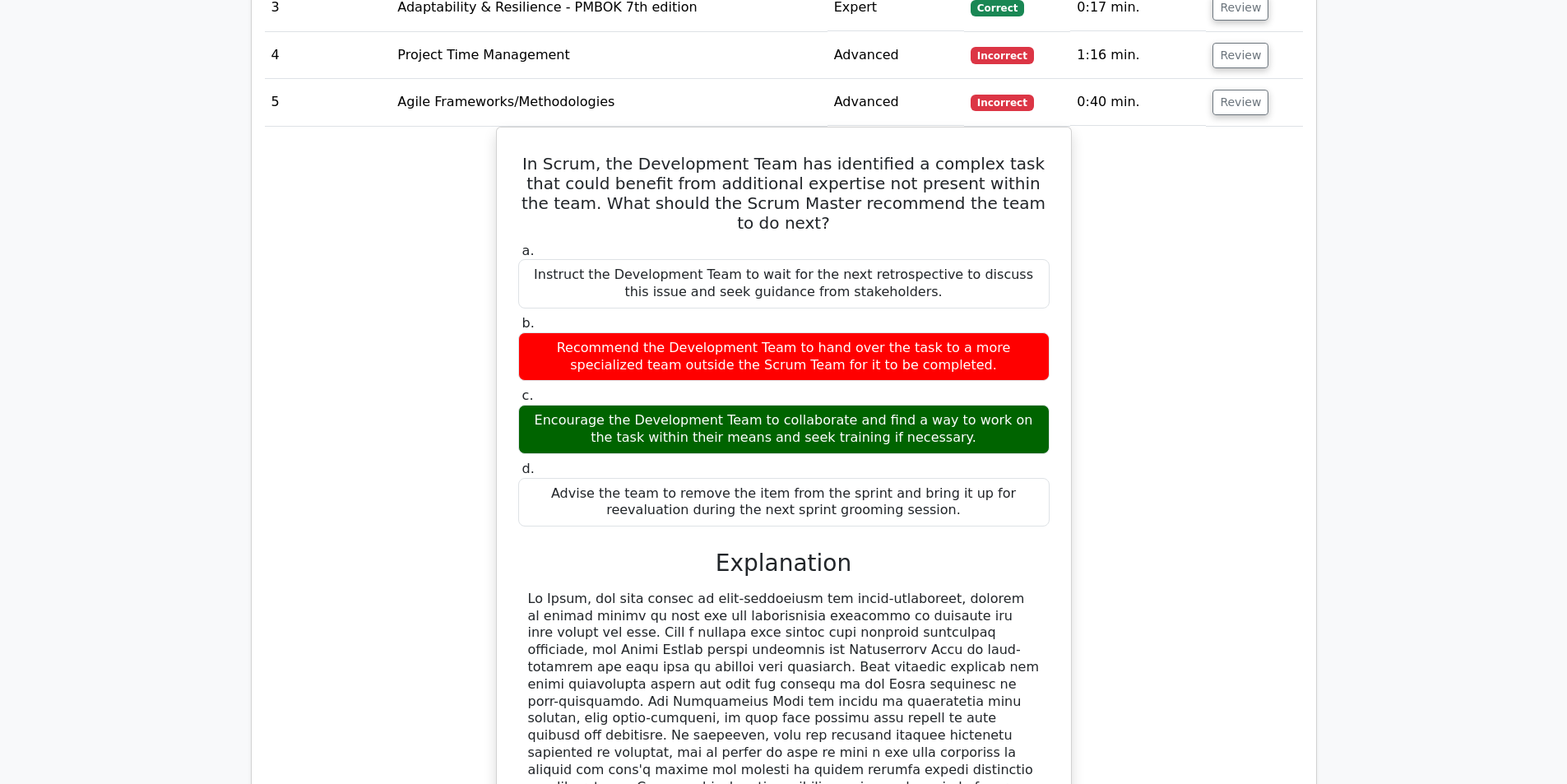
scroll to position [1645, 0]
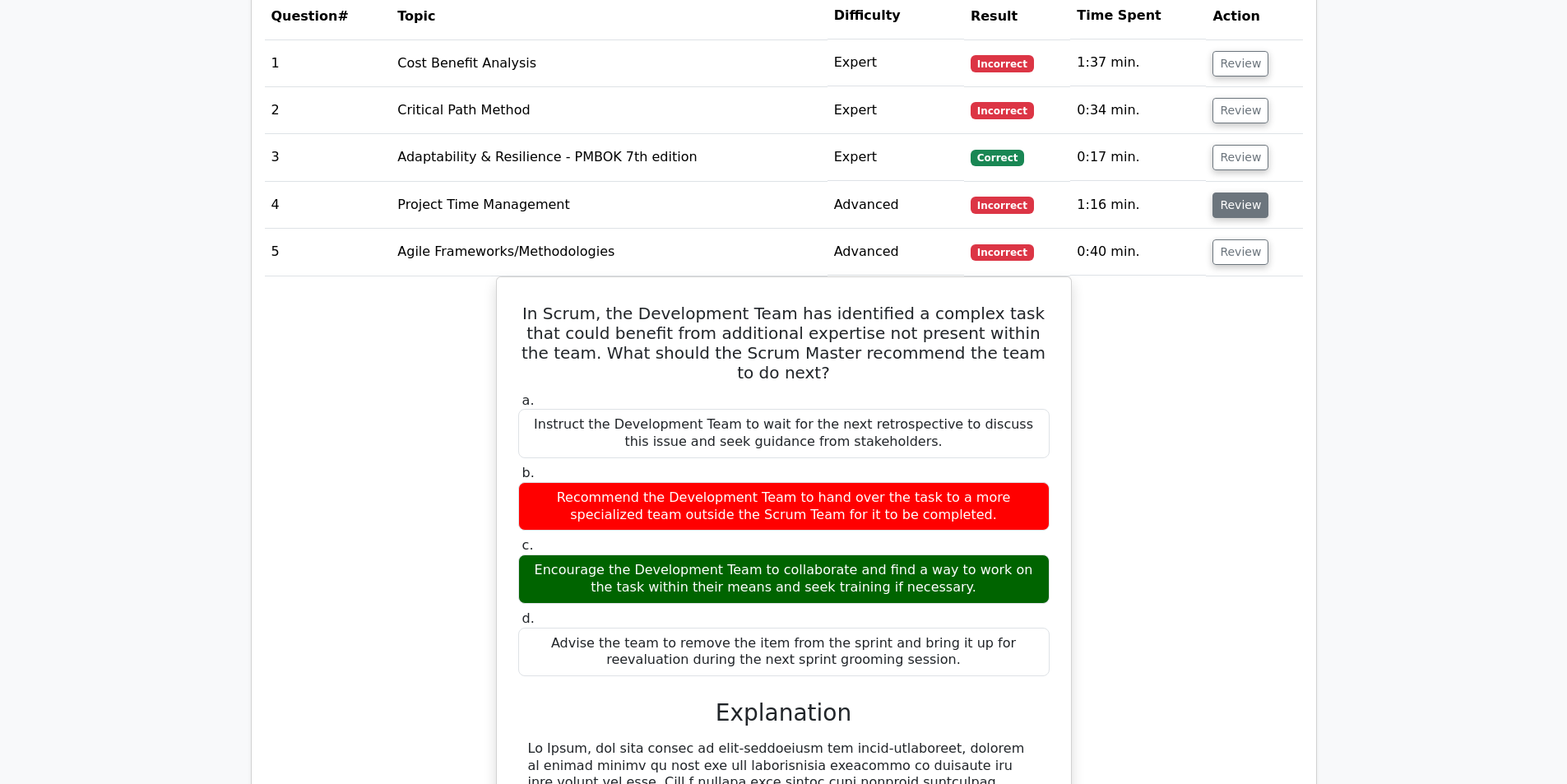
click at [1240, 193] on button "Review" at bounding box center [1240, 205] width 56 height 25
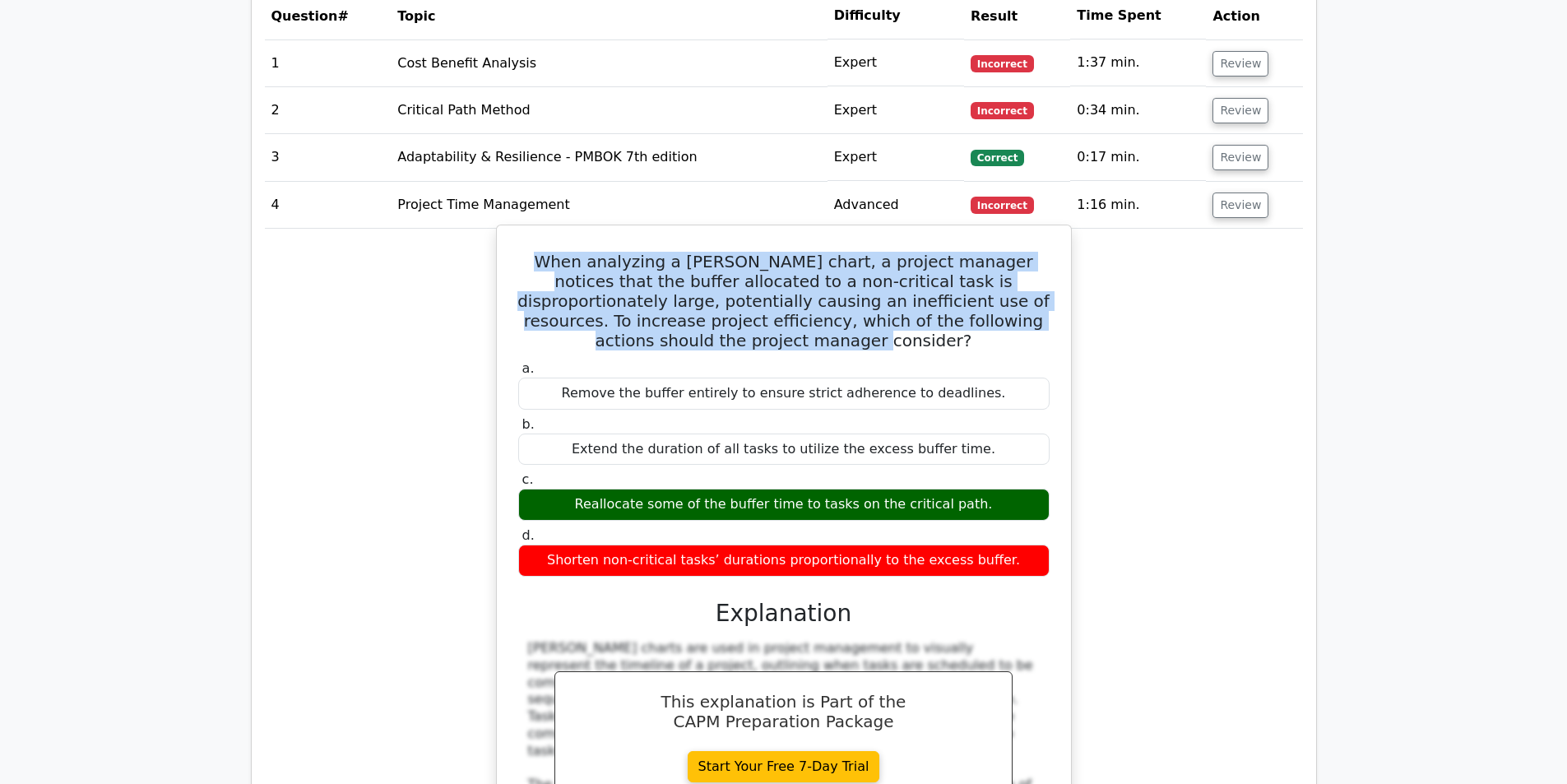
drag, startPoint x: 809, startPoint y: 331, endPoint x: 524, endPoint y: 241, distance: 298.9
click at [524, 251] on h5 "When analyzing a [PERSON_NAME] chart, a project manager notices that the buffer…" at bounding box center [784, 300] width 535 height 99
drag, startPoint x: 524, startPoint y: 241, endPoint x: 844, endPoint y: 326, distance: 331.1
click at [844, 326] on h5 "When analyzing a [PERSON_NAME] chart, a project manager notices that the buffer…" at bounding box center [784, 300] width 535 height 99
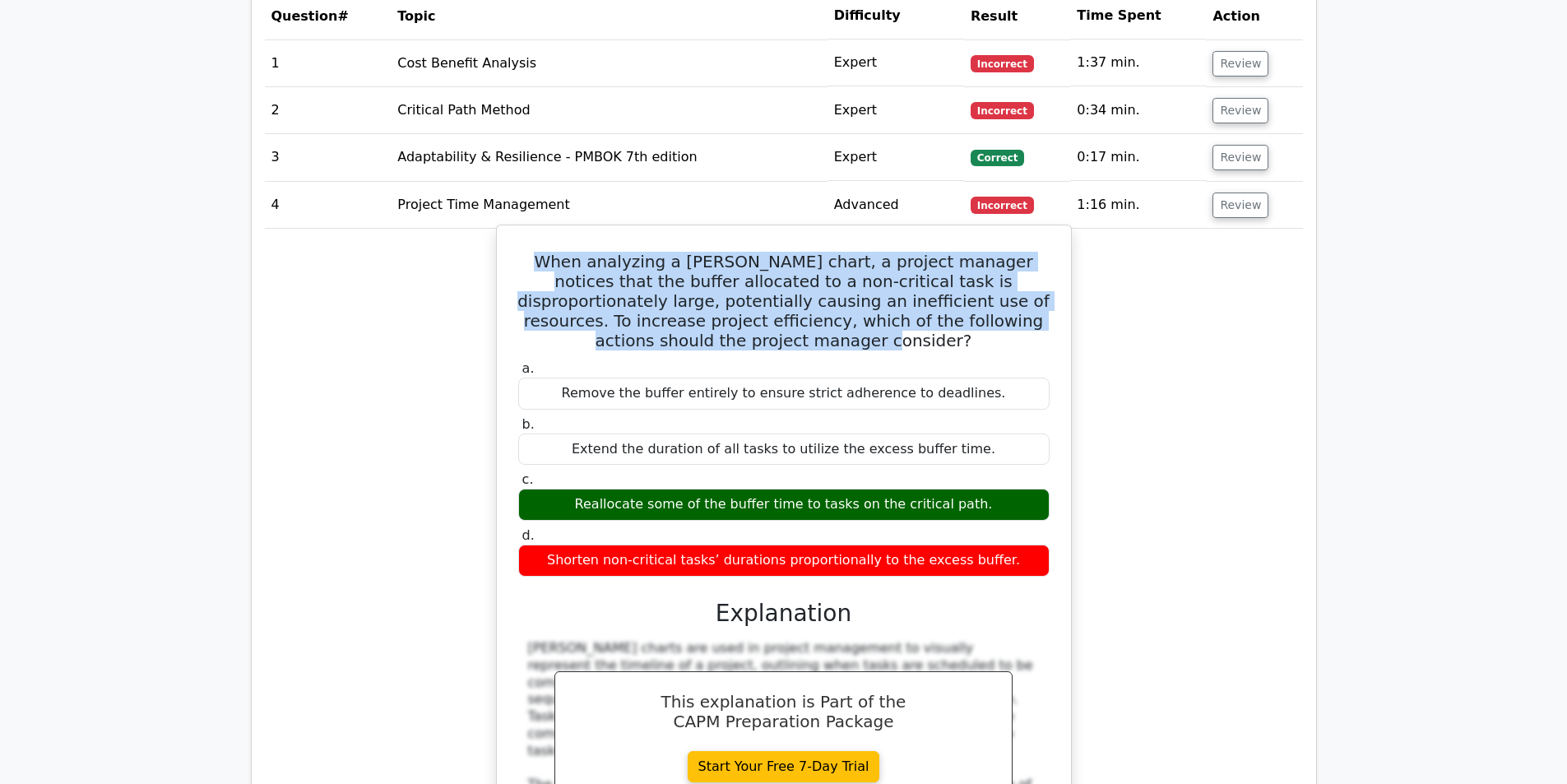
click at [844, 326] on h5 "When analyzing a [PERSON_NAME] chart, a project manager notices that the buffer…" at bounding box center [784, 300] width 535 height 99
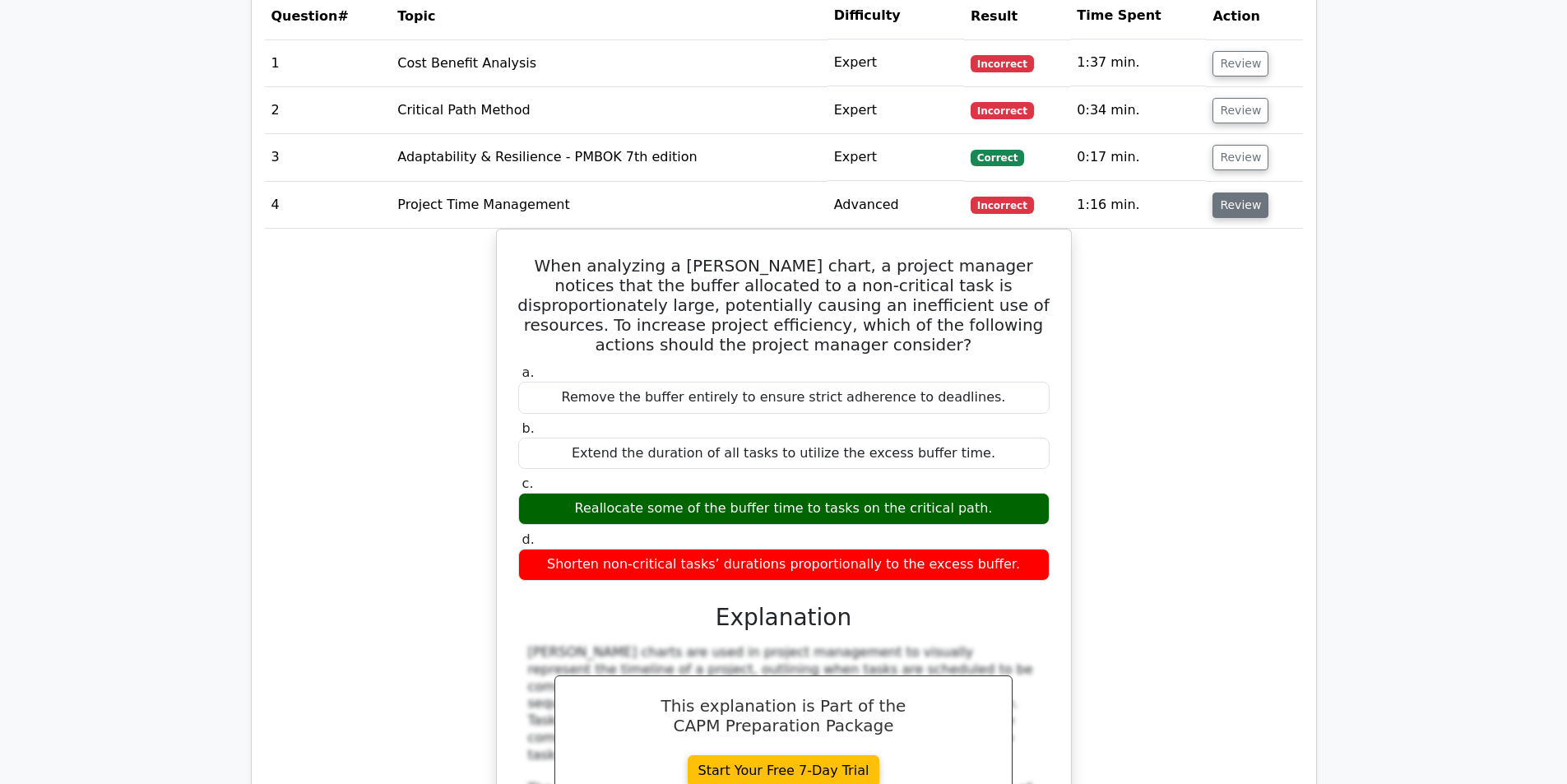
click at [1230, 193] on button "Review" at bounding box center [1240, 205] width 56 height 25
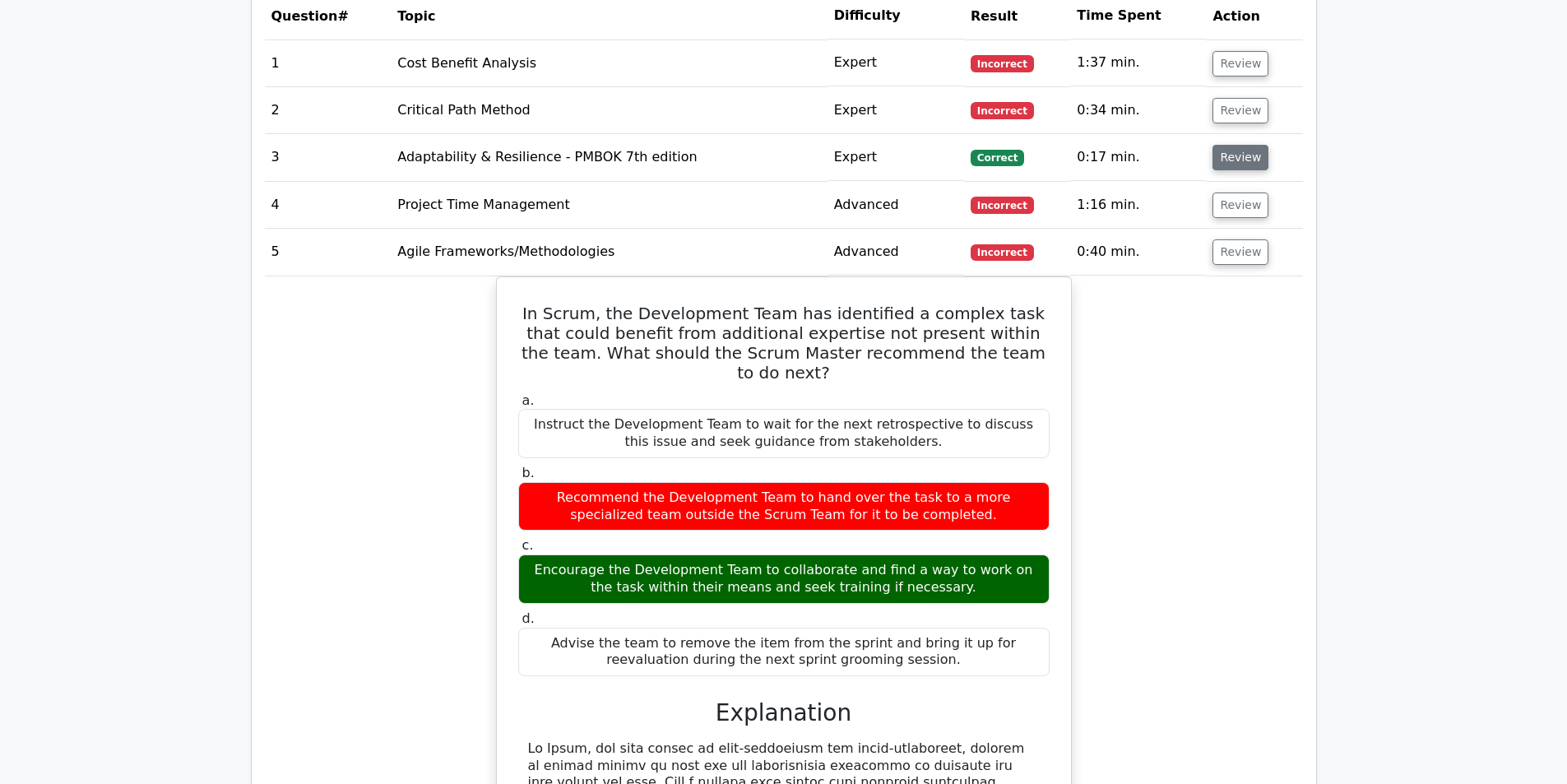
click at [1230, 147] on button "Review" at bounding box center [1240, 157] width 56 height 25
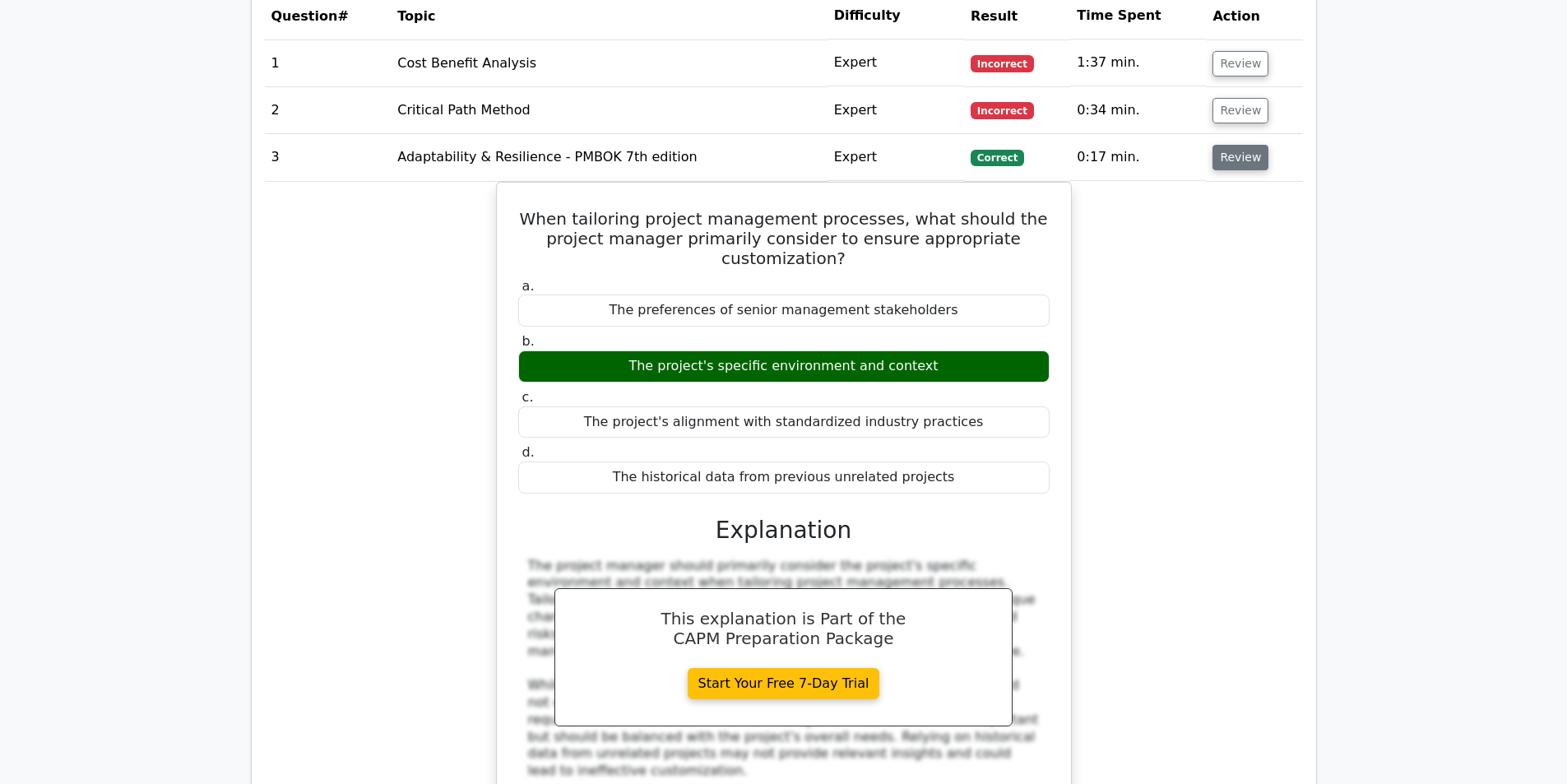
click at [1230, 147] on button "Review" at bounding box center [1240, 157] width 56 height 25
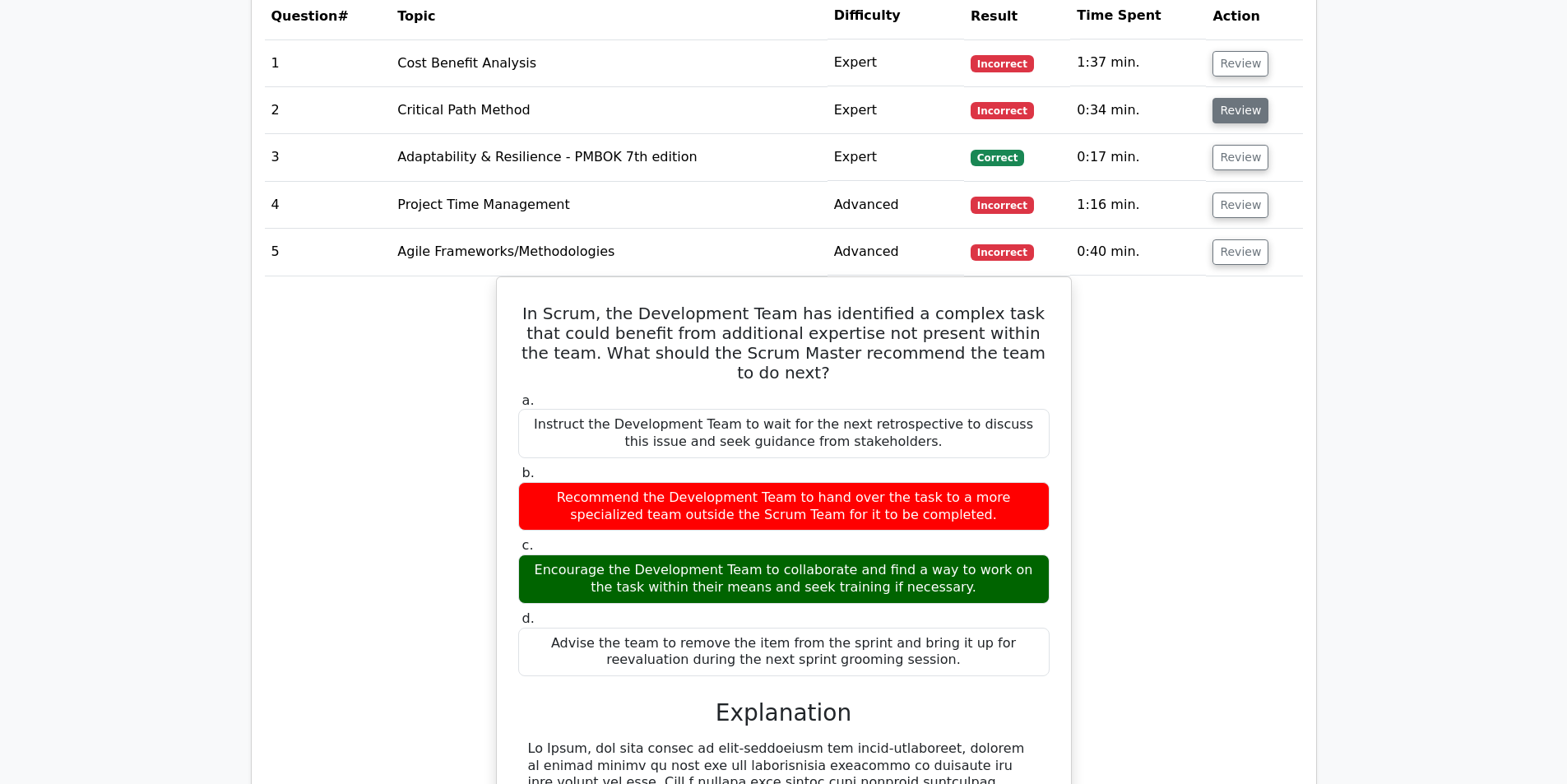
click at [1236, 98] on button "Review" at bounding box center [1240, 110] width 56 height 25
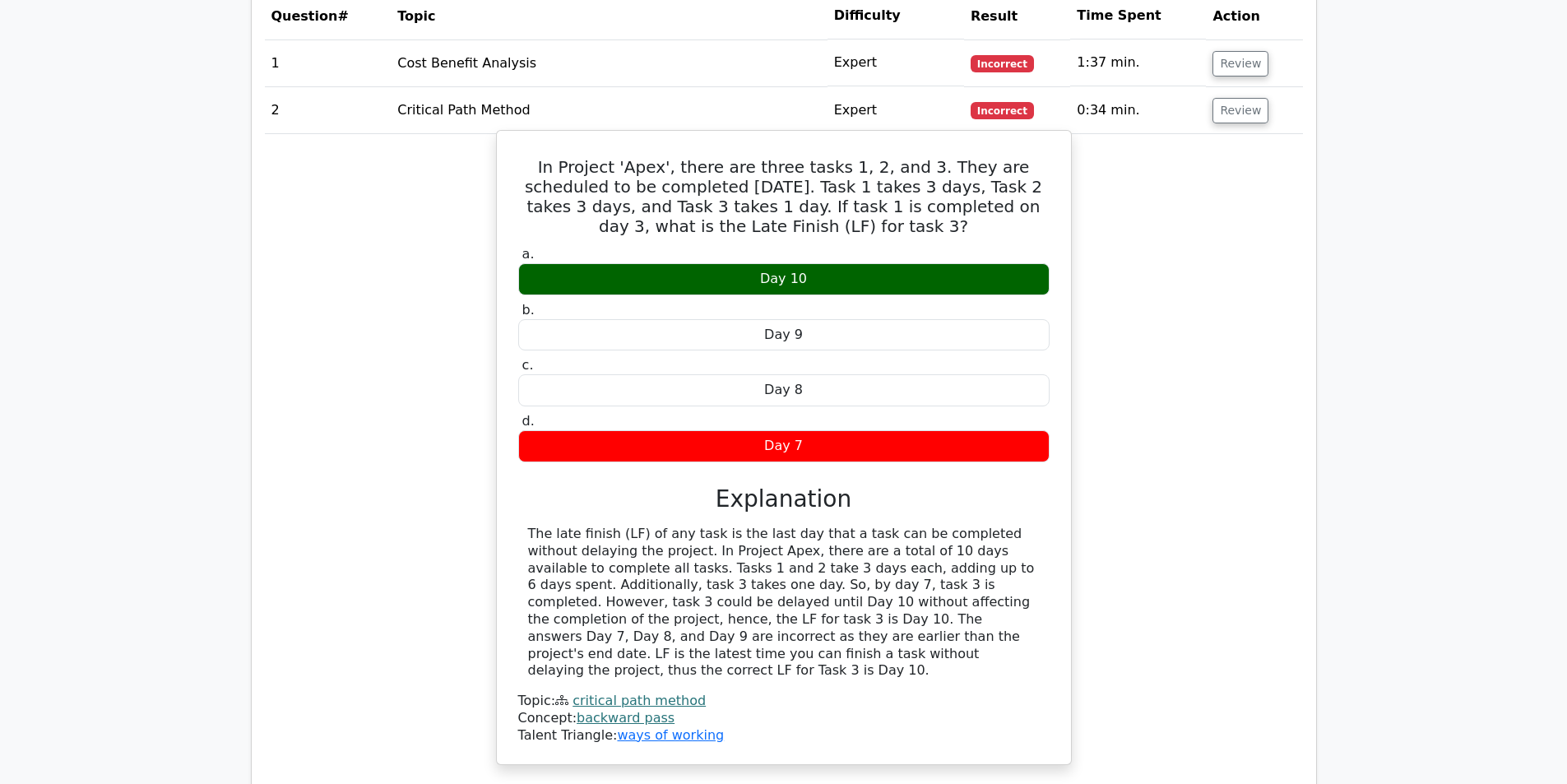
drag, startPoint x: 899, startPoint y: 205, endPoint x: 707, endPoint y: 167, distance: 195.7
click at [707, 167] on h5 "In Project 'Apex', there are three tasks 1, 2, and 3. They are scheduled to be …" at bounding box center [784, 196] width 535 height 79
drag, startPoint x: 707, startPoint y: 167, endPoint x: 928, endPoint y: 198, distance: 223.2
click at [928, 198] on h5 "In Project 'Apex', there are three tasks 1, 2, and 3. They are scheduled to be …" at bounding box center [784, 196] width 535 height 79
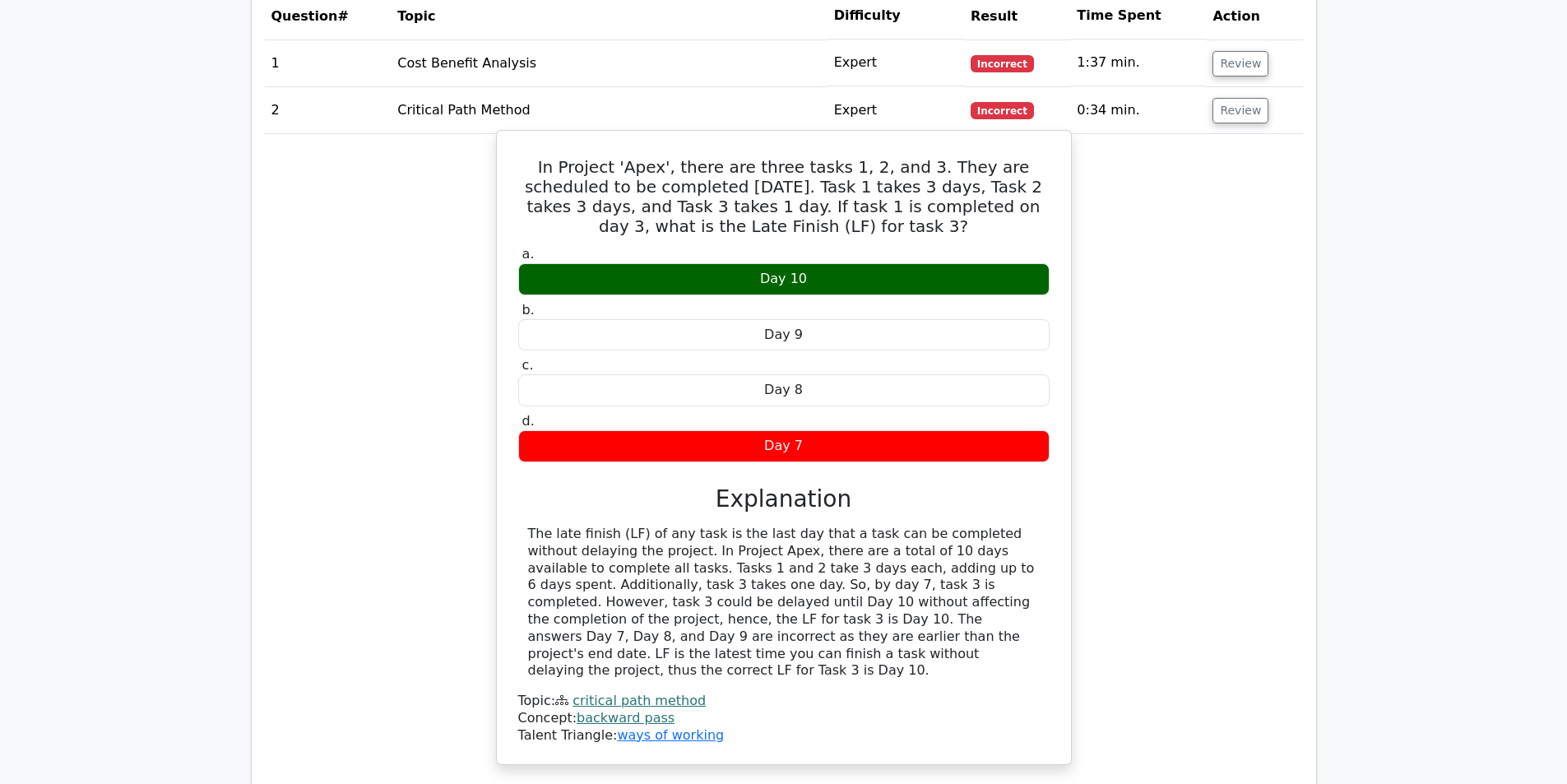
click at [928, 198] on h5 "In Project 'Apex', there are three tasks 1, 2, and 3. They are scheduled to be …" at bounding box center [784, 196] width 535 height 79
click at [682, 172] on h5 "In Project 'Apex', there are three tasks 1, 2, and 3. They are scheduled to be …" at bounding box center [784, 196] width 535 height 79
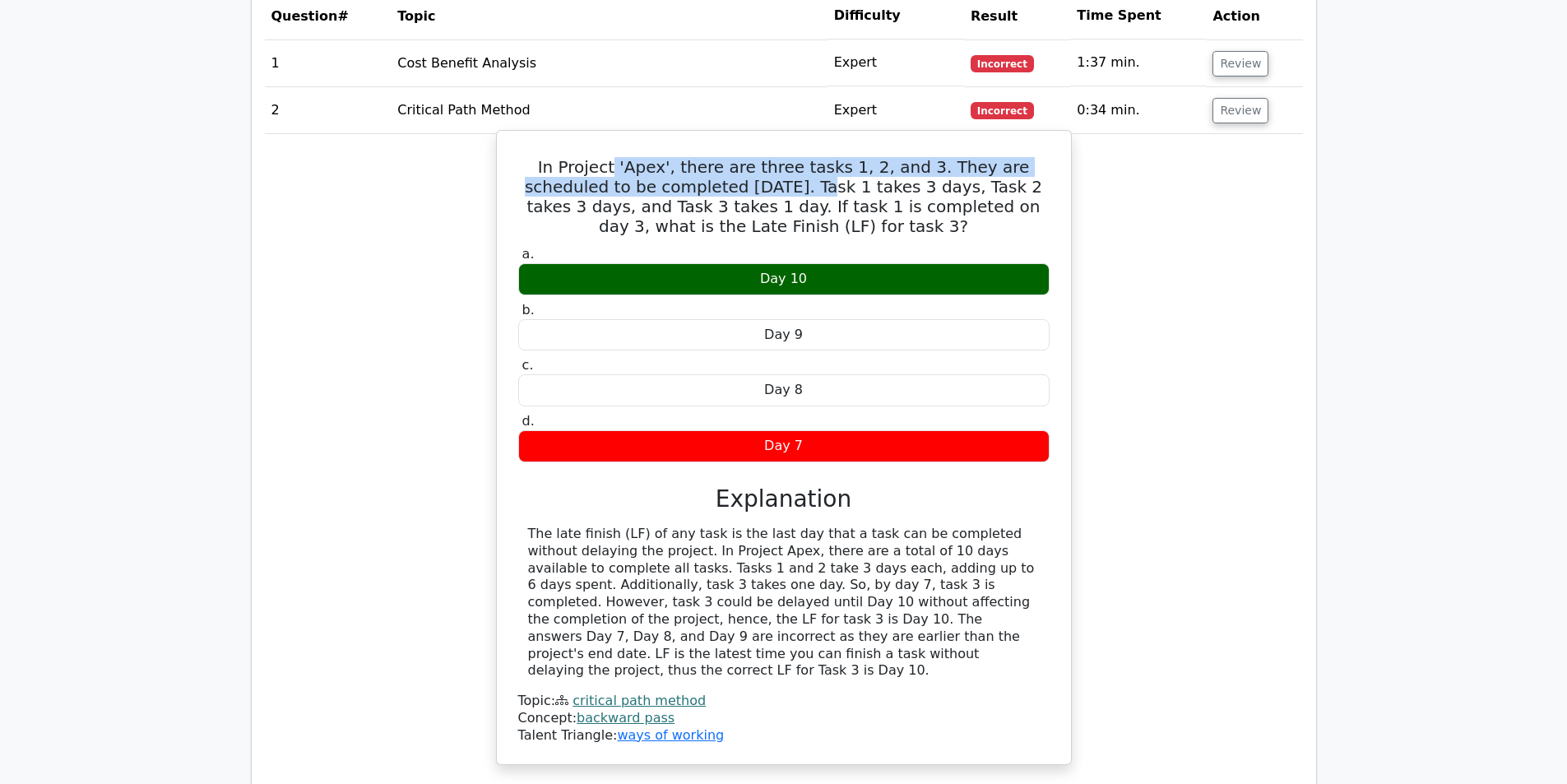
drag, startPoint x: 682, startPoint y: 172, endPoint x: 590, endPoint y: 143, distance: 96.5
click at [590, 157] on h5 "In Project 'Apex', there are three tasks 1, 2, and 3. They are scheduled to be …" at bounding box center [784, 196] width 535 height 79
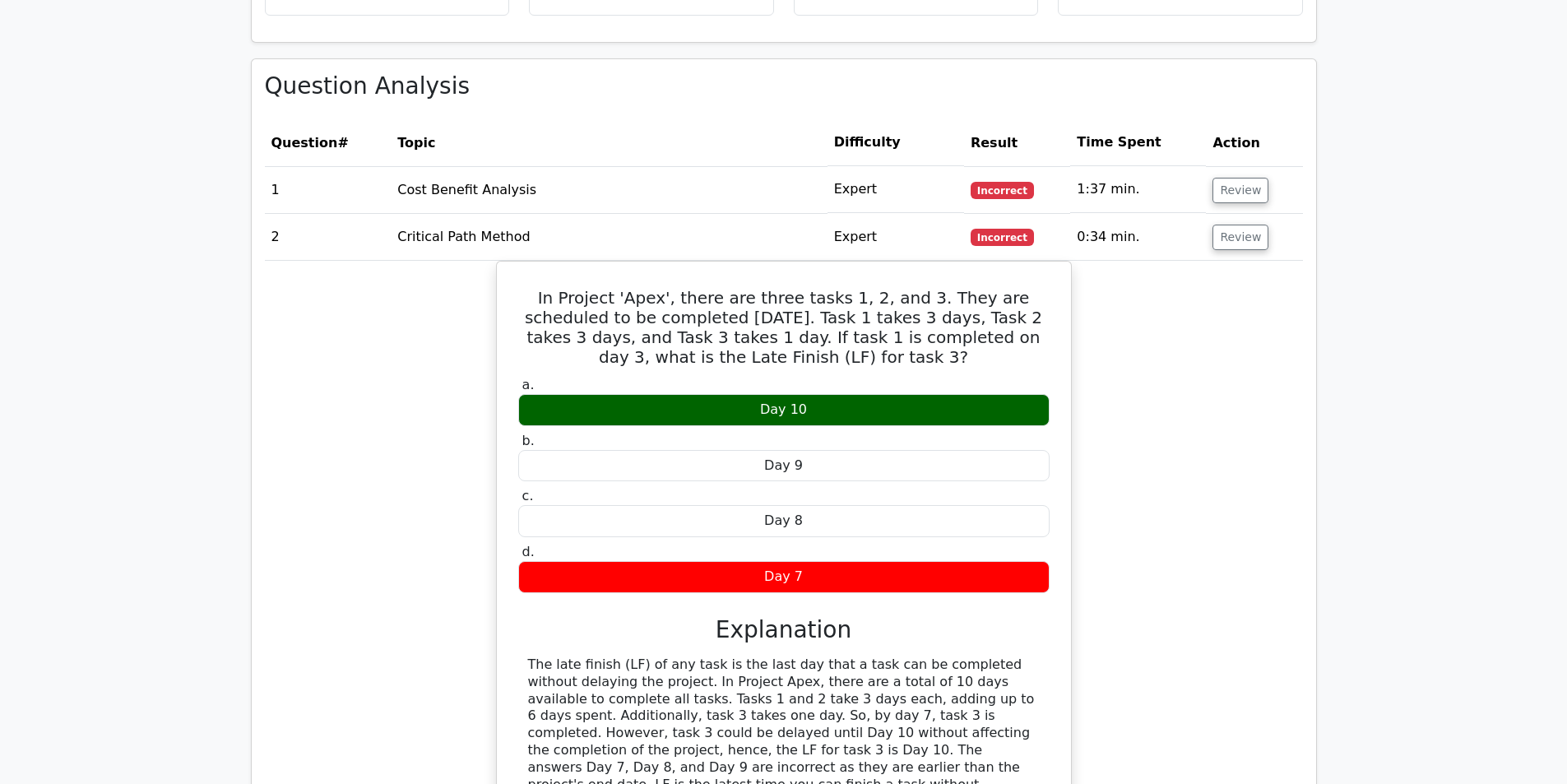
scroll to position [1398, 0]
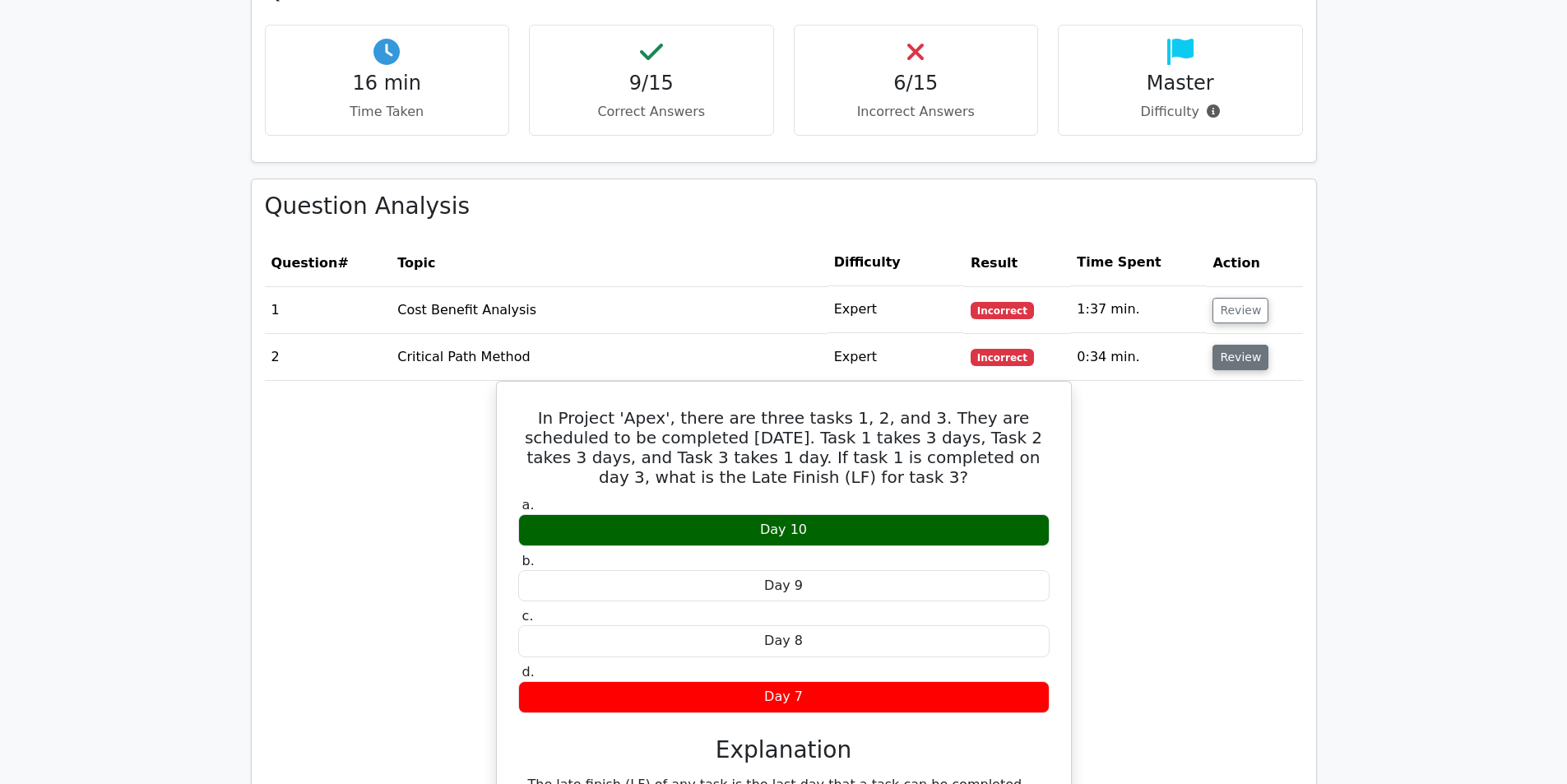
click at [1234, 345] on button "Review" at bounding box center [1240, 357] width 56 height 25
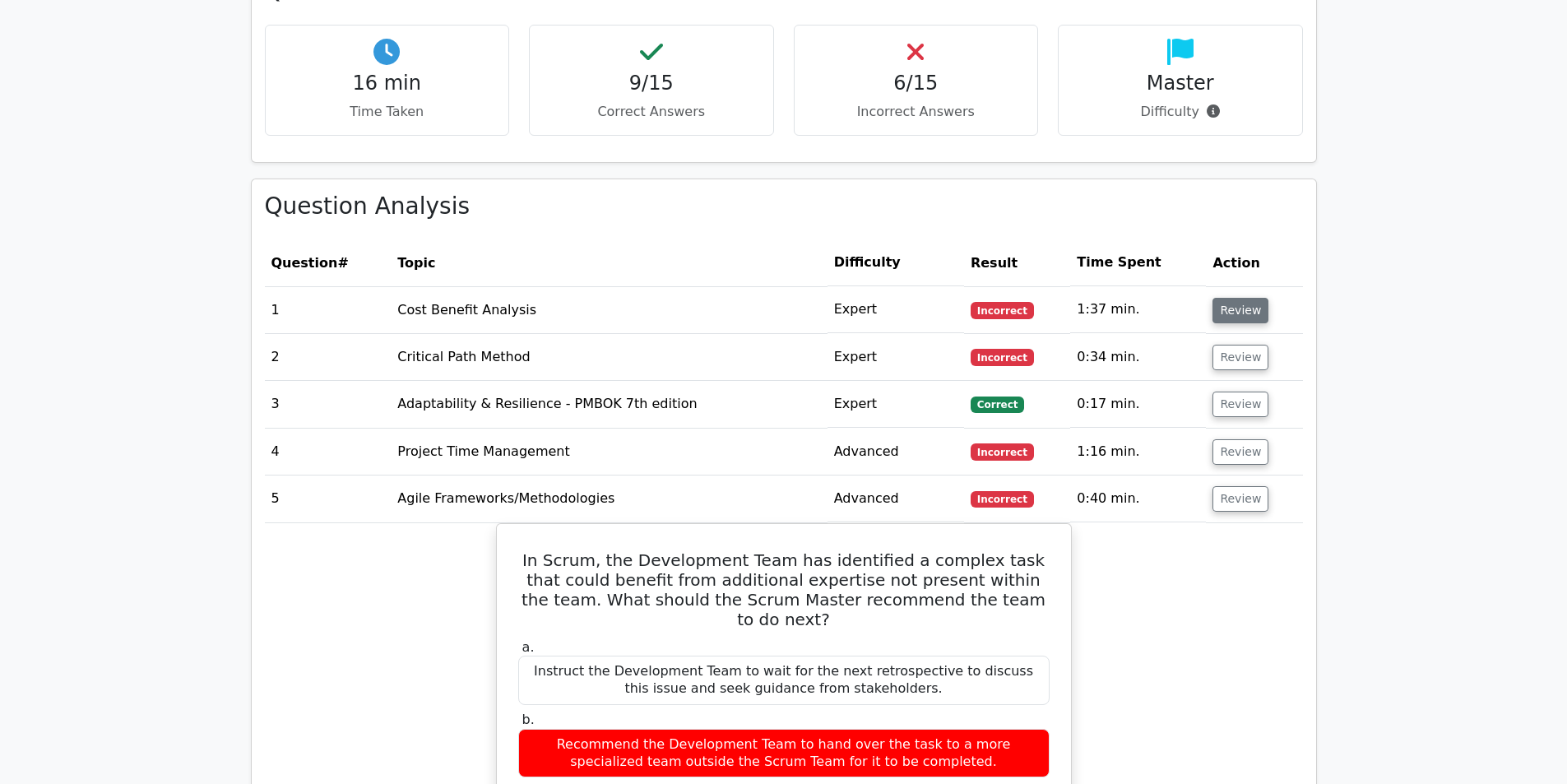
click at [1238, 304] on button "Review" at bounding box center [1240, 310] width 56 height 25
